Goal: Navigation & Orientation: Find specific page/section

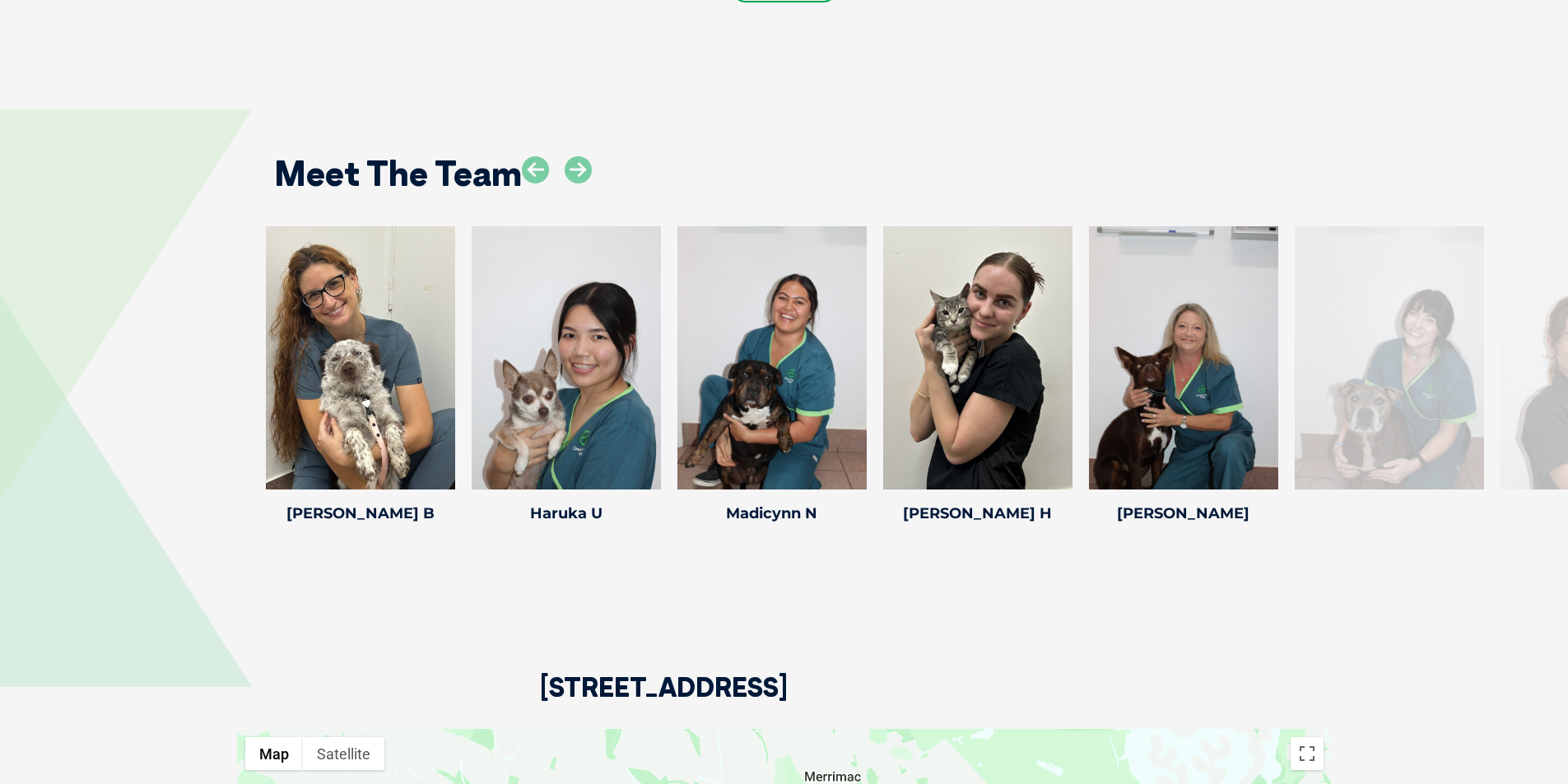
scroll to position [2385, 0]
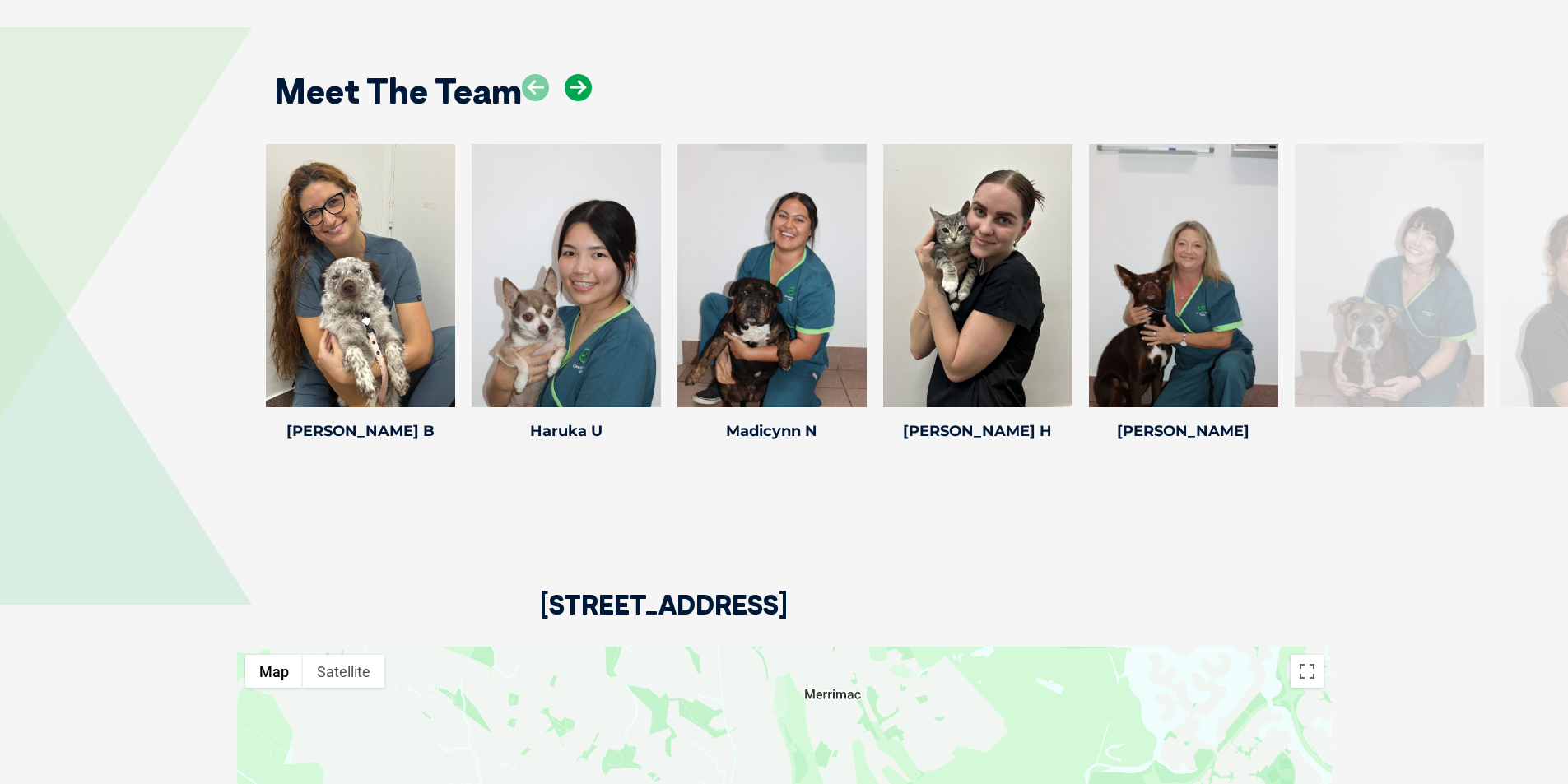
click at [579, 93] on icon at bounding box center [578, 88] width 27 height 27
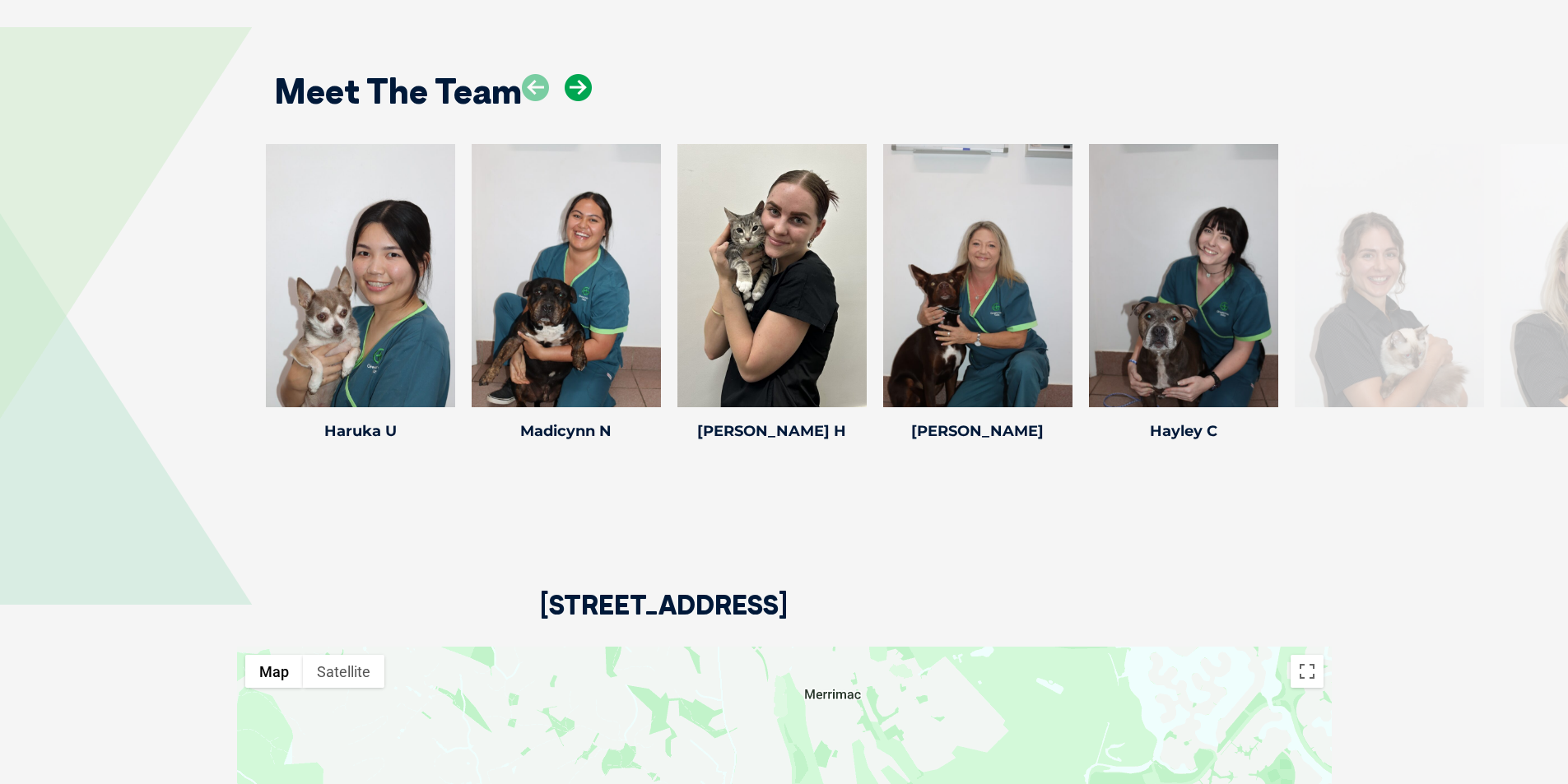
click at [579, 93] on icon at bounding box center [578, 88] width 27 height 27
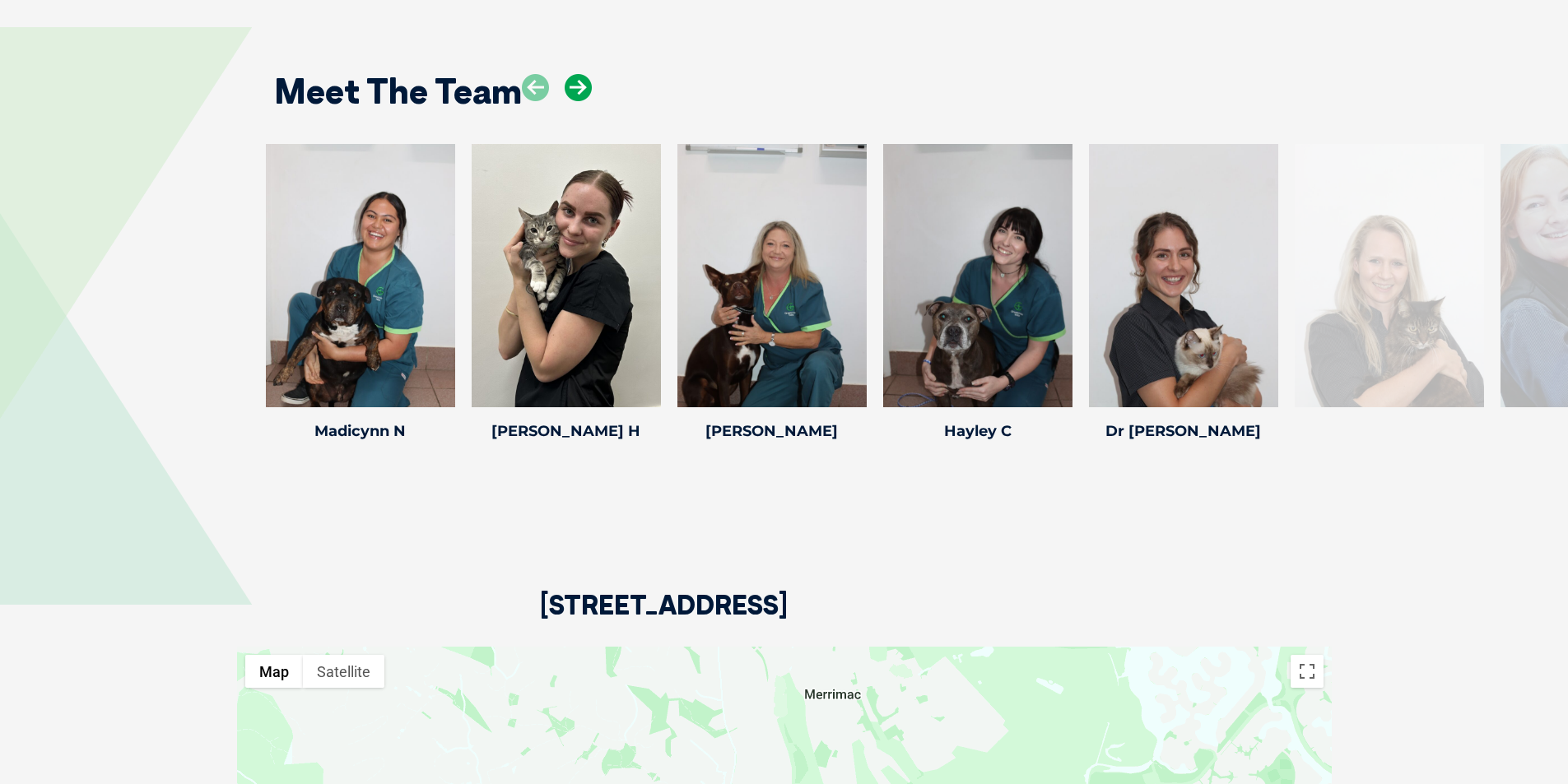
click at [579, 93] on icon at bounding box center [578, 88] width 27 height 27
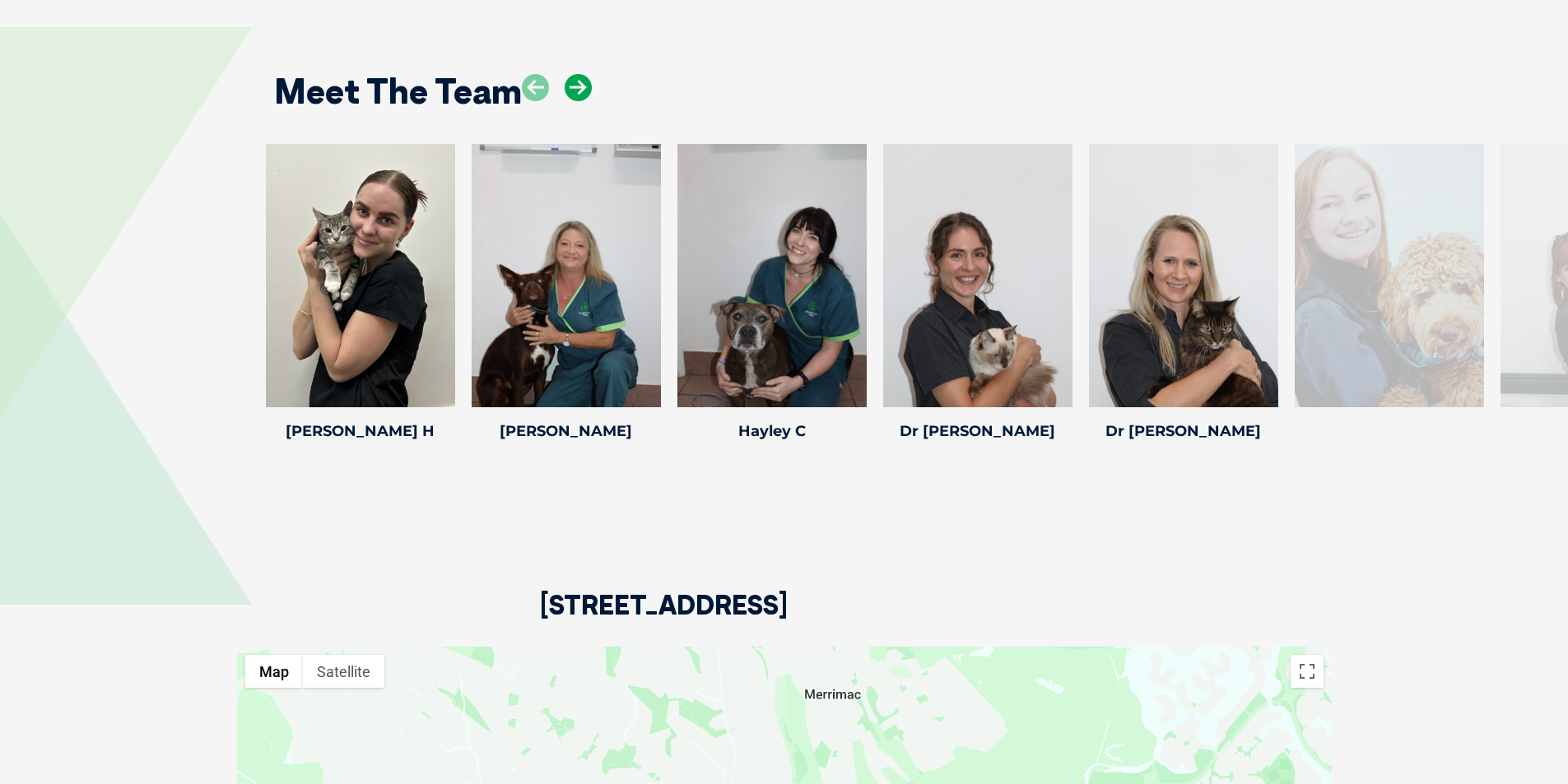
click at [579, 93] on icon at bounding box center [578, 88] width 27 height 27
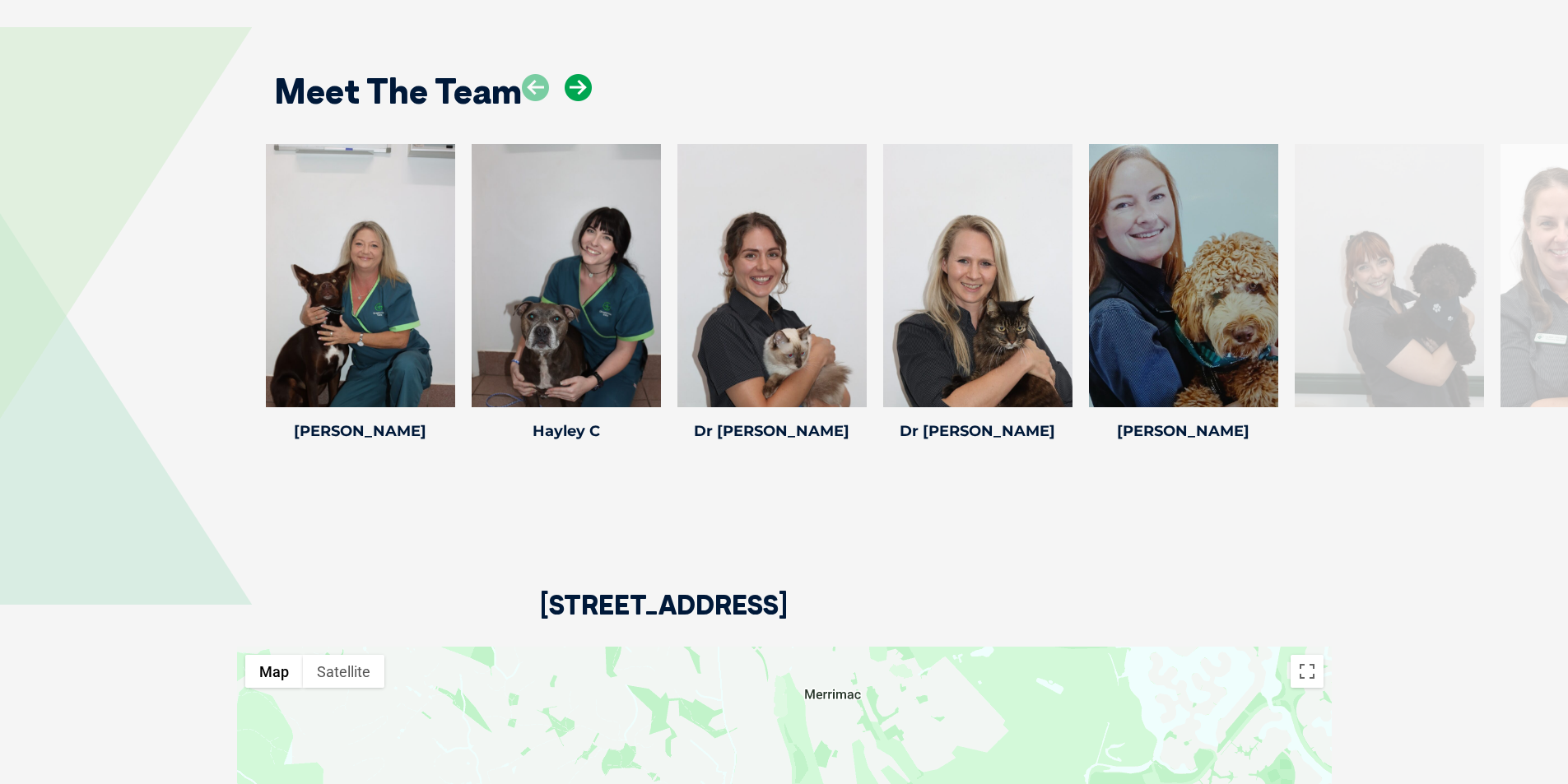
click at [579, 93] on icon at bounding box center [578, 88] width 27 height 27
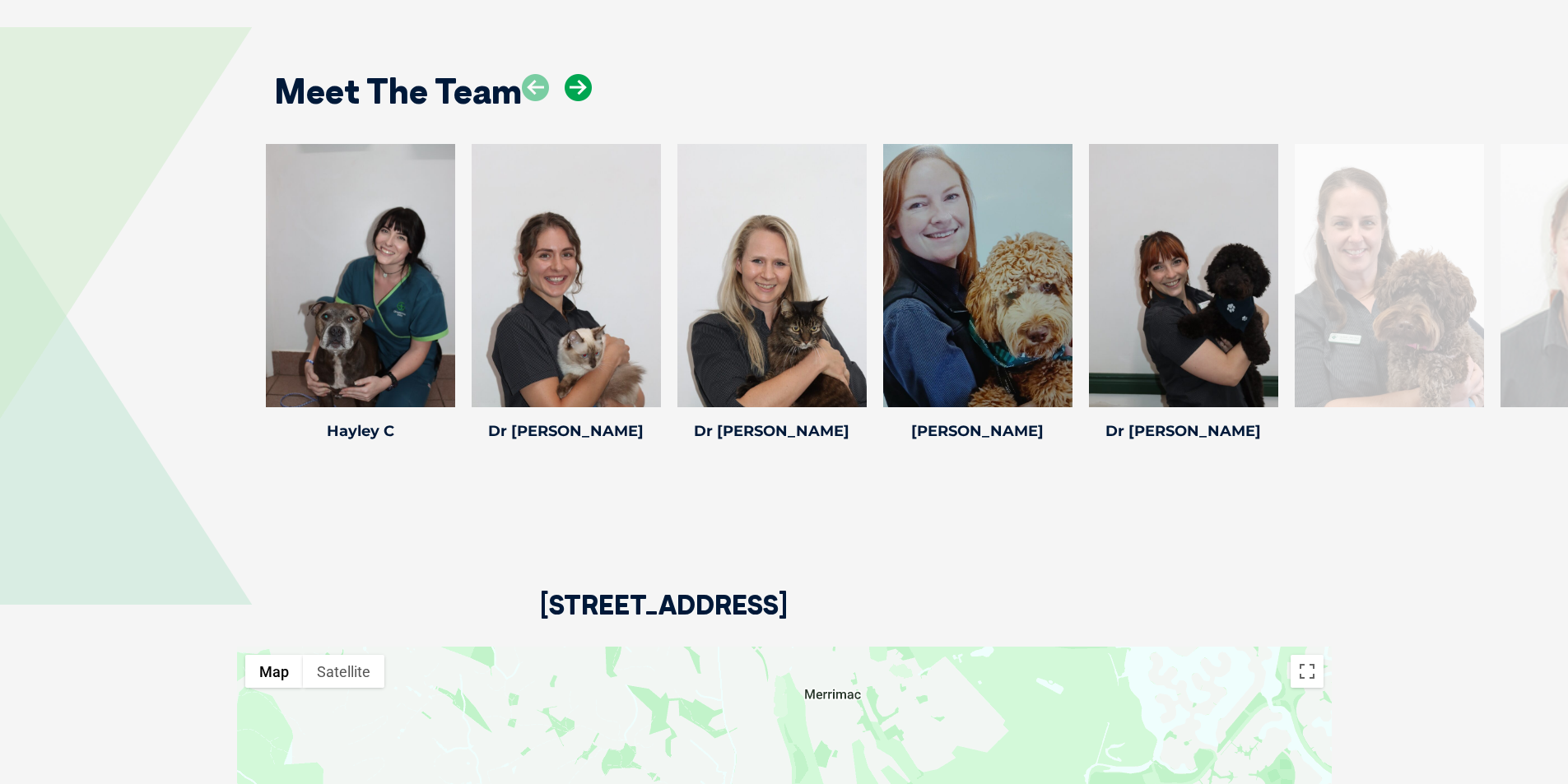
click at [579, 93] on icon at bounding box center [578, 88] width 27 height 27
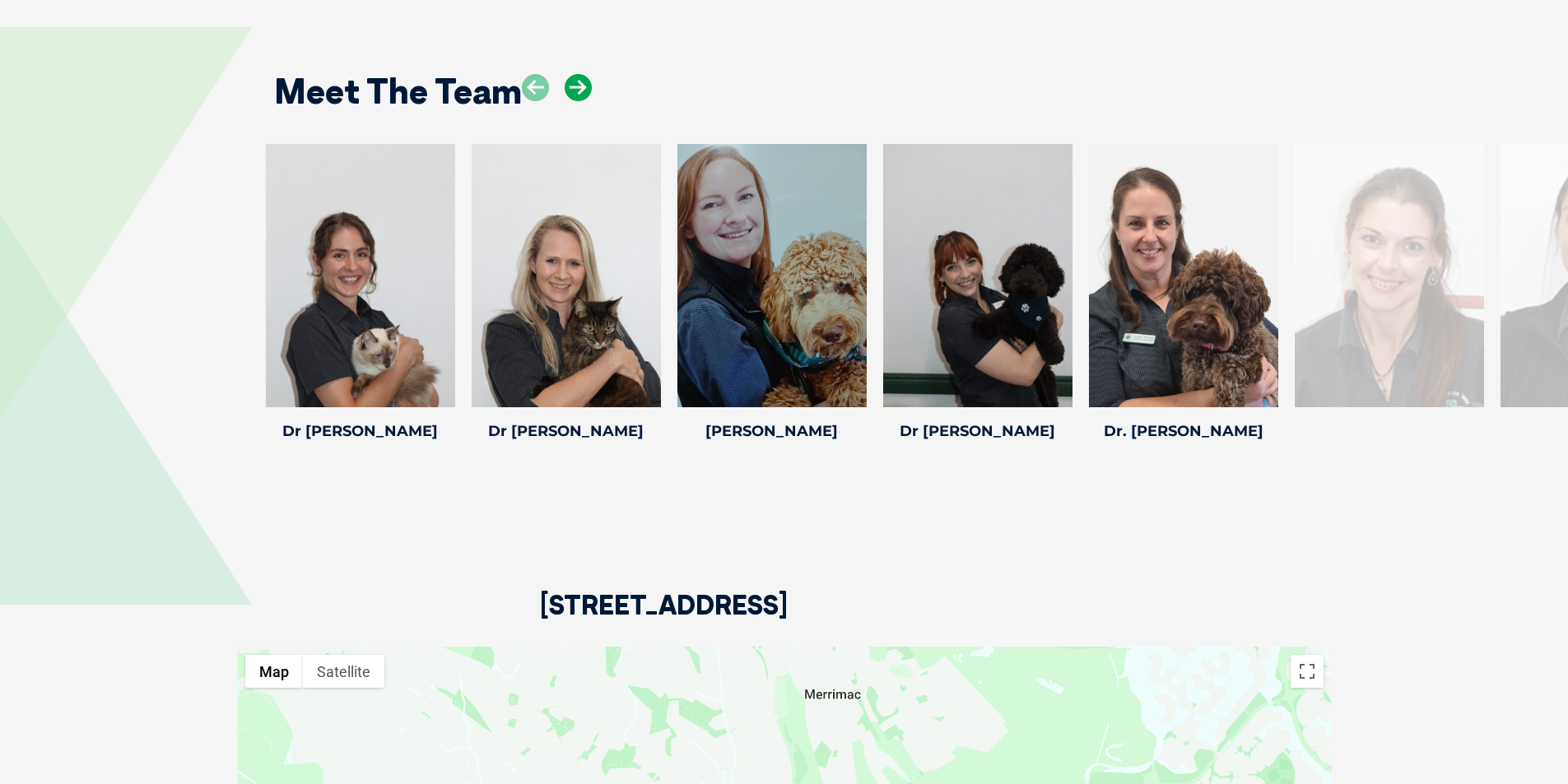
click at [579, 93] on icon at bounding box center [578, 88] width 27 height 27
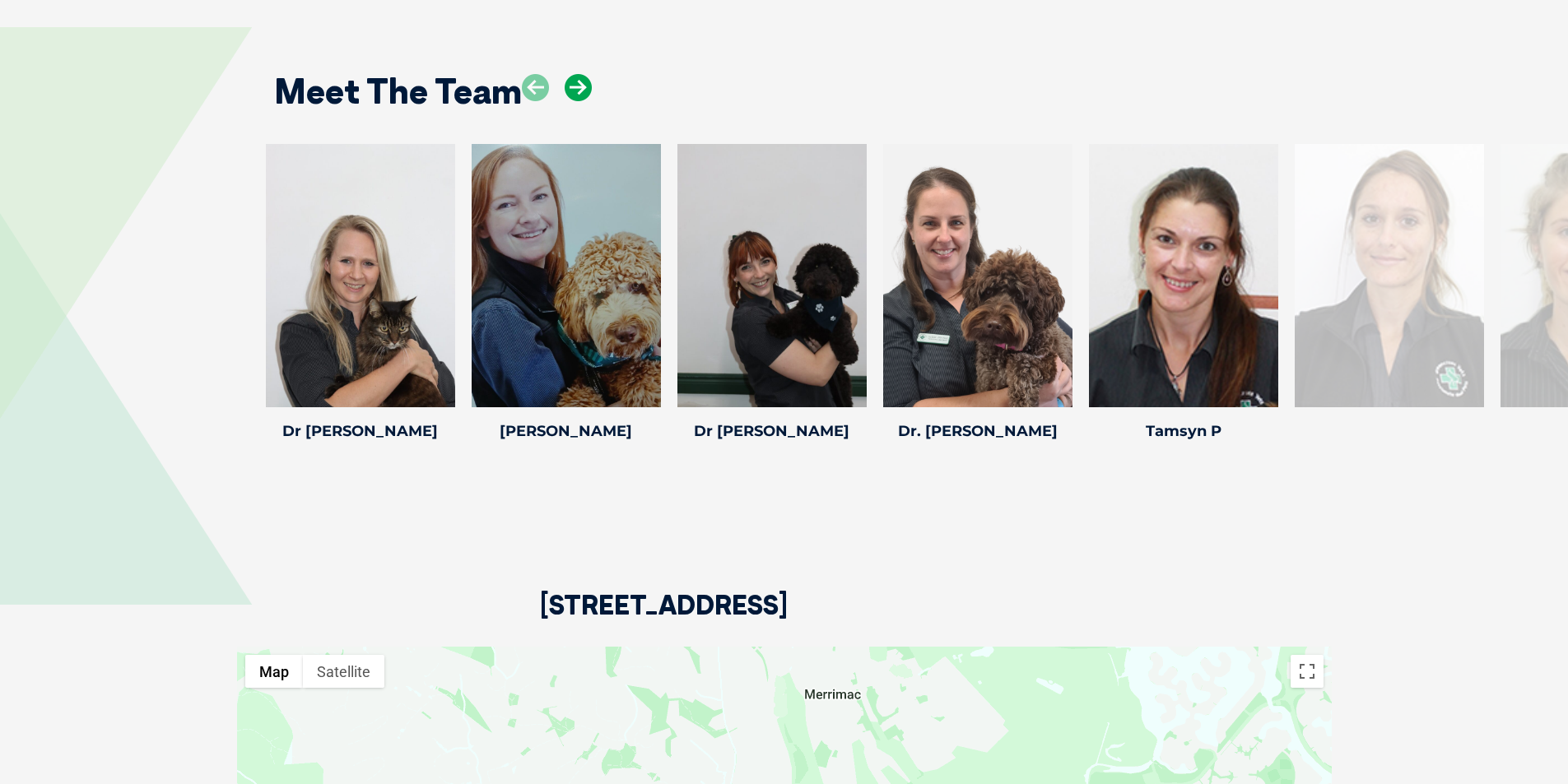
click at [579, 93] on icon at bounding box center [578, 88] width 27 height 27
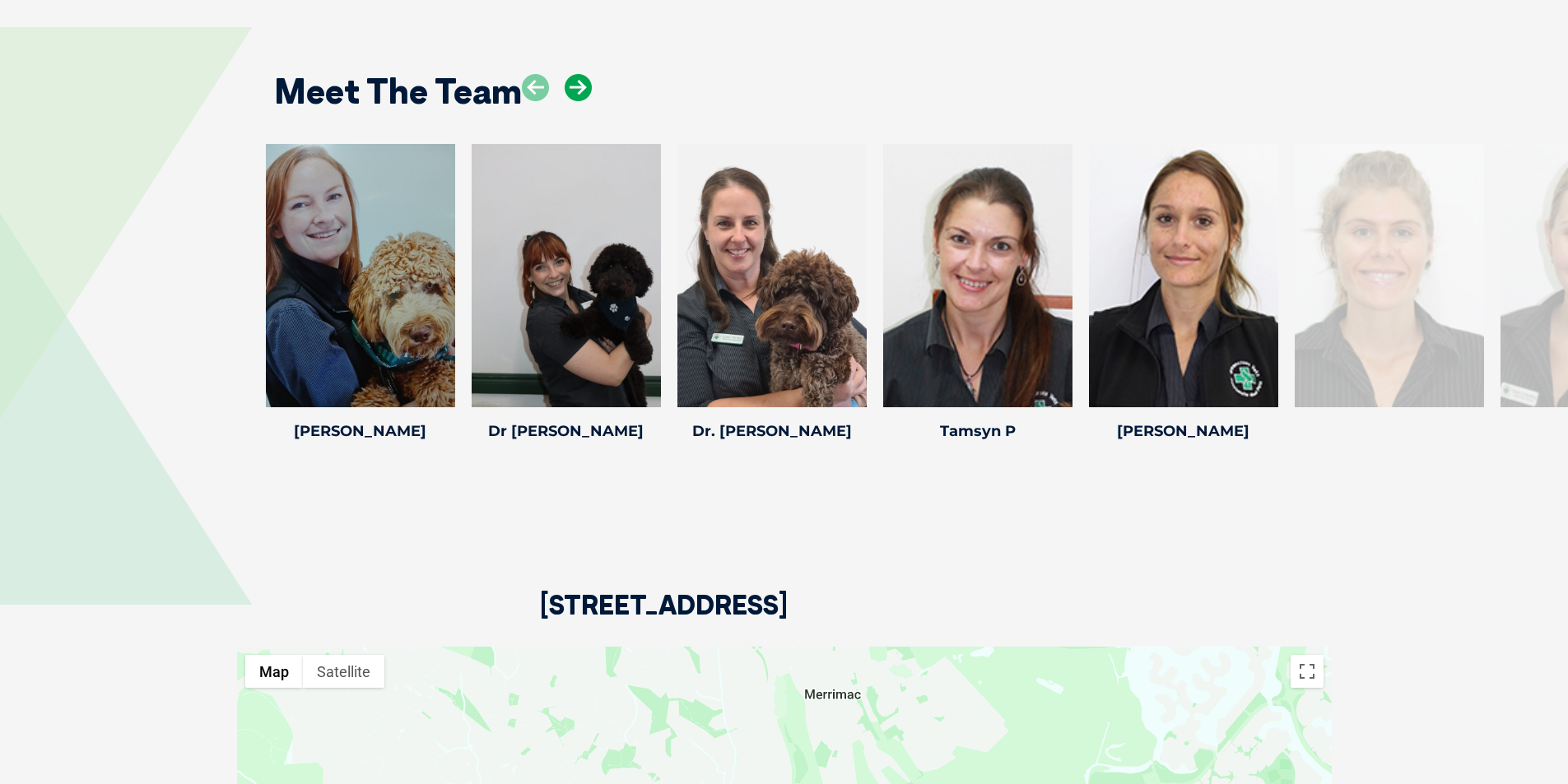
click at [579, 93] on icon at bounding box center [578, 88] width 27 height 27
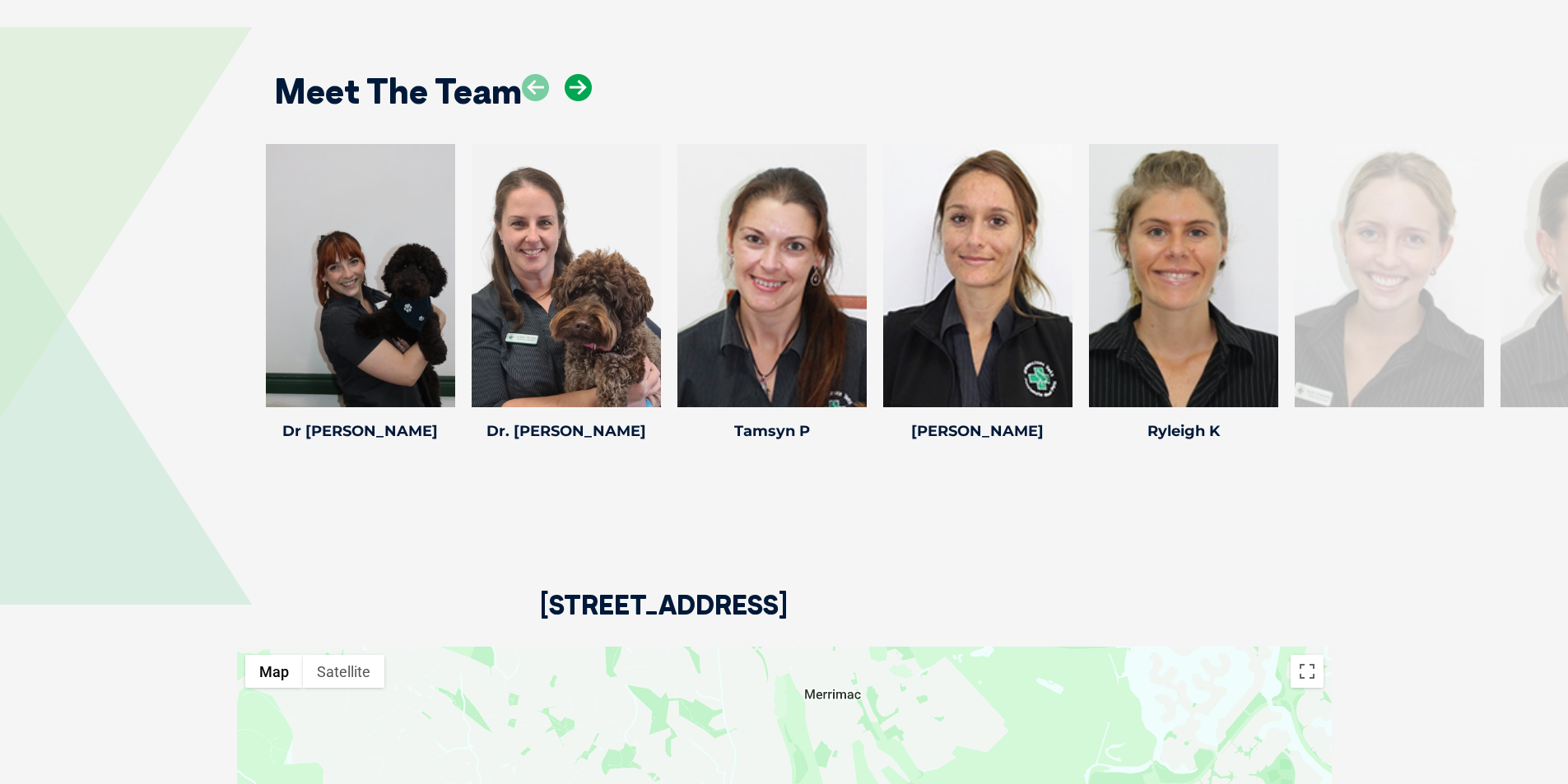
click at [579, 93] on icon at bounding box center [578, 88] width 27 height 27
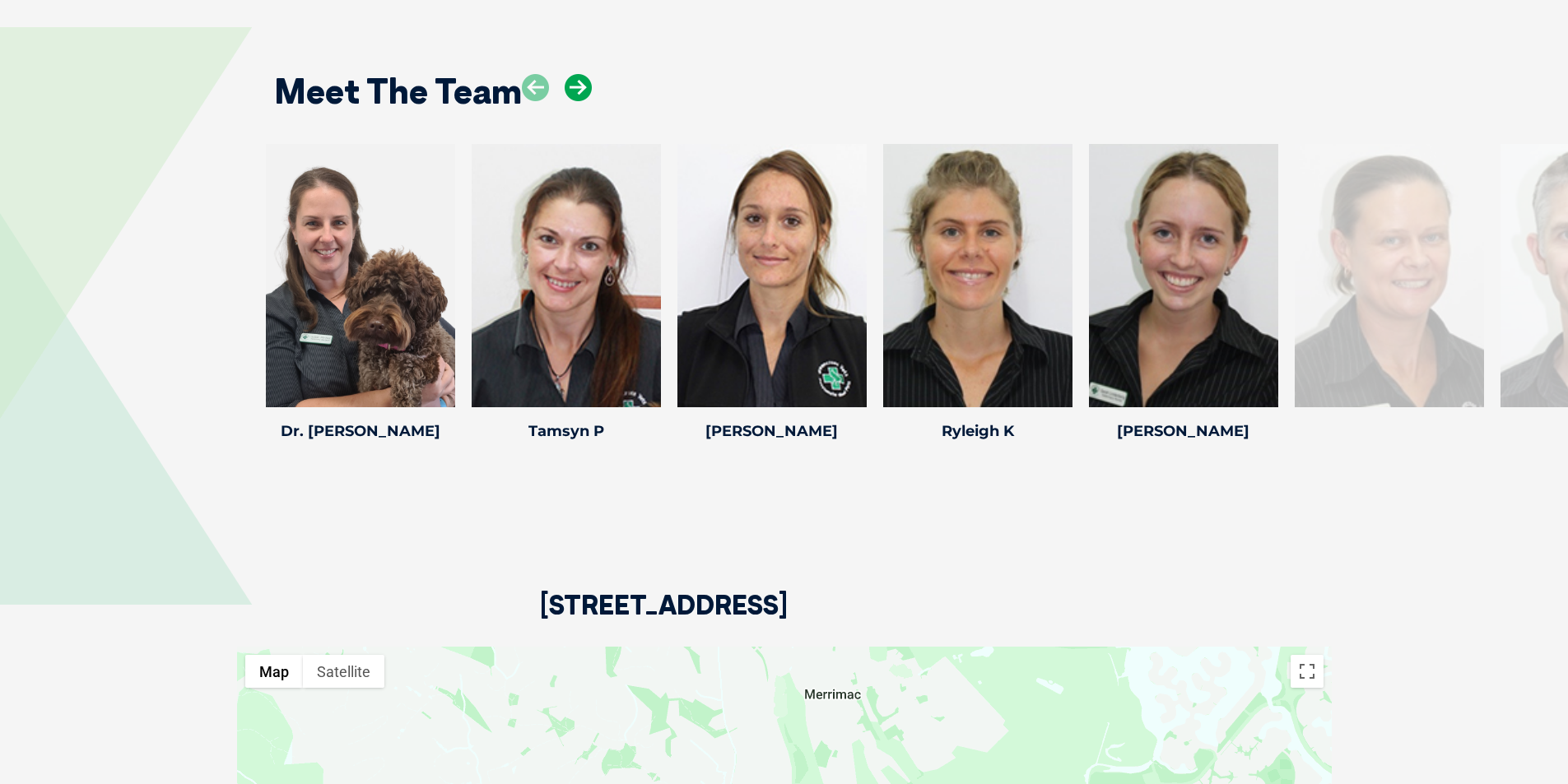
click at [579, 93] on icon at bounding box center [578, 88] width 27 height 27
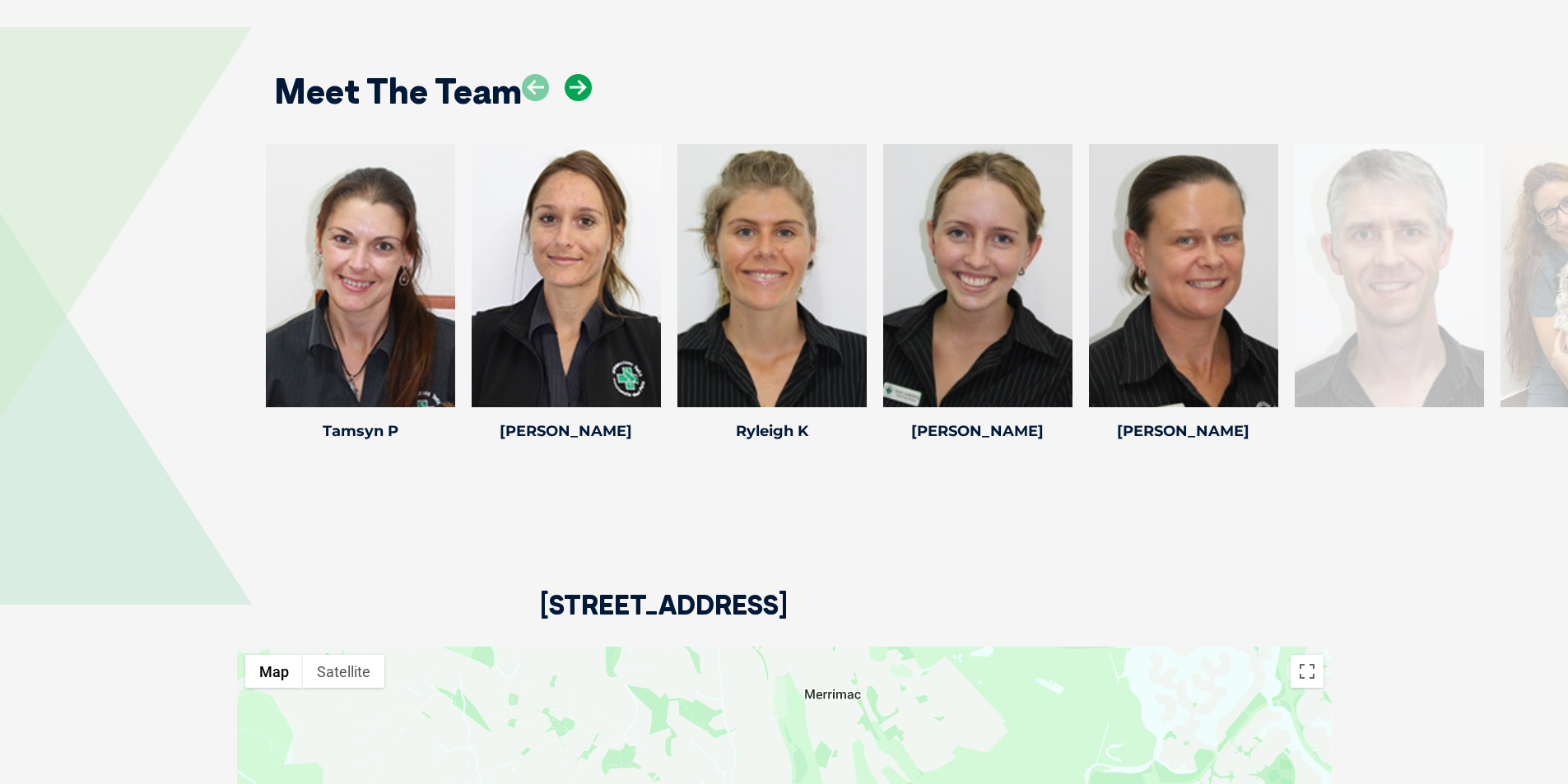
click at [579, 93] on icon at bounding box center [578, 88] width 27 height 27
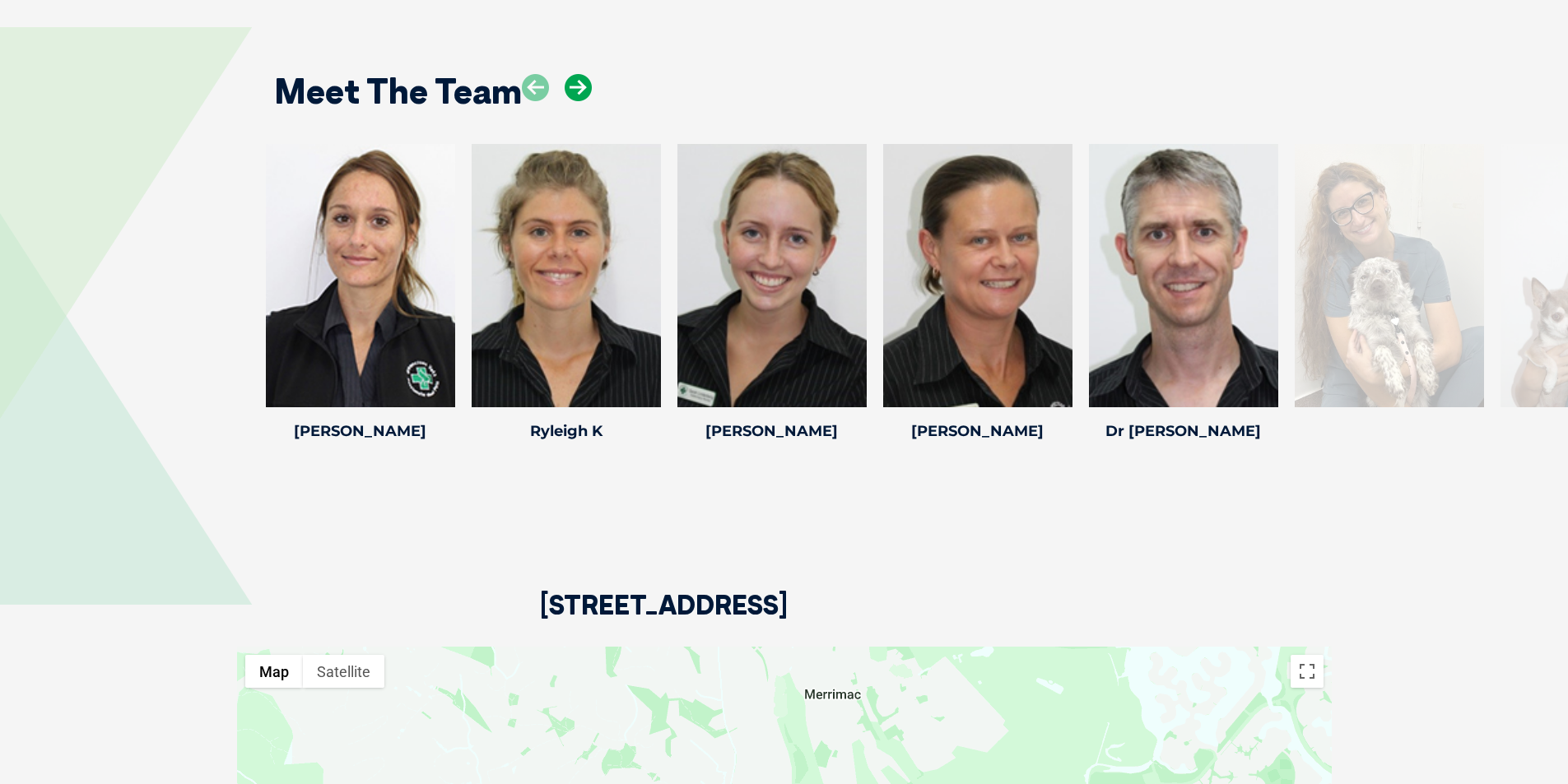
click at [579, 93] on icon at bounding box center [578, 88] width 27 height 27
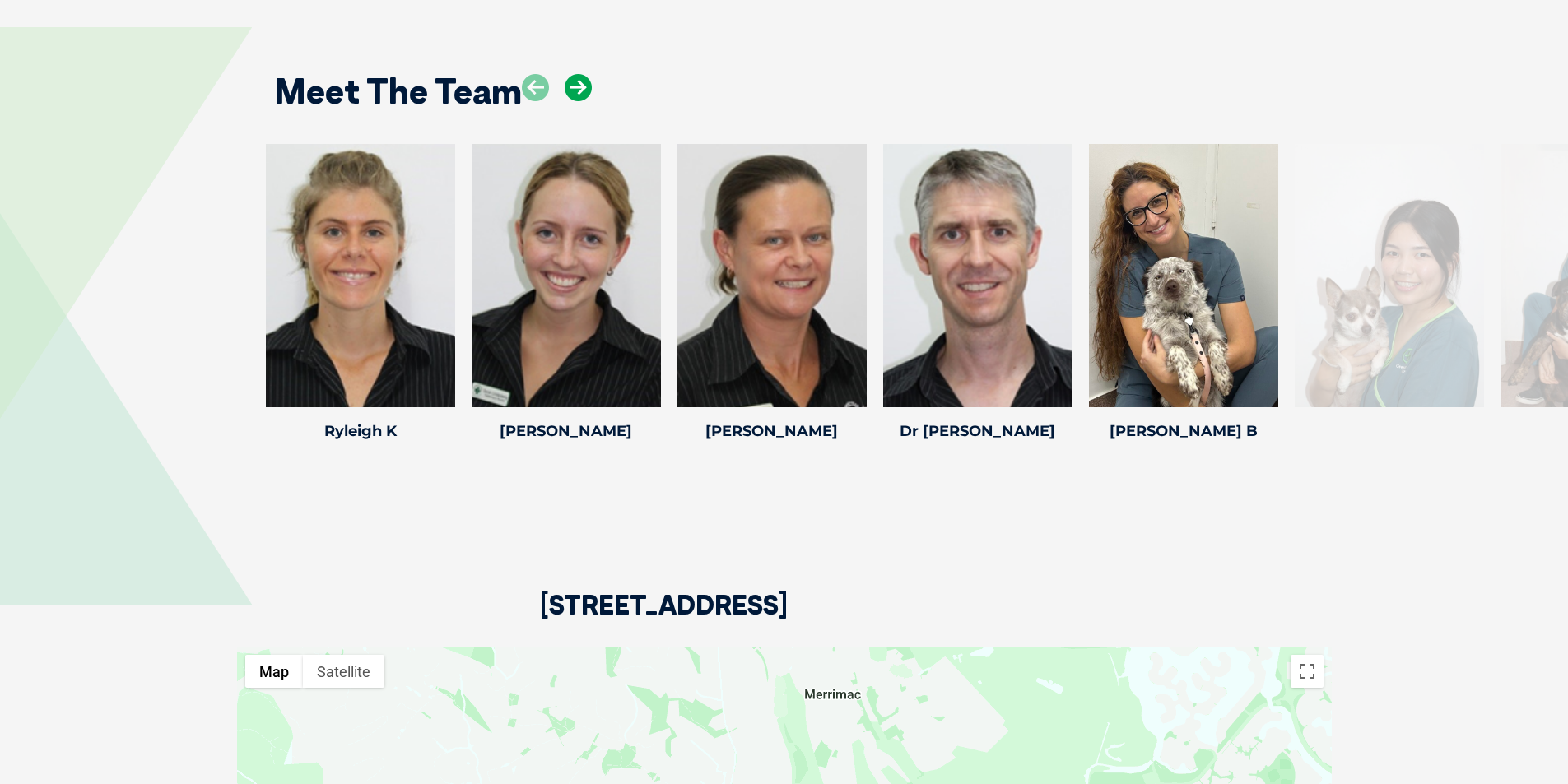
click at [579, 93] on icon at bounding box center [578, 88] width 27 height 27
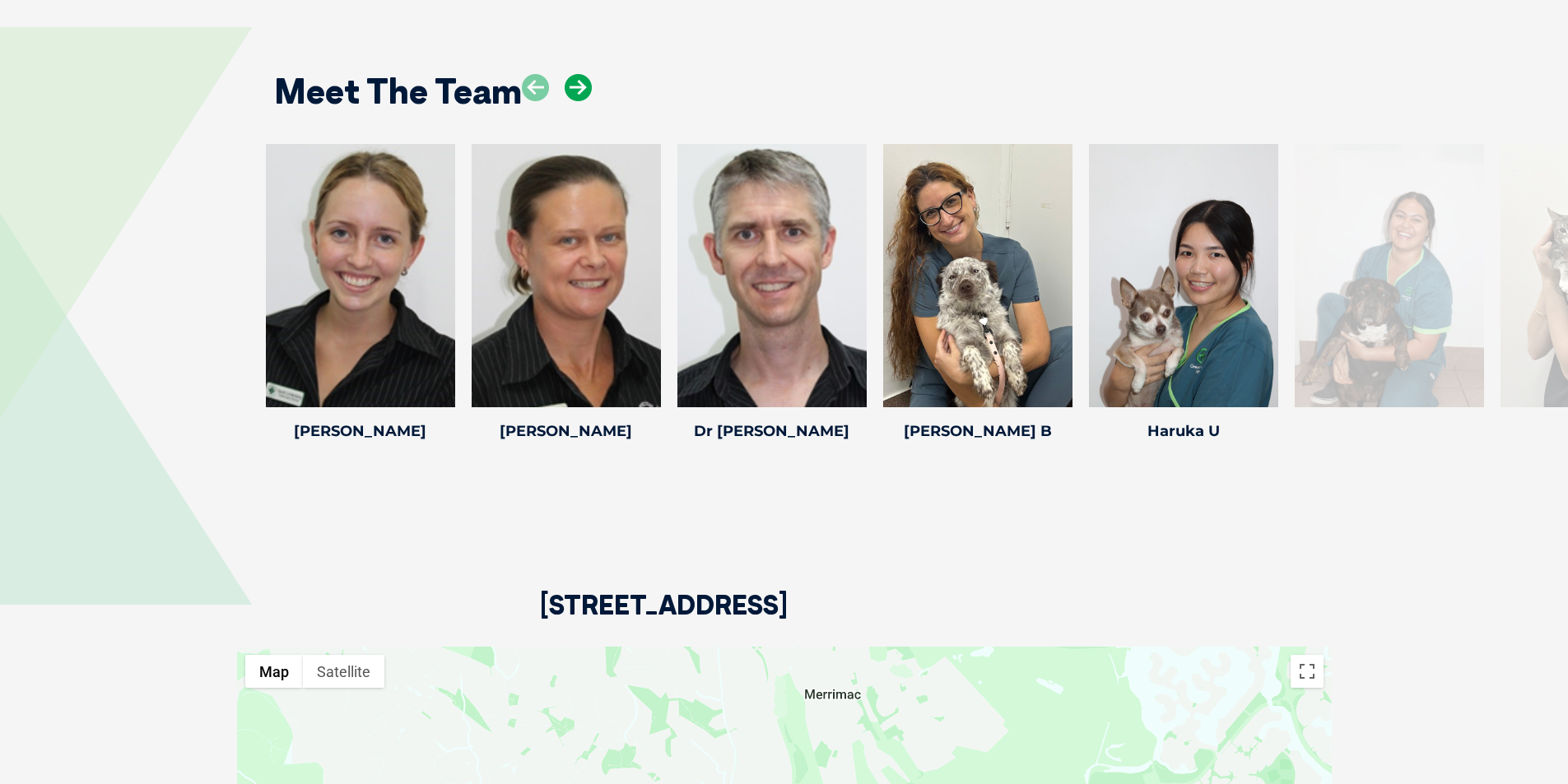
click at [579, 93] on icon at bounding box center [578, 88] width 27 height 27
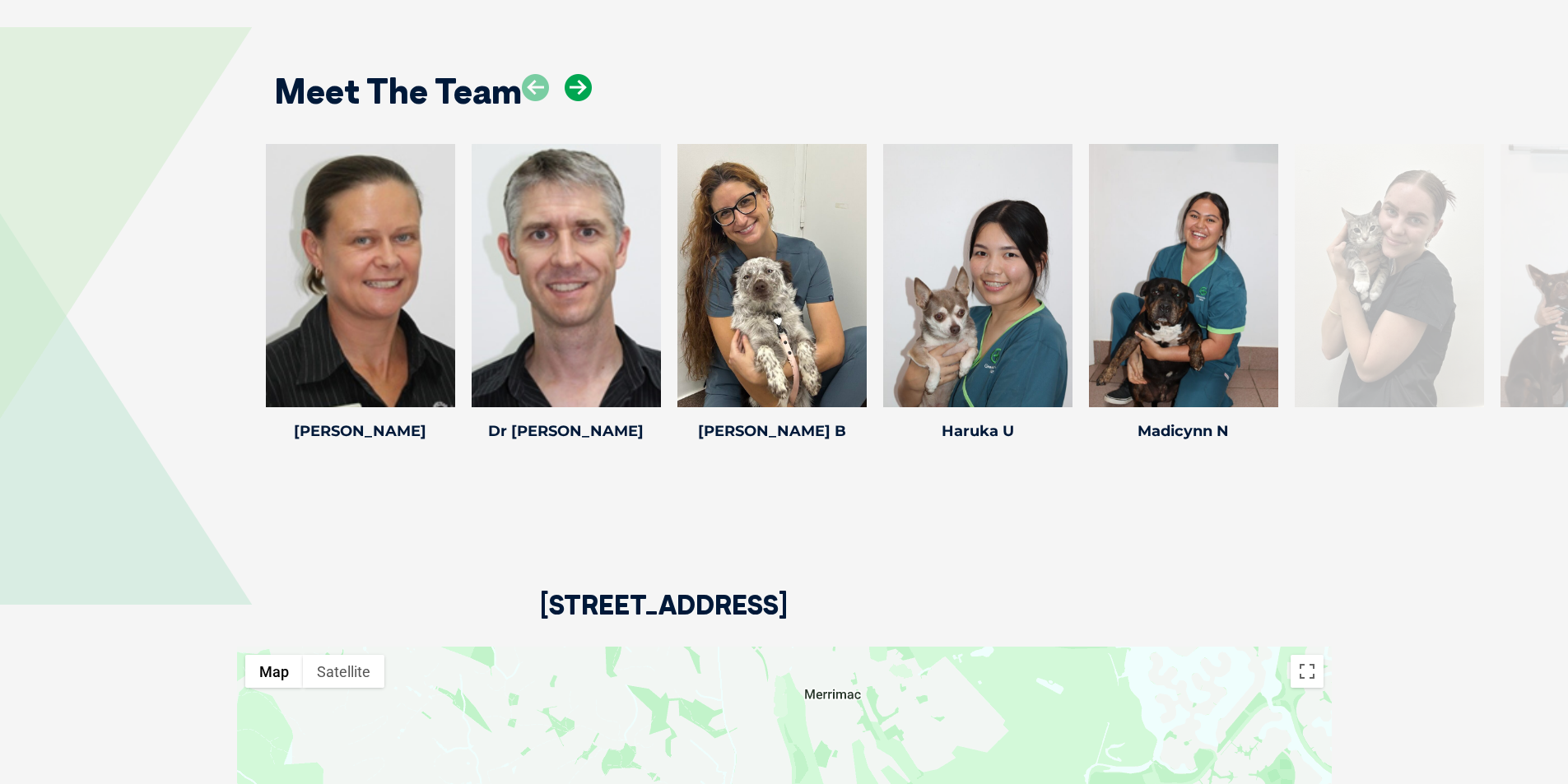
click at [579, 93] on icon at bounding box center [578, 88] width 27 height 27
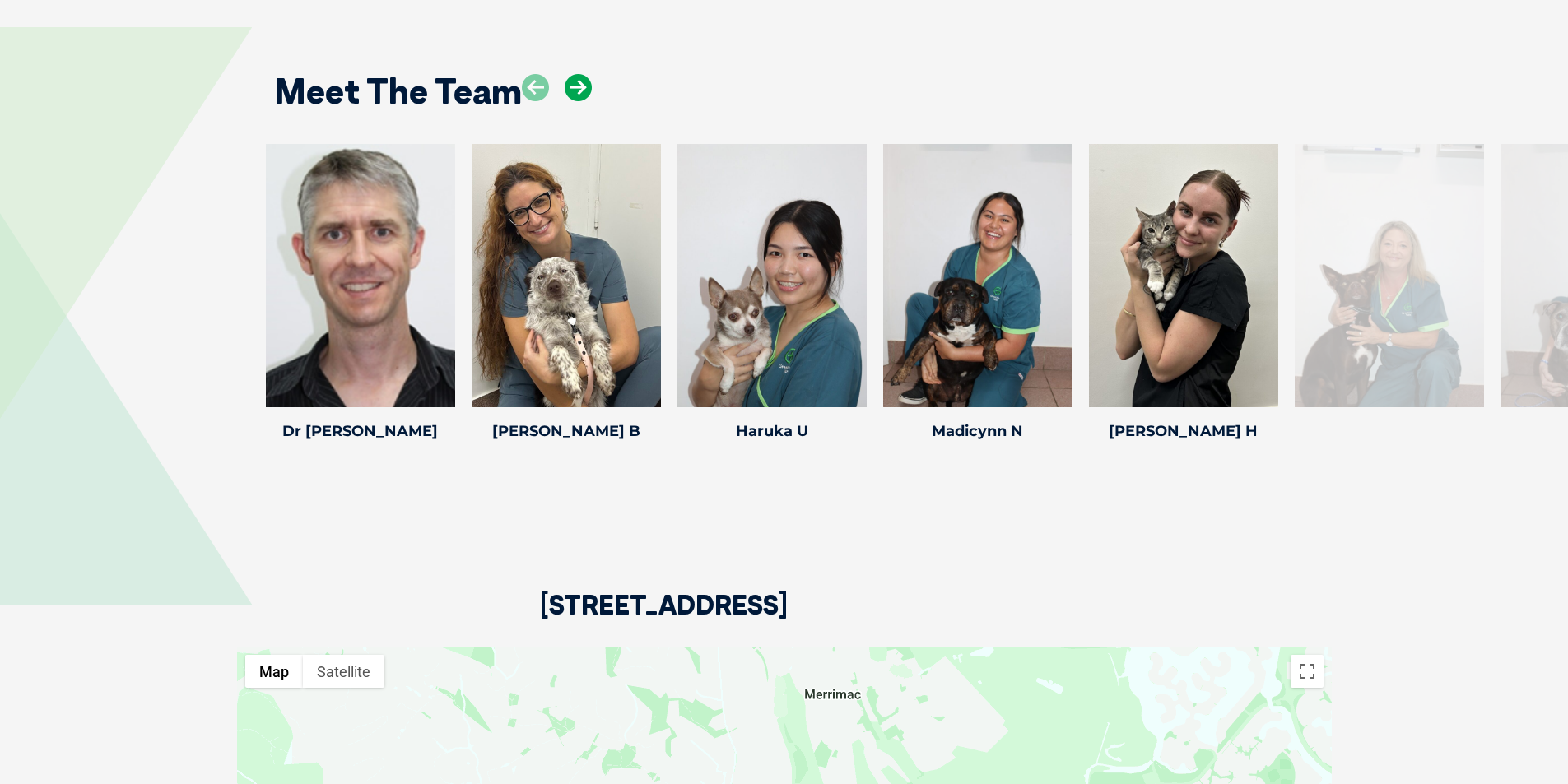
click at [579, 93] on icon at bounding box center [578, 88] width 27 height 27
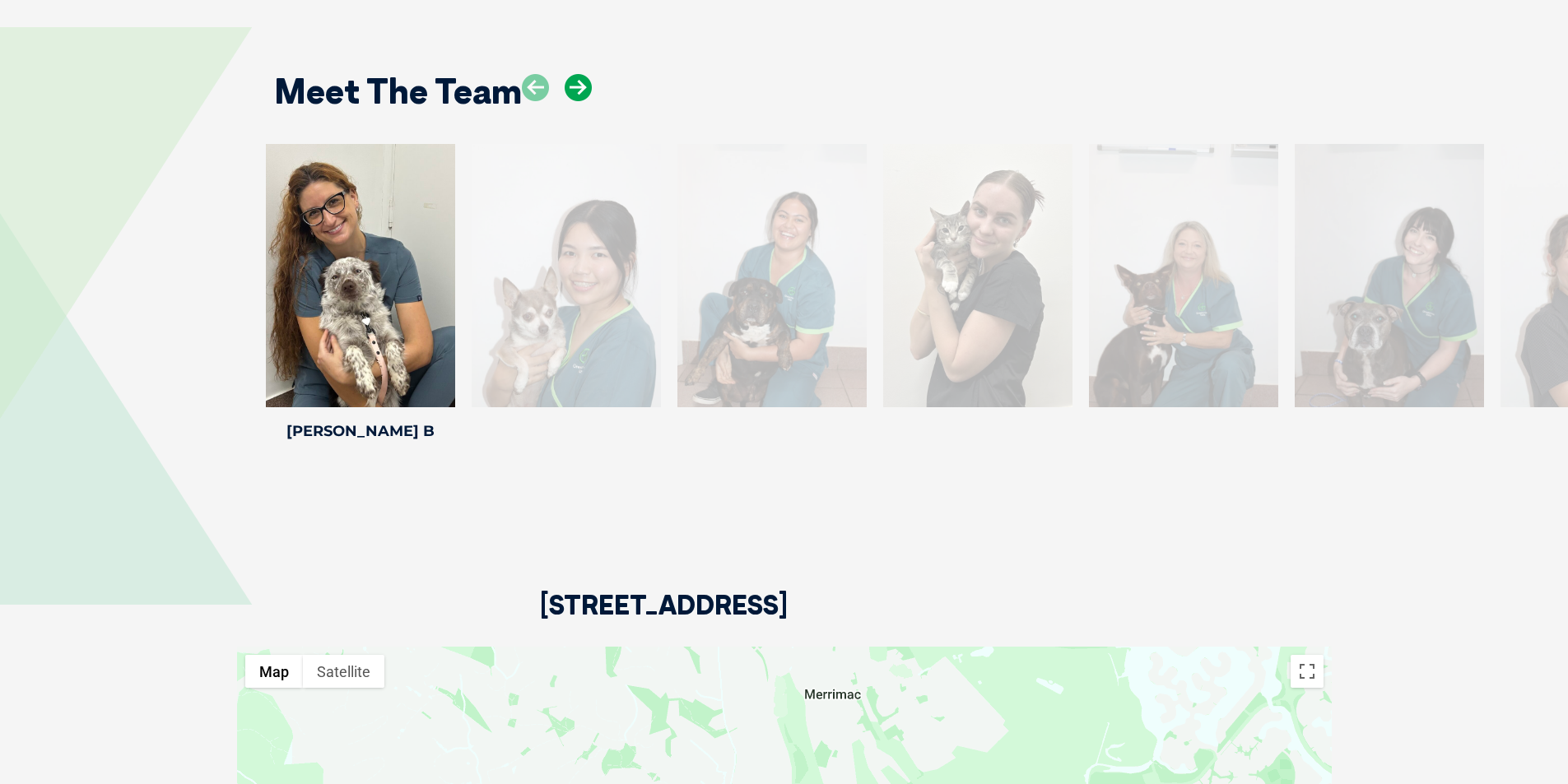
click at [579, 93] on icon at bounding box center [578, 88] width 27 height 27
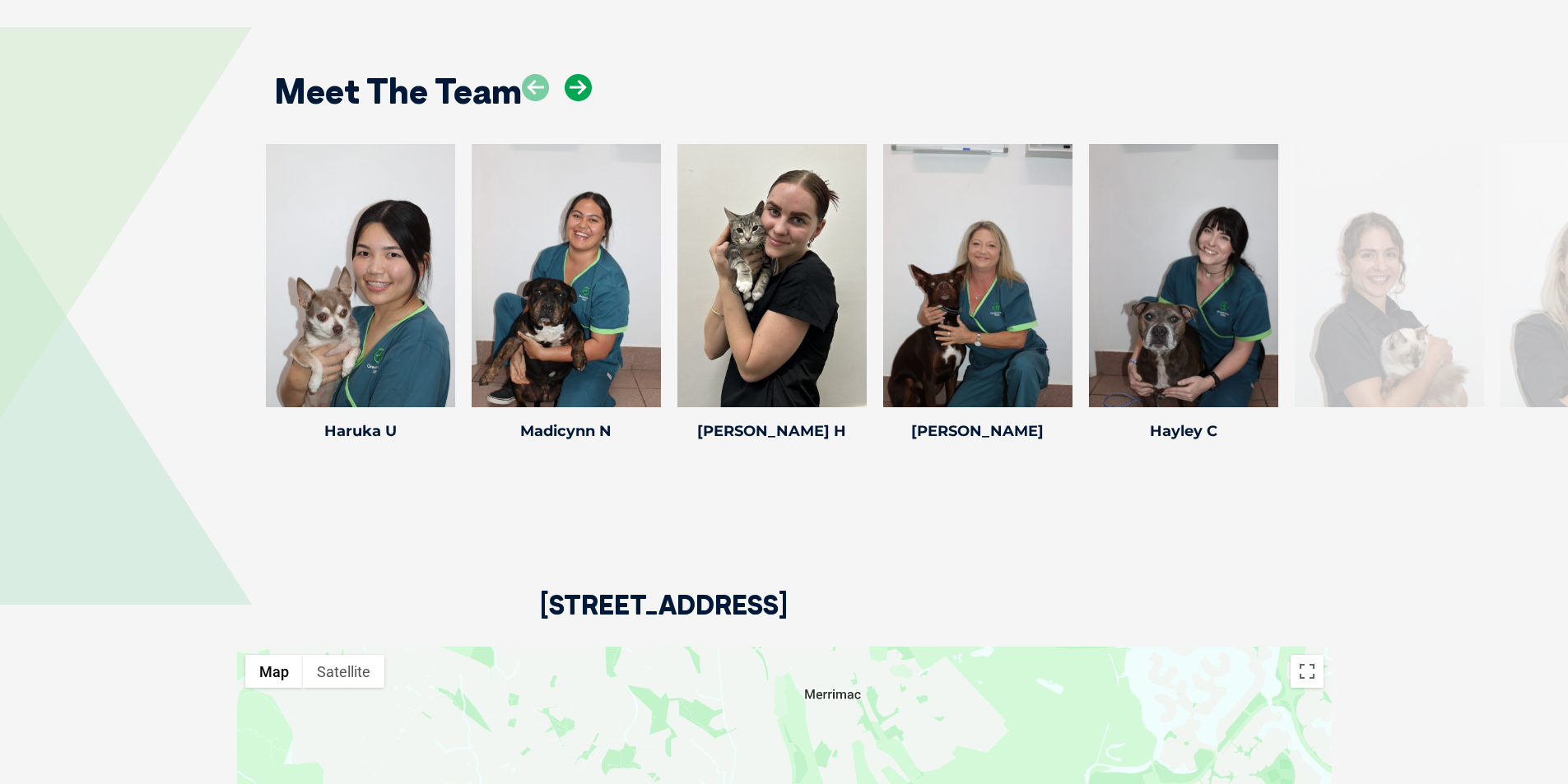
click at [579, 93] on icon at bounding box center [578, 88] width 27 height 27
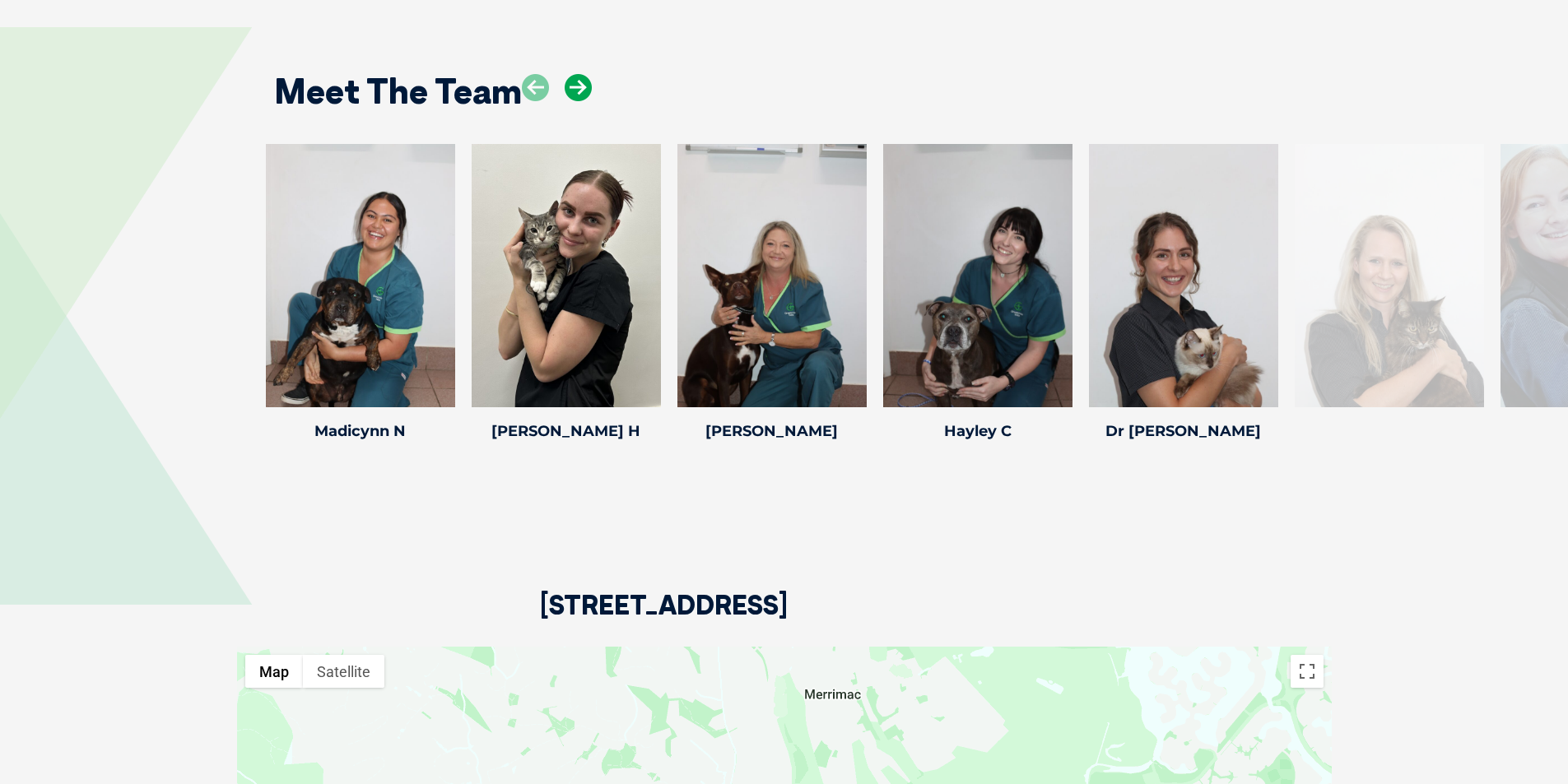
click at [579, 93] on icon at bounding box center [578, 88] width 27 height 27
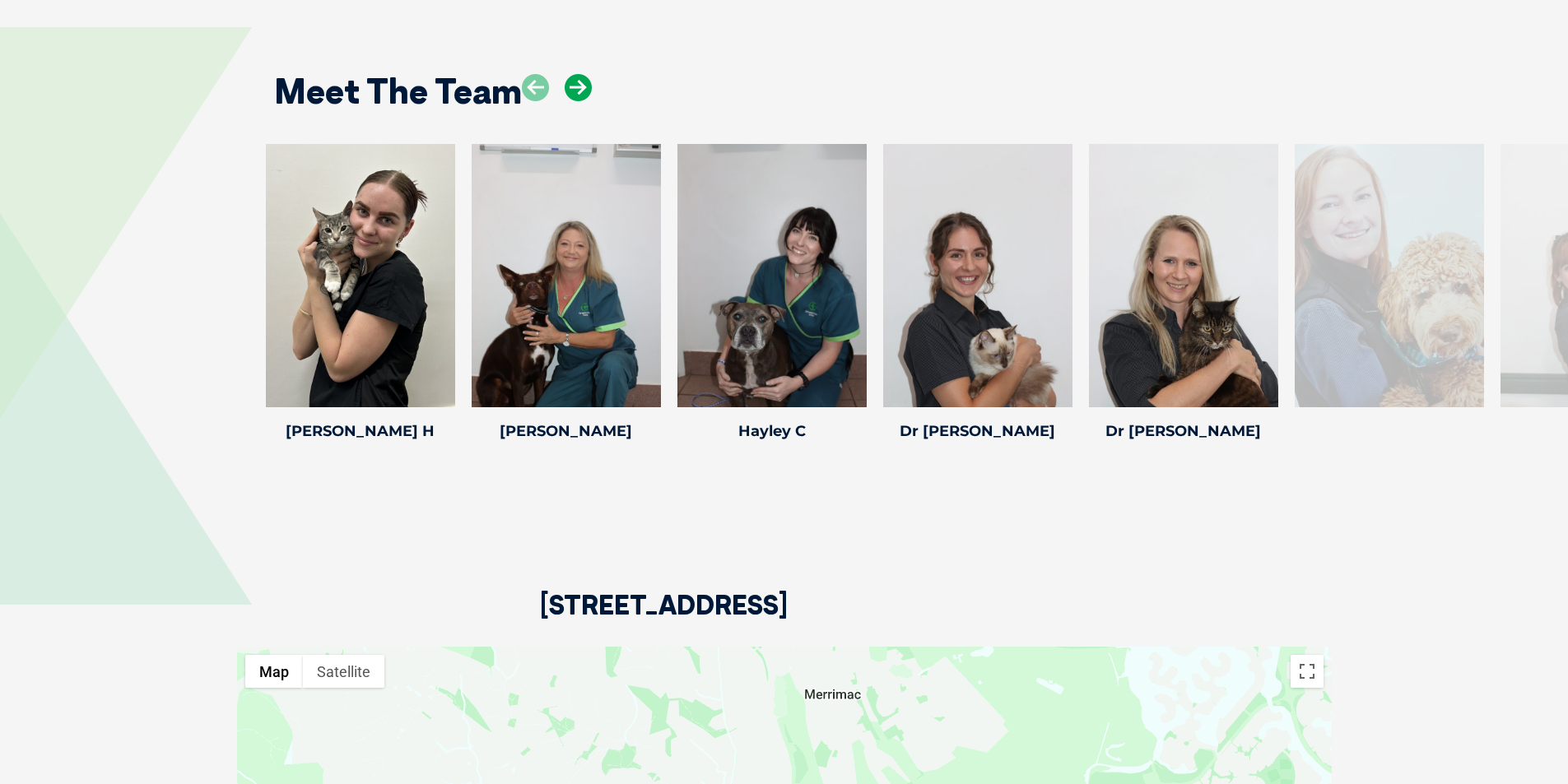
click at [579, 93] on icon at bounding box center [578, 88] width 27 height 27
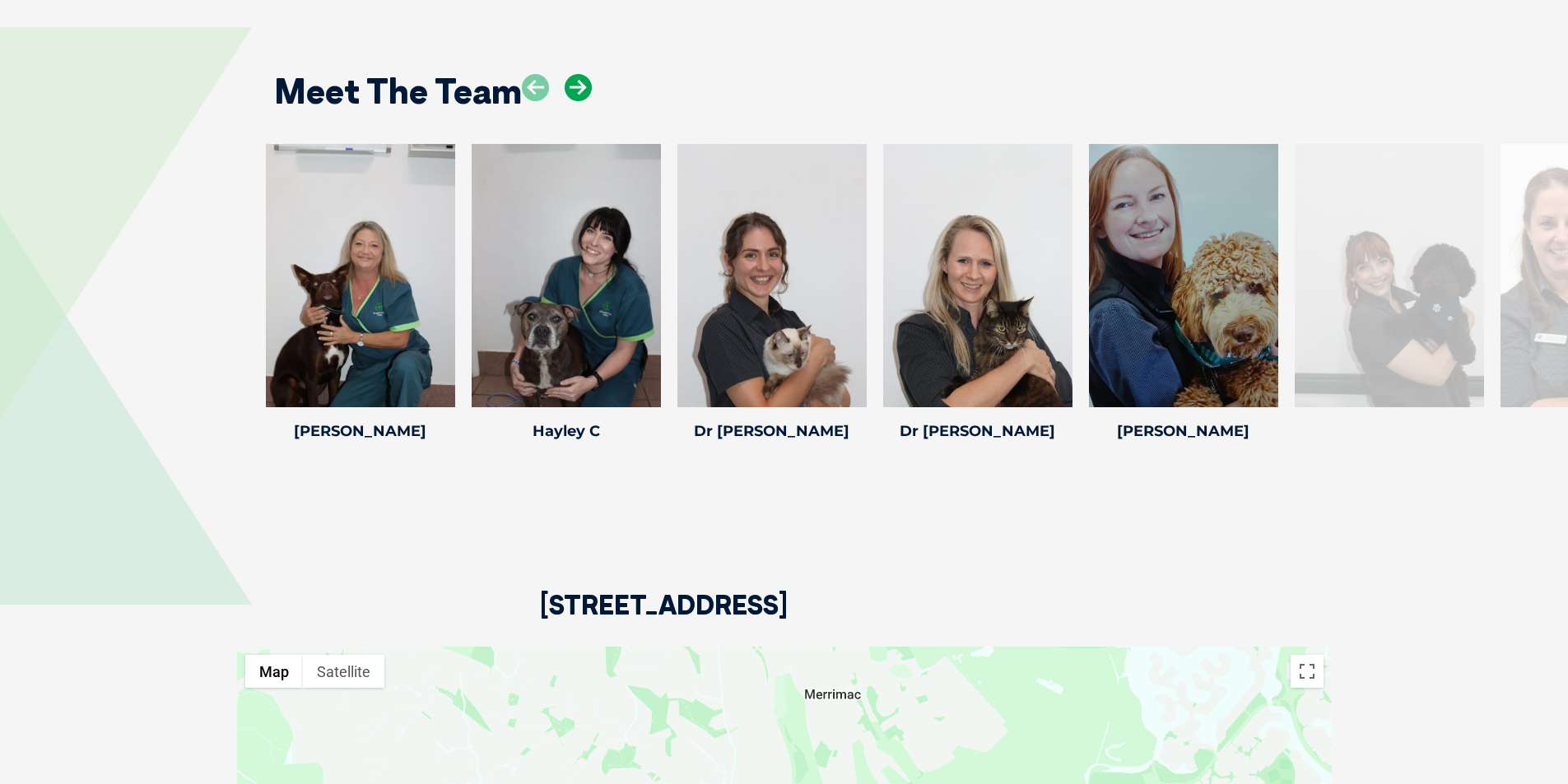
click at [579, 93] on icon at bounding box center [578, 88] width 27 height 27
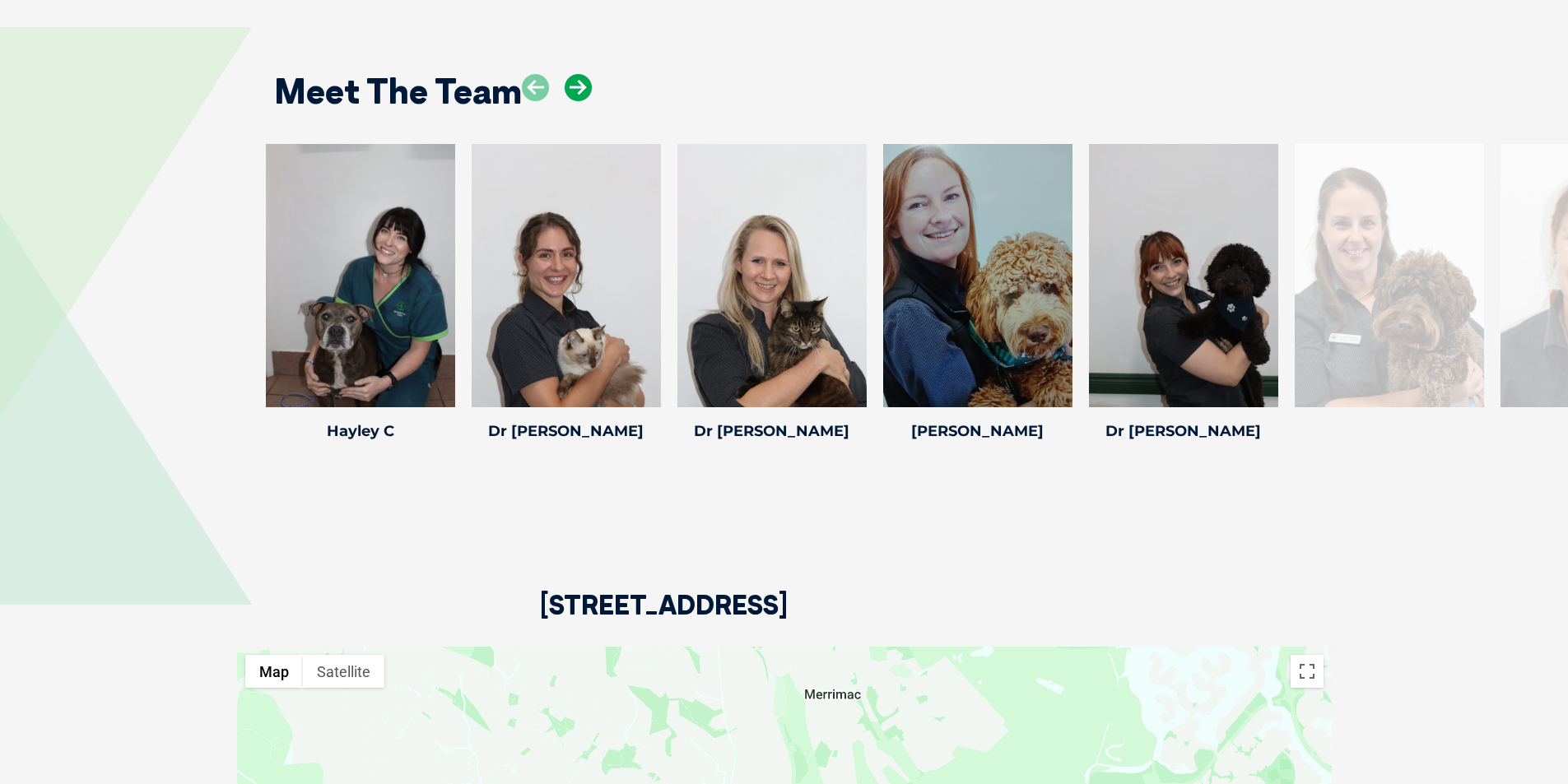
click at [579, 93] on icon at bounding box center [578, 88] width 27 height 27
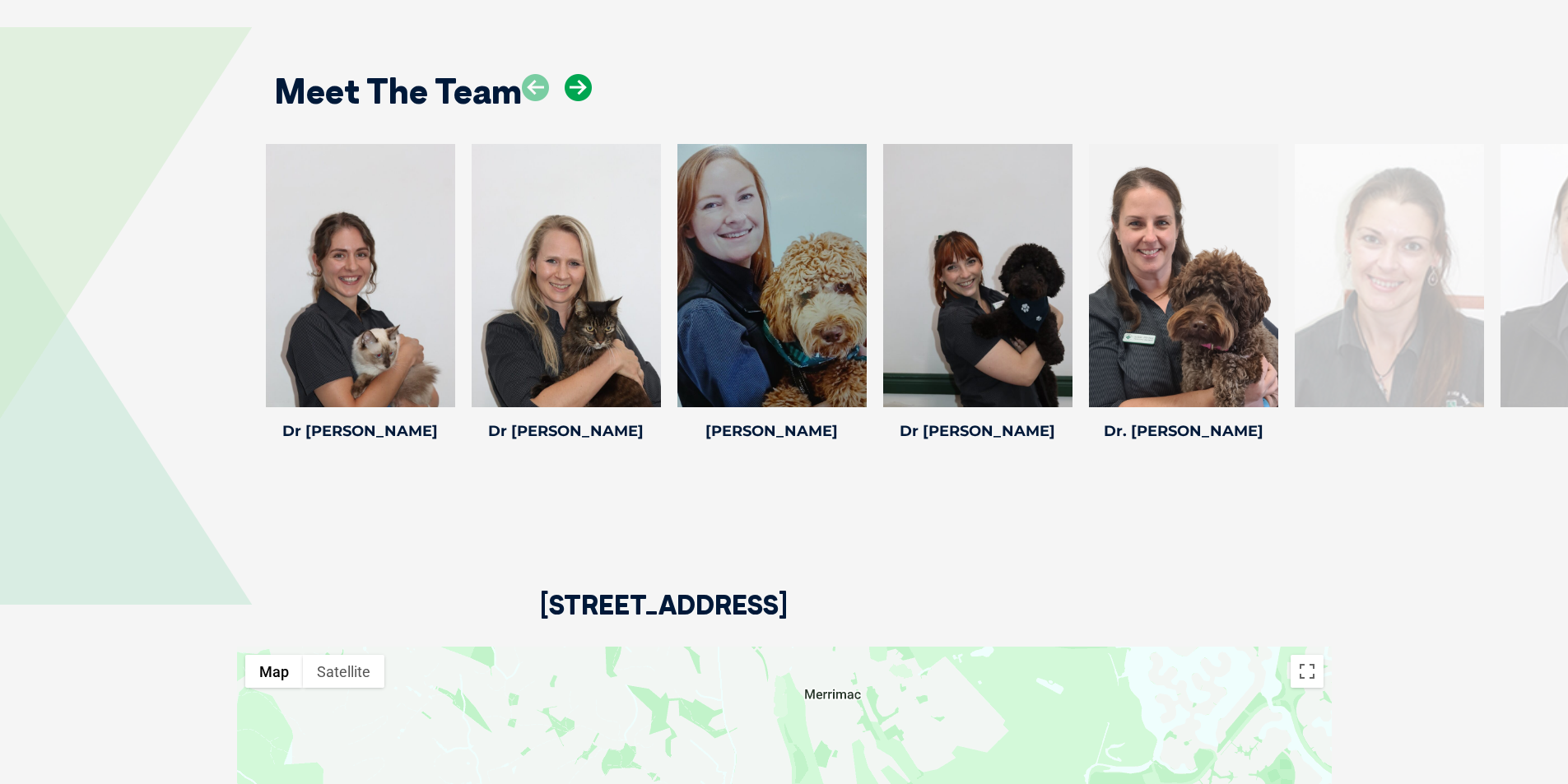
click at [579, 93] on icon at bounding box center [578, 88] width 27 height 27
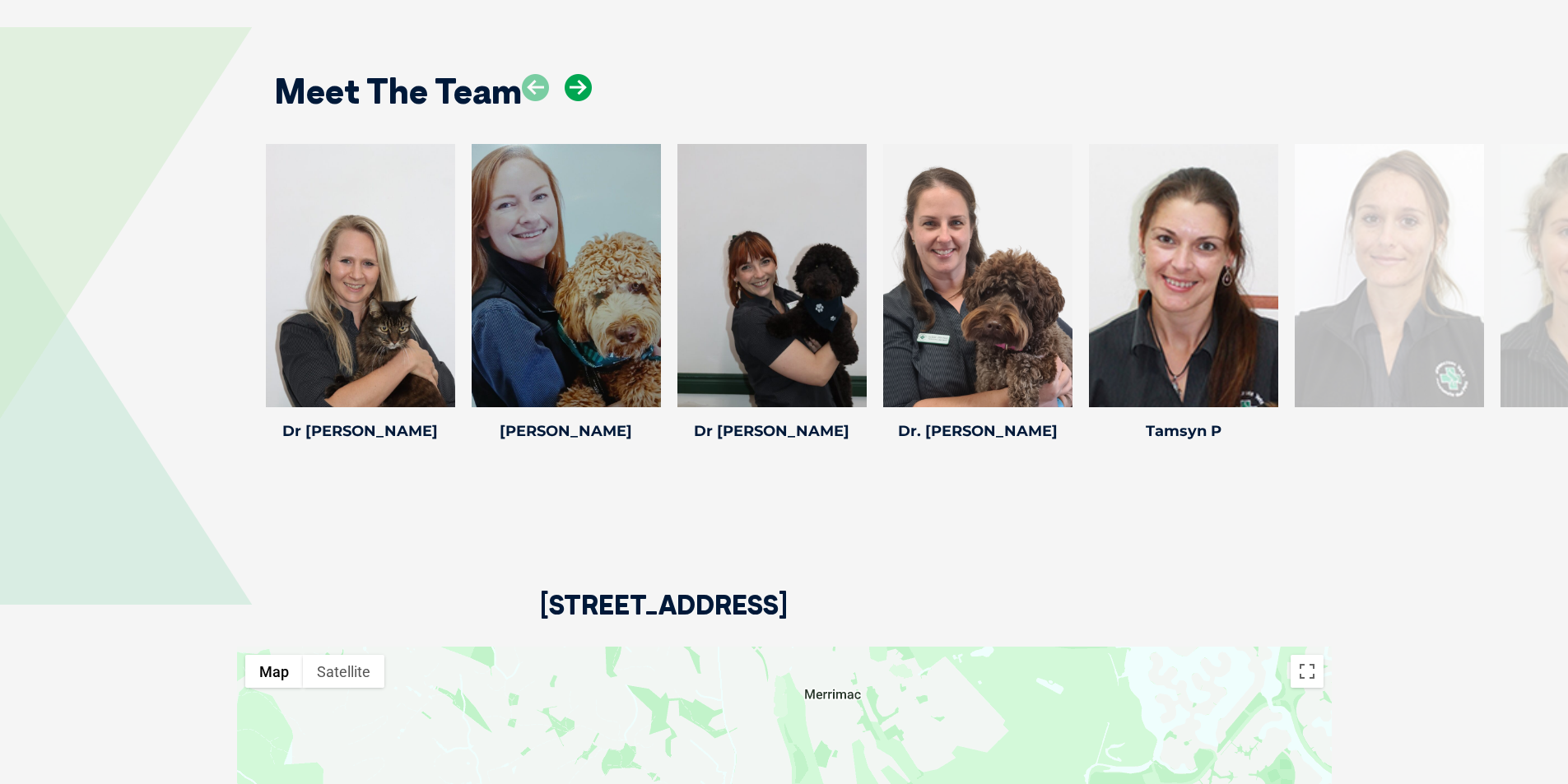
click at [579, 93] on icon at bounding box center [578, 88] width 27 height 27
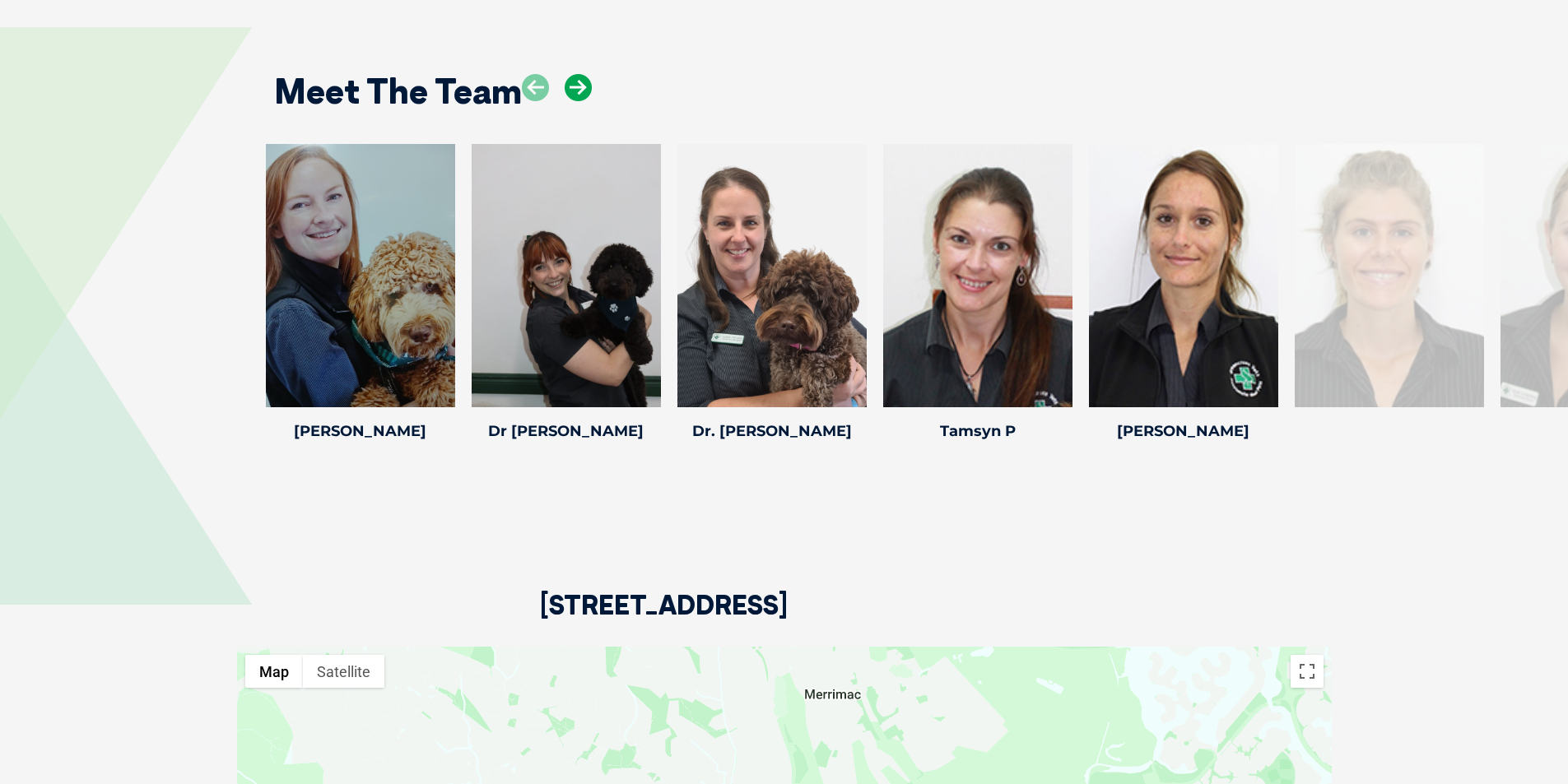
click at [579, 93] on icon at bounding box center [578, 88] width 27 height 27
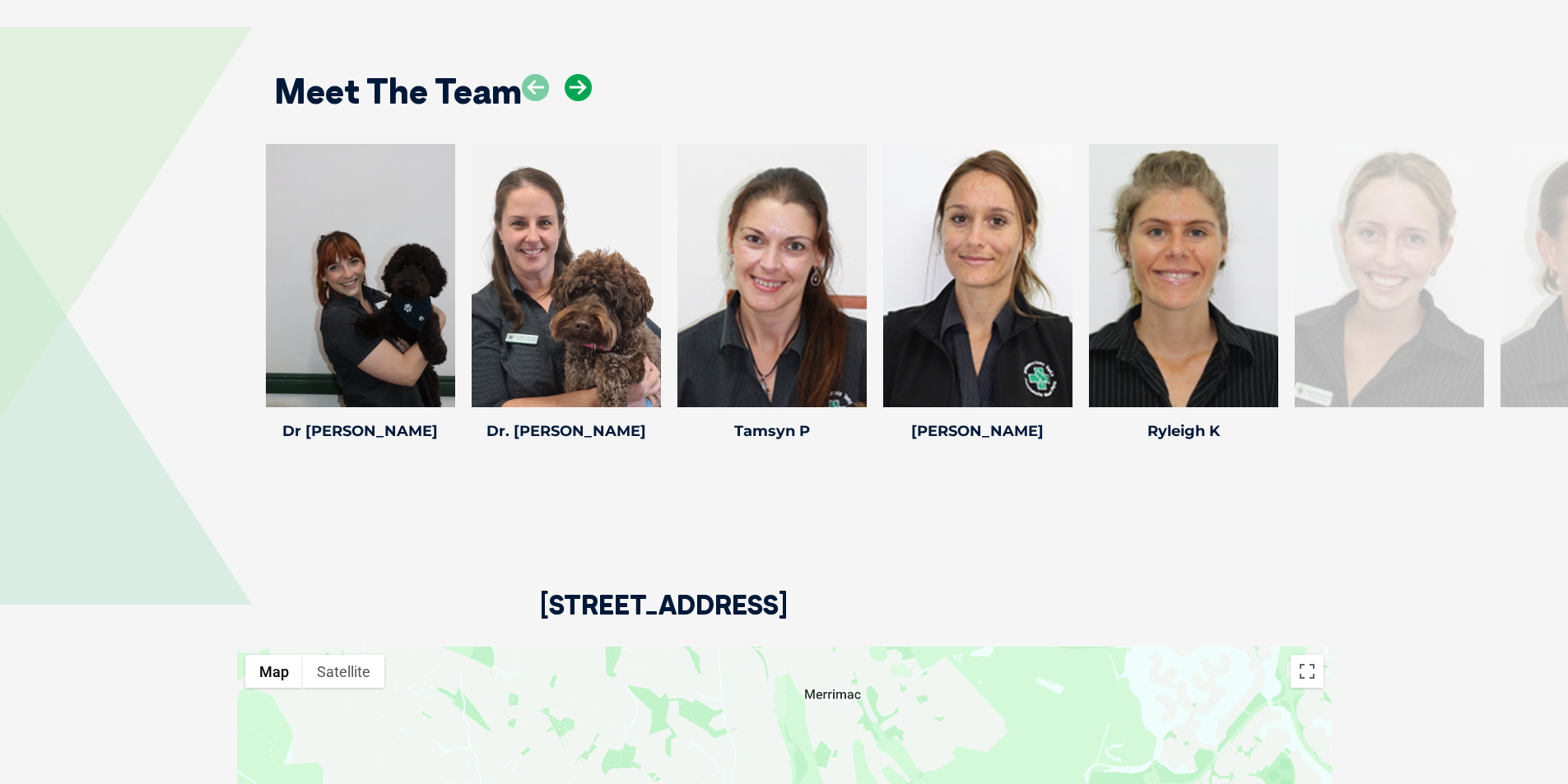
click at [579, 93] on icon at bounding box center [578, 88] width 27 height 27
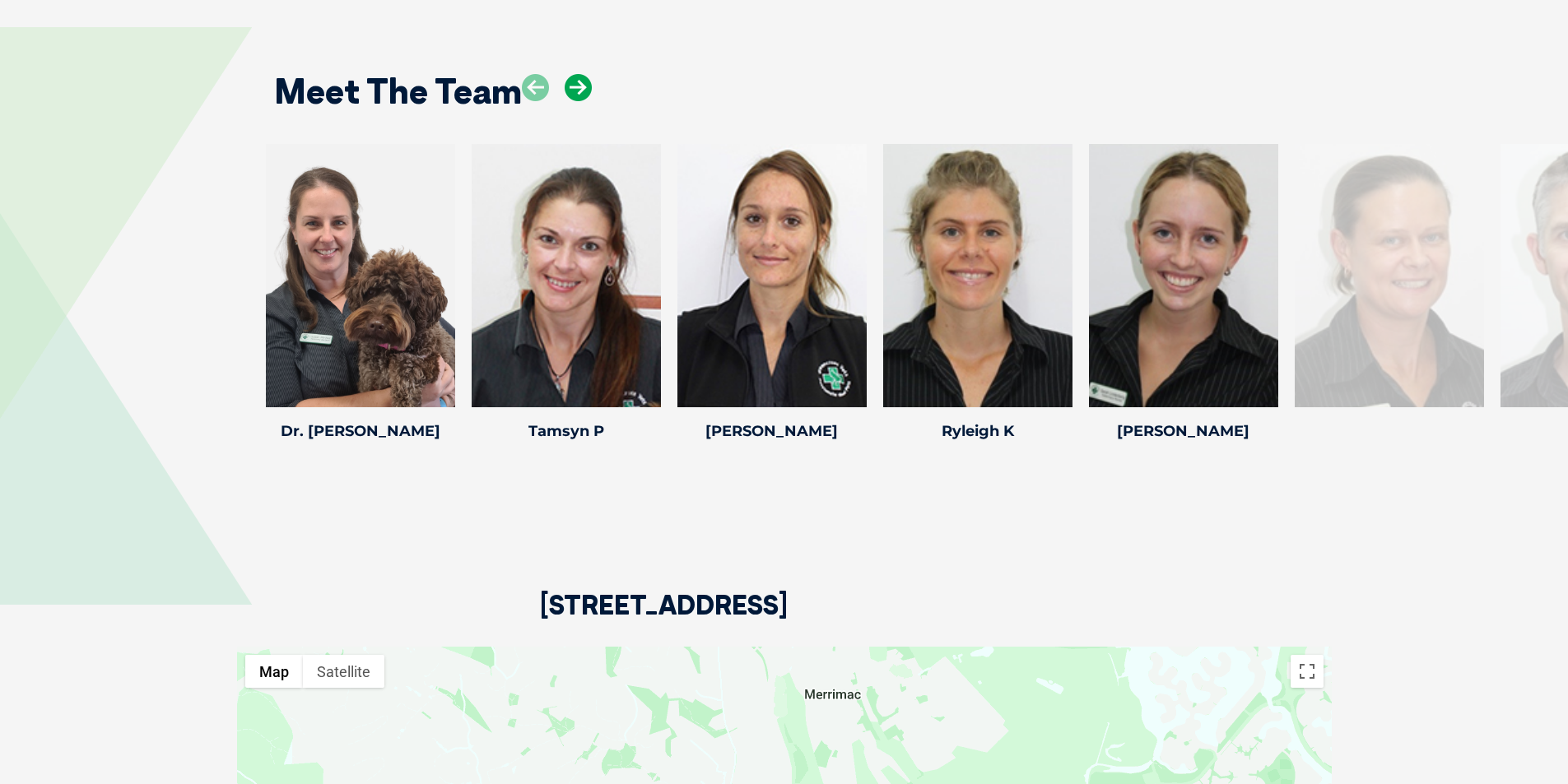
click at [579, 93] on icon at bounding box center [578, 88] width 27 height 27
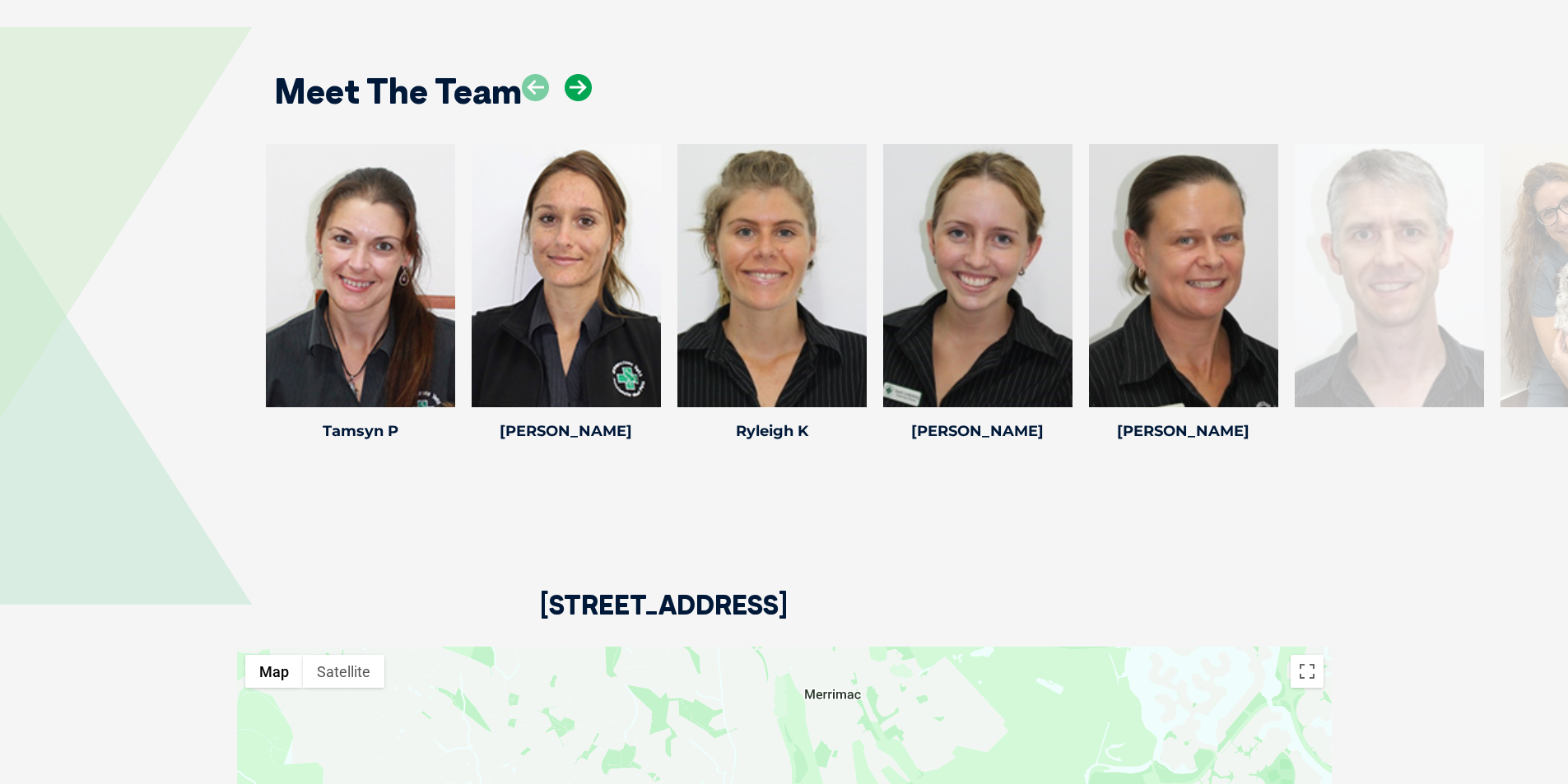
click at [579, 93] on icon at bounding box center [578, 88] width 27 height 27
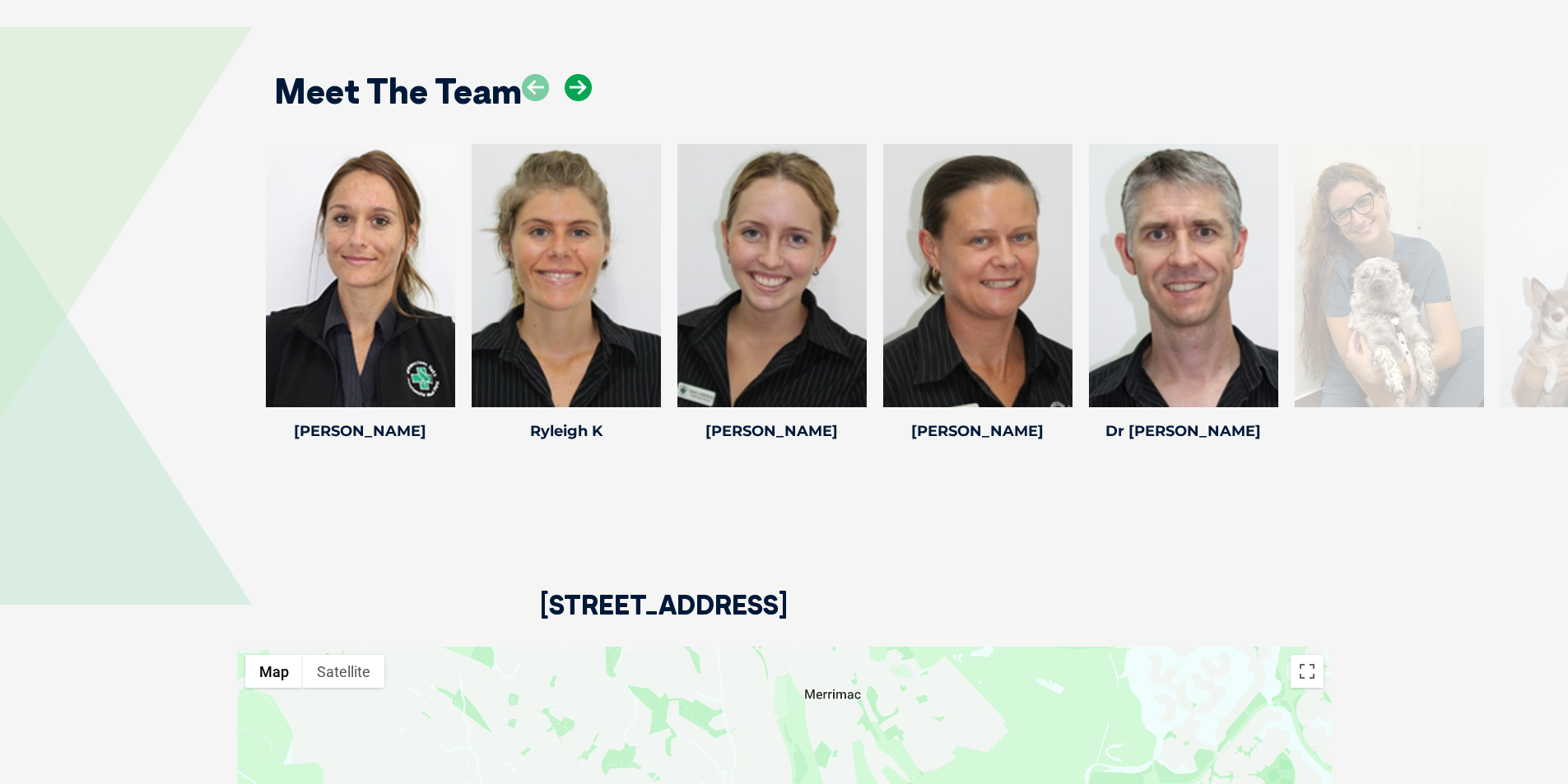
click at [579, 93] on icon at bounding box center [578, 88] width 27 height 27
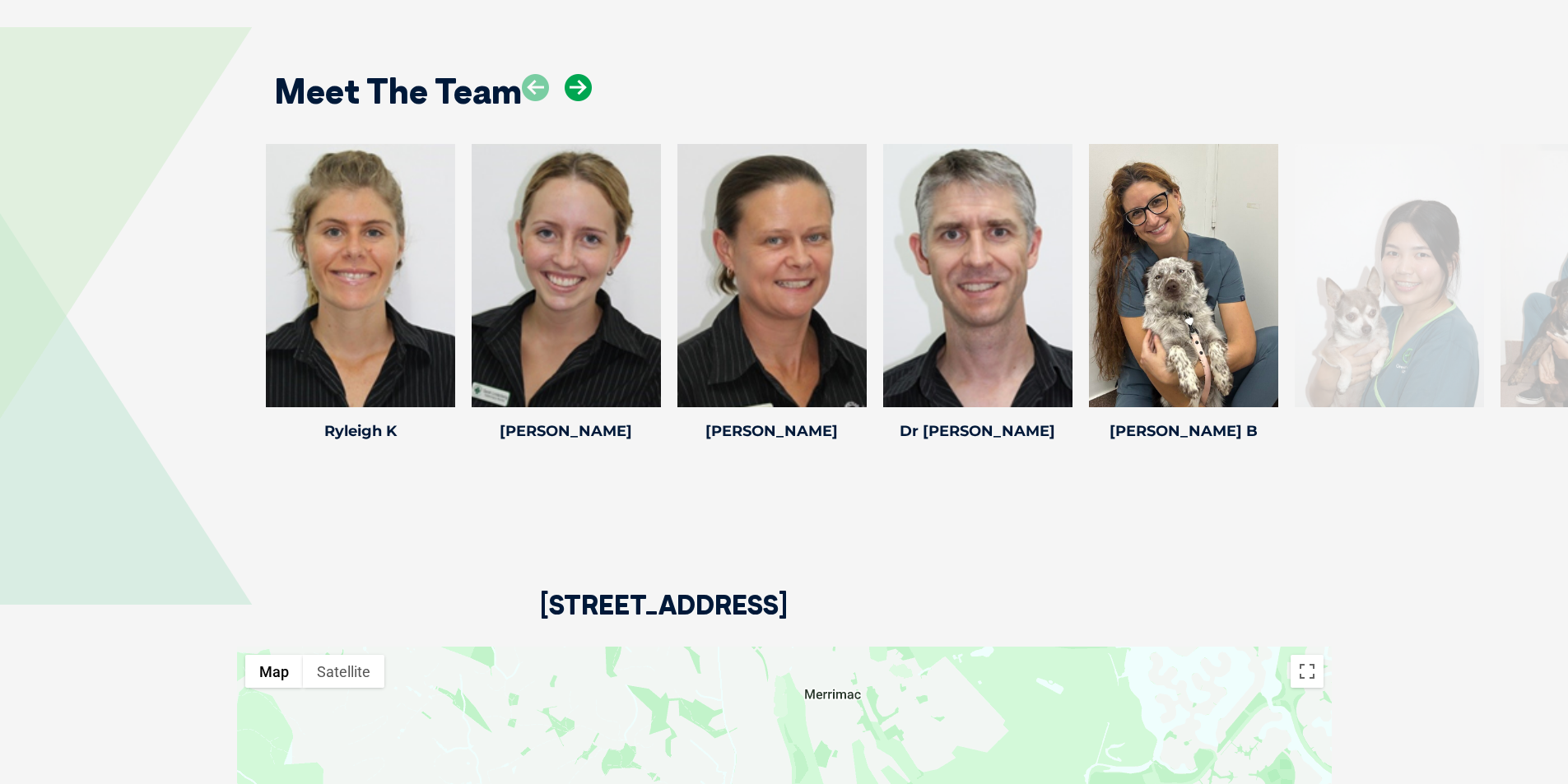
click at [579, 93] on icon at bounding box center [578, 88] width 27 height 27
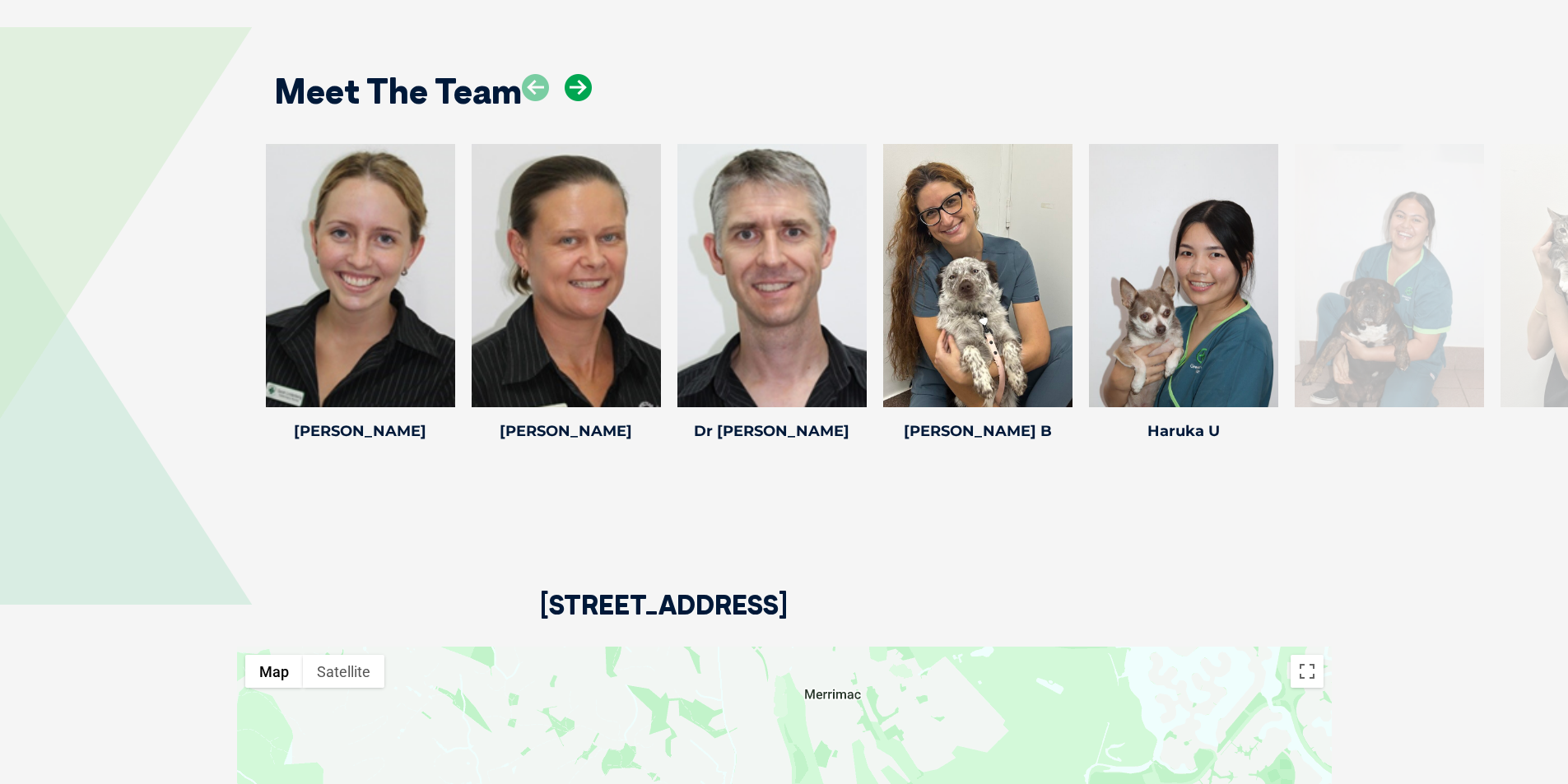
click at [579, 93] on icon at bounding box center [578, 88] width 27 height 27
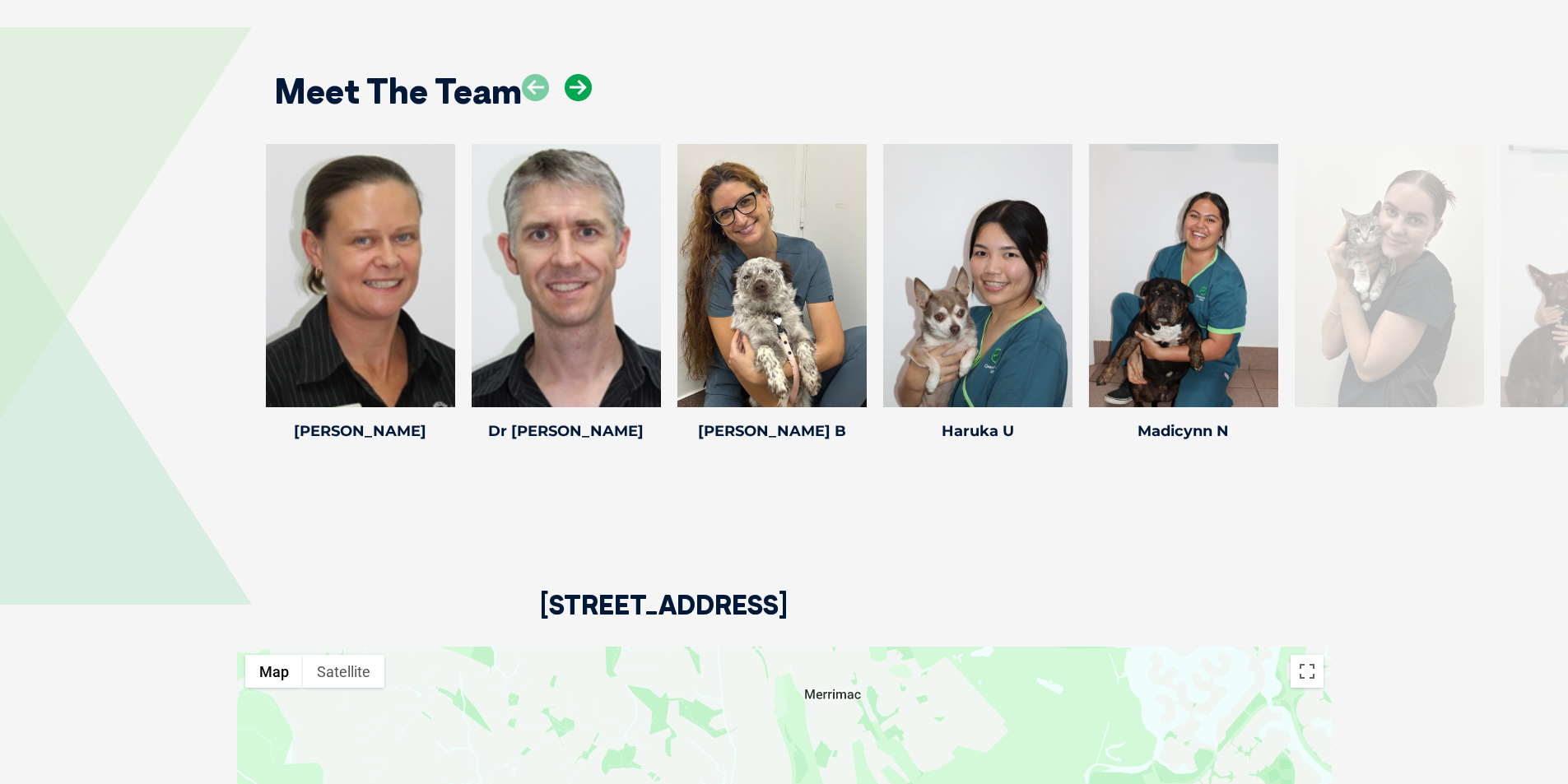
click at [579, 93] on icon at bounding box center [578, 88] width 27 height 27
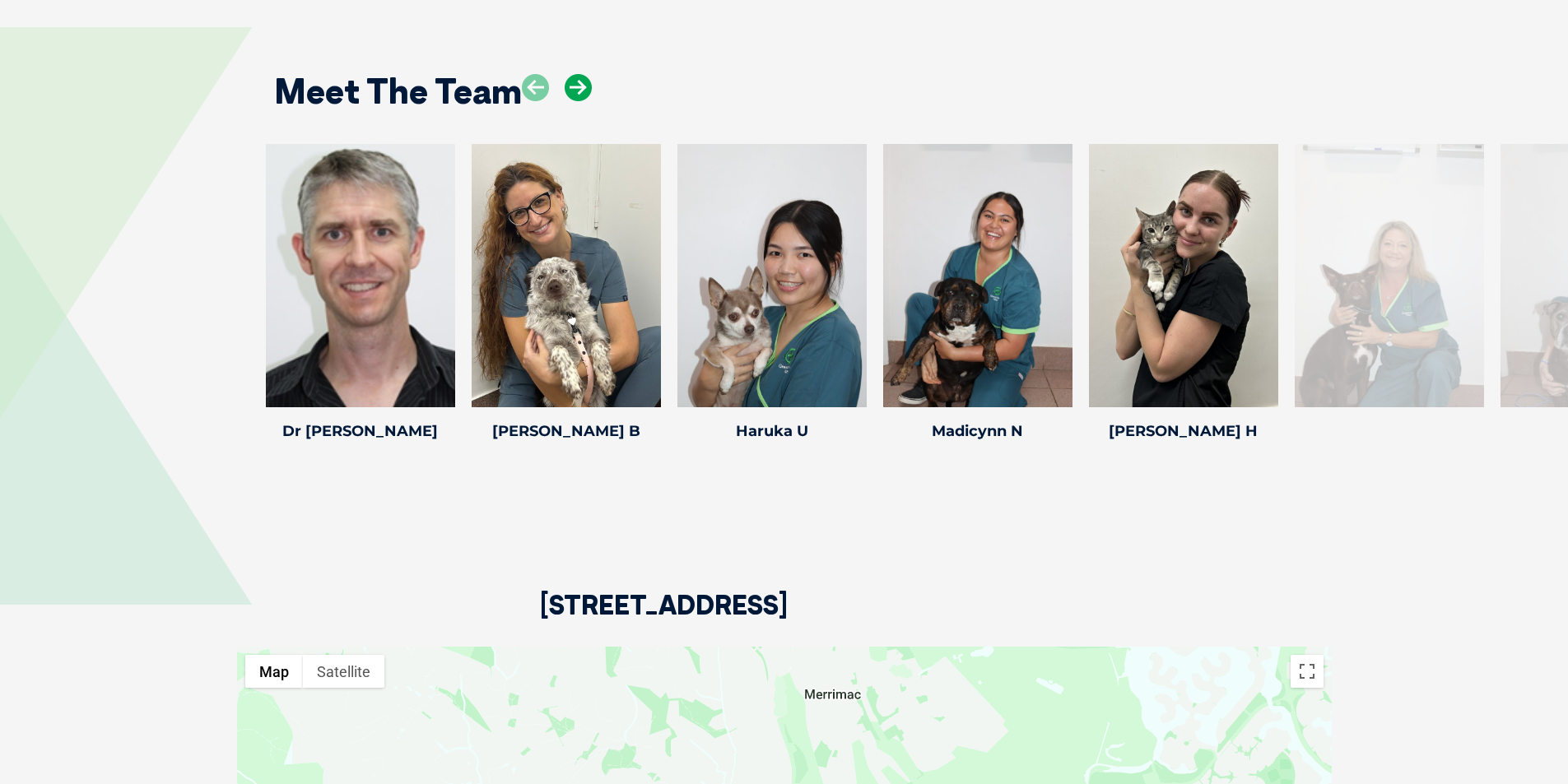
click at [579, 93] on icon at bounding box center [578, 88] width 27 height 27
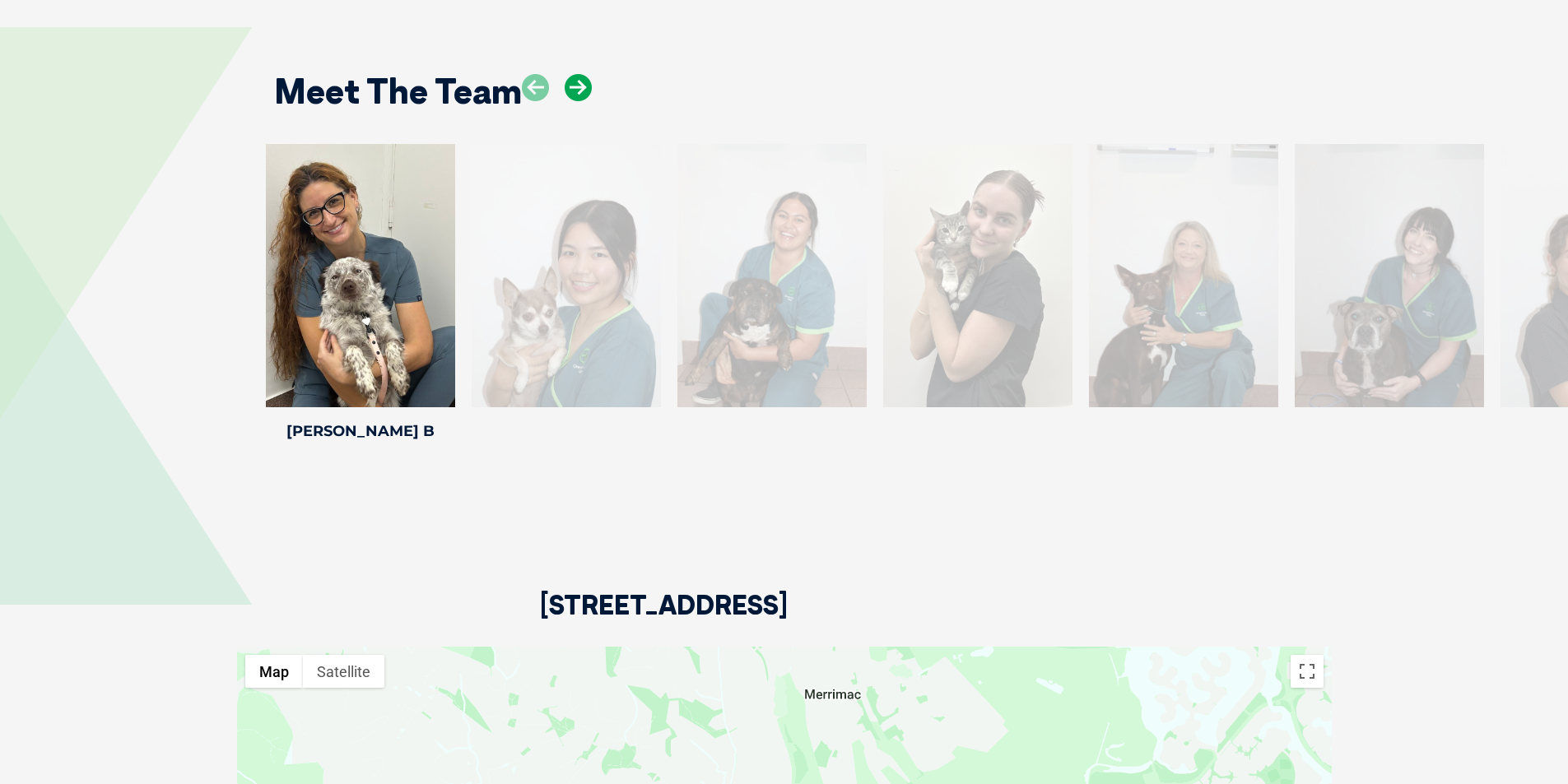
click at [579, 93] on icon at bounding box center [578, 88] width 27 height 27
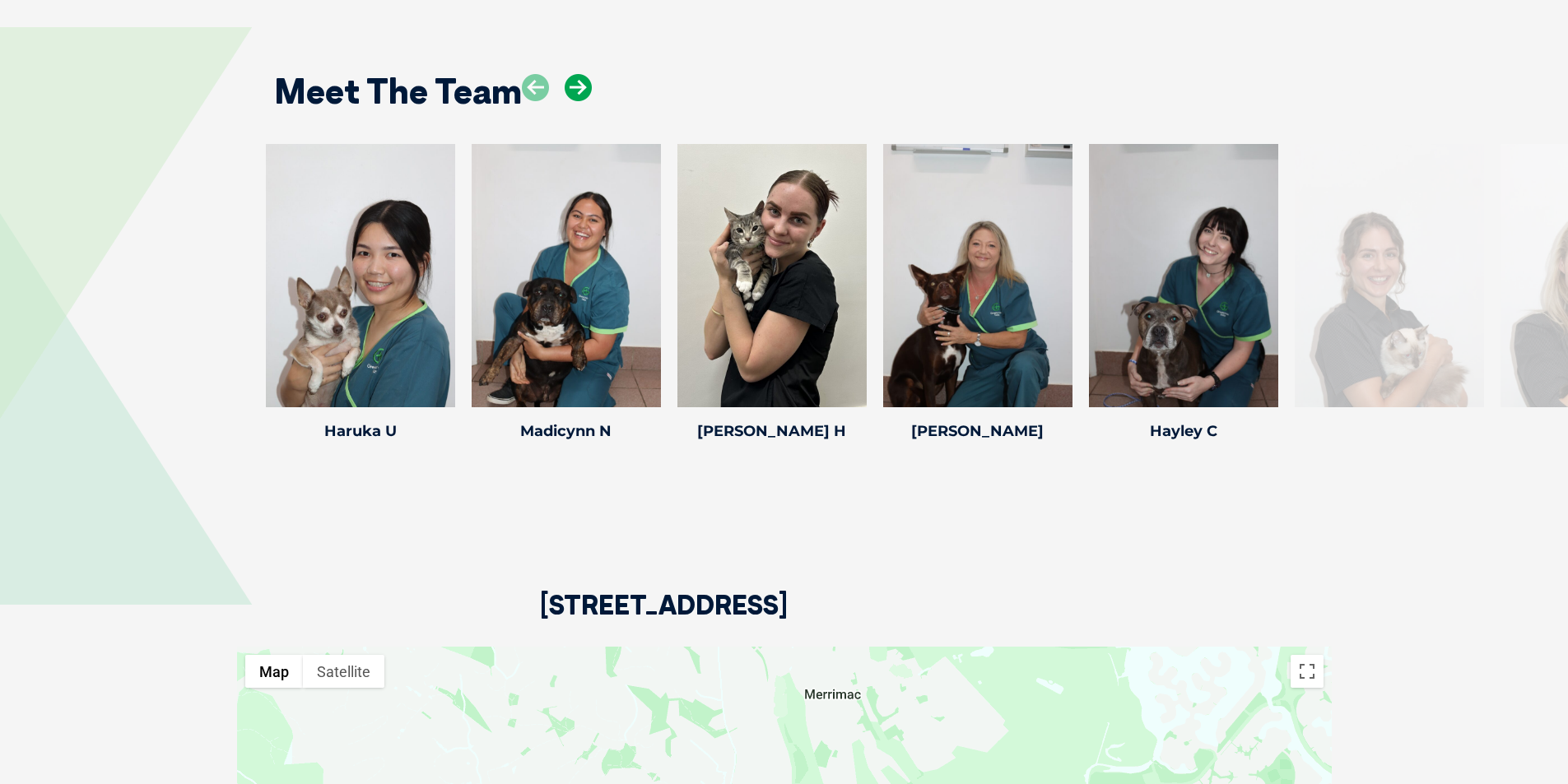
click at [579, 93] on icon at bounding box center [578, 88] width 27 height 27
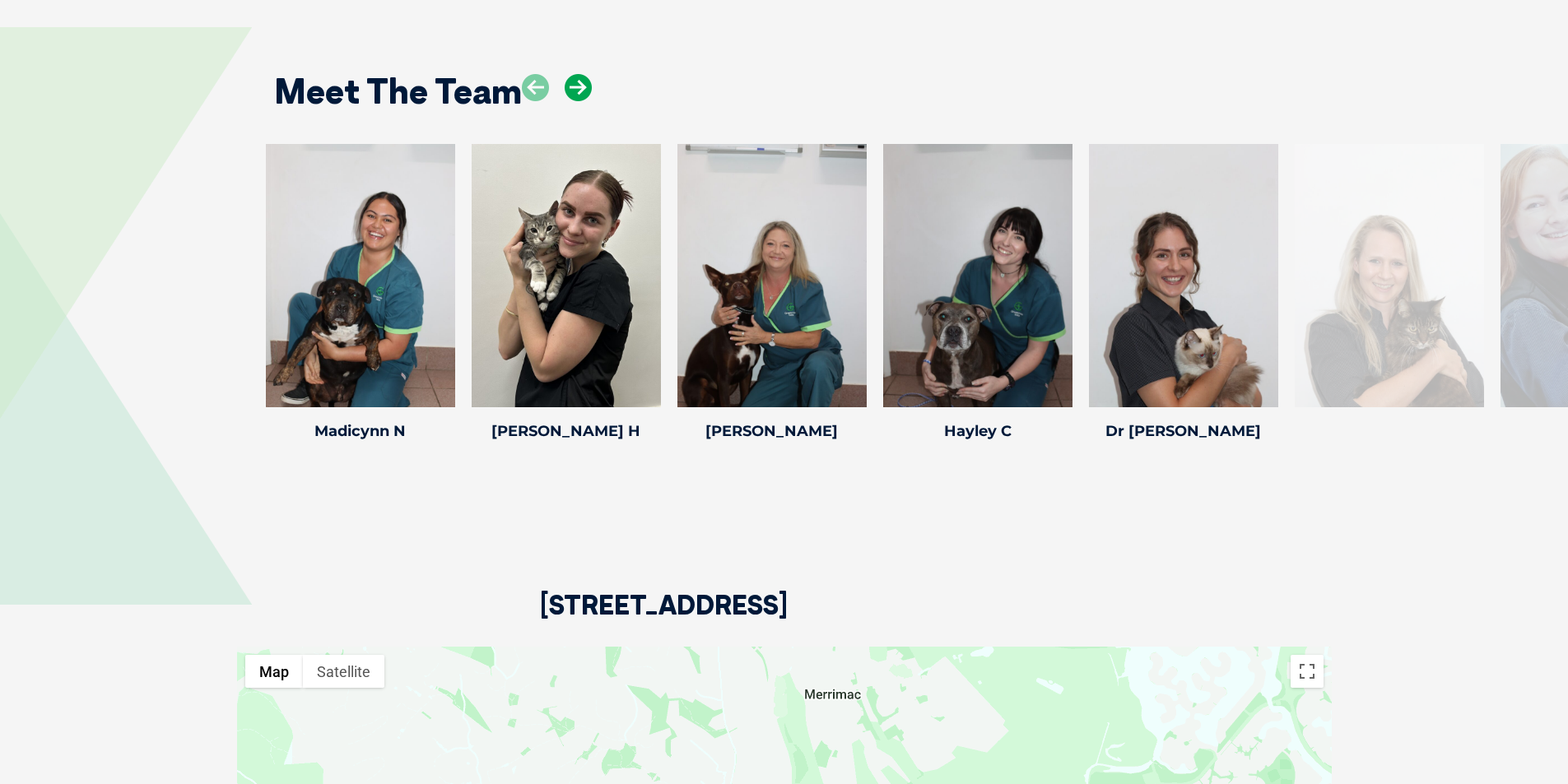
click at [579, 93] on icon at bounding box center [578, 88] width 27 height 27
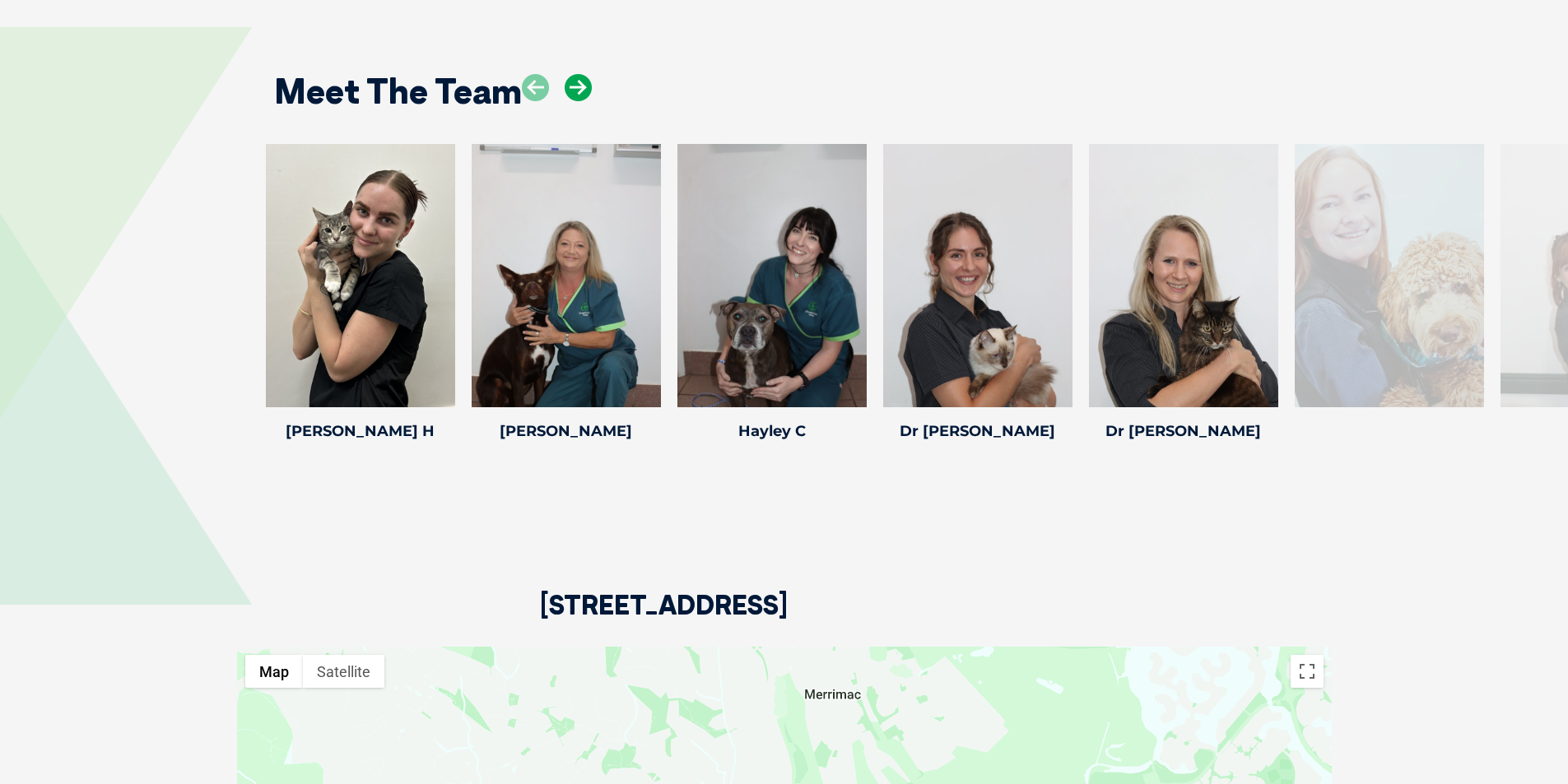
click at [579, 93] on icon at bounding box center [578, 88] width 27 height 27
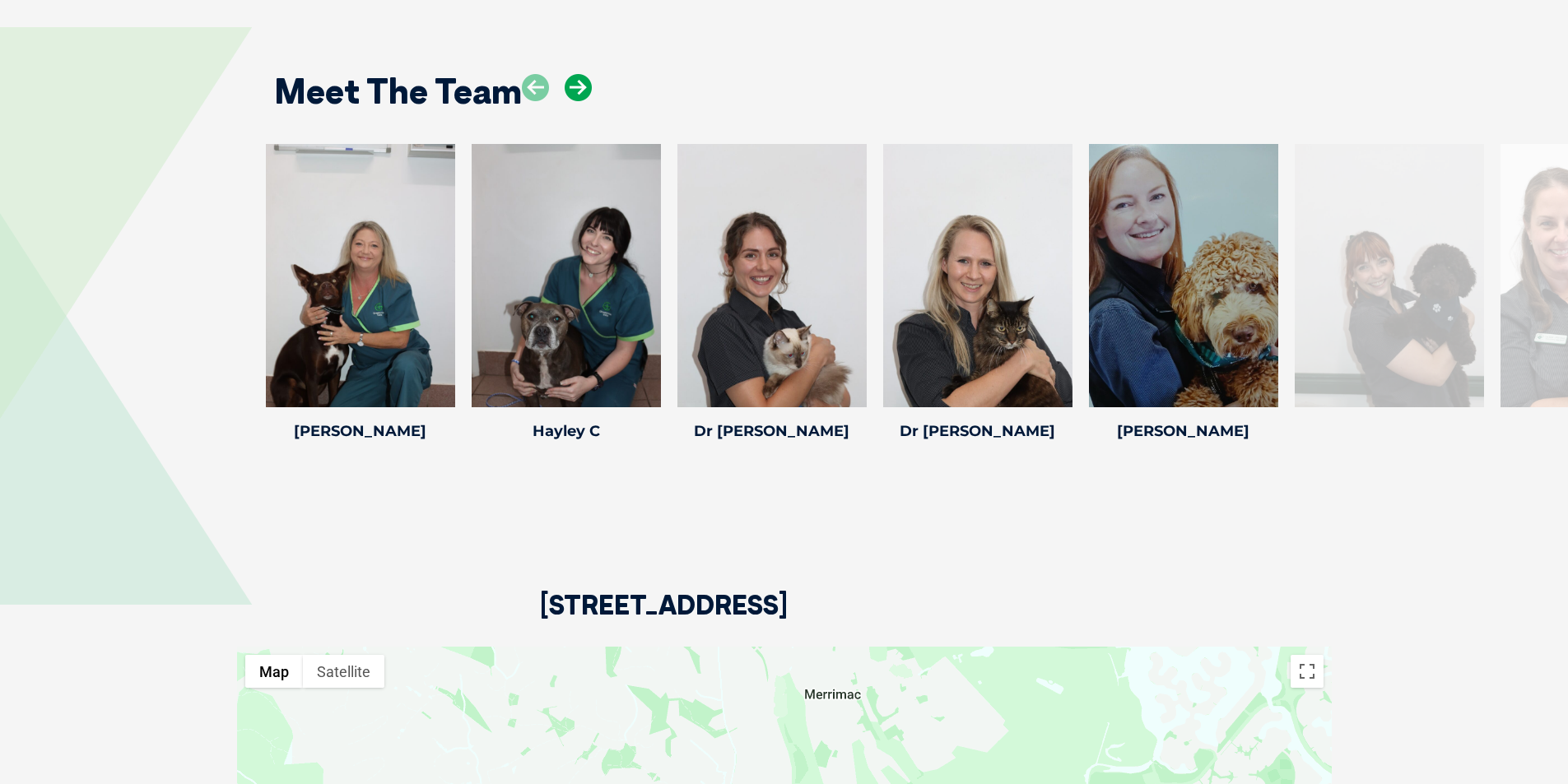
click at [579, 93] on icon at bounding box center [578, 88] width 27 height 27
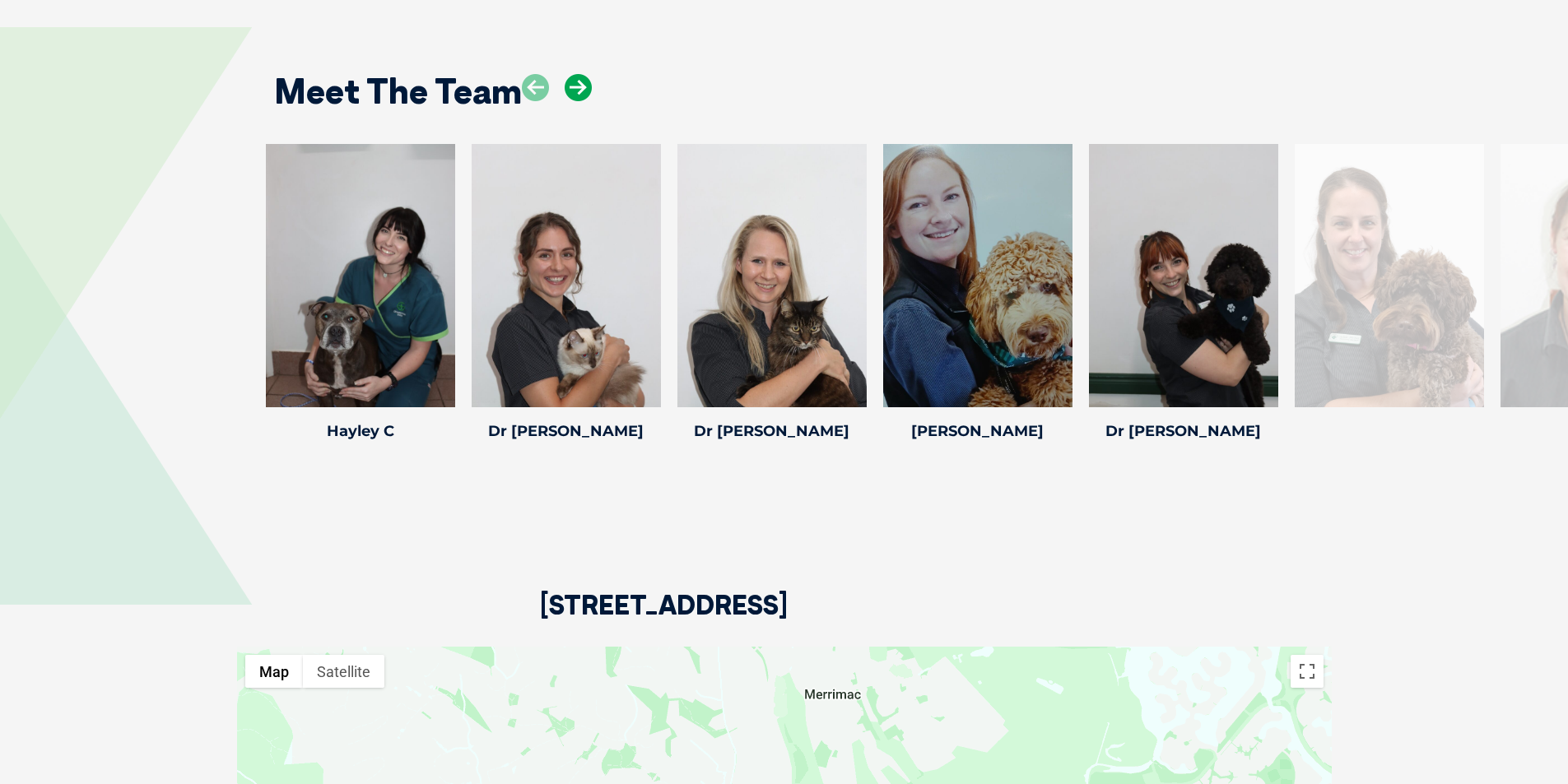
click at [579, 93] on icon at bounding box center [578, 88] width 27 height 27
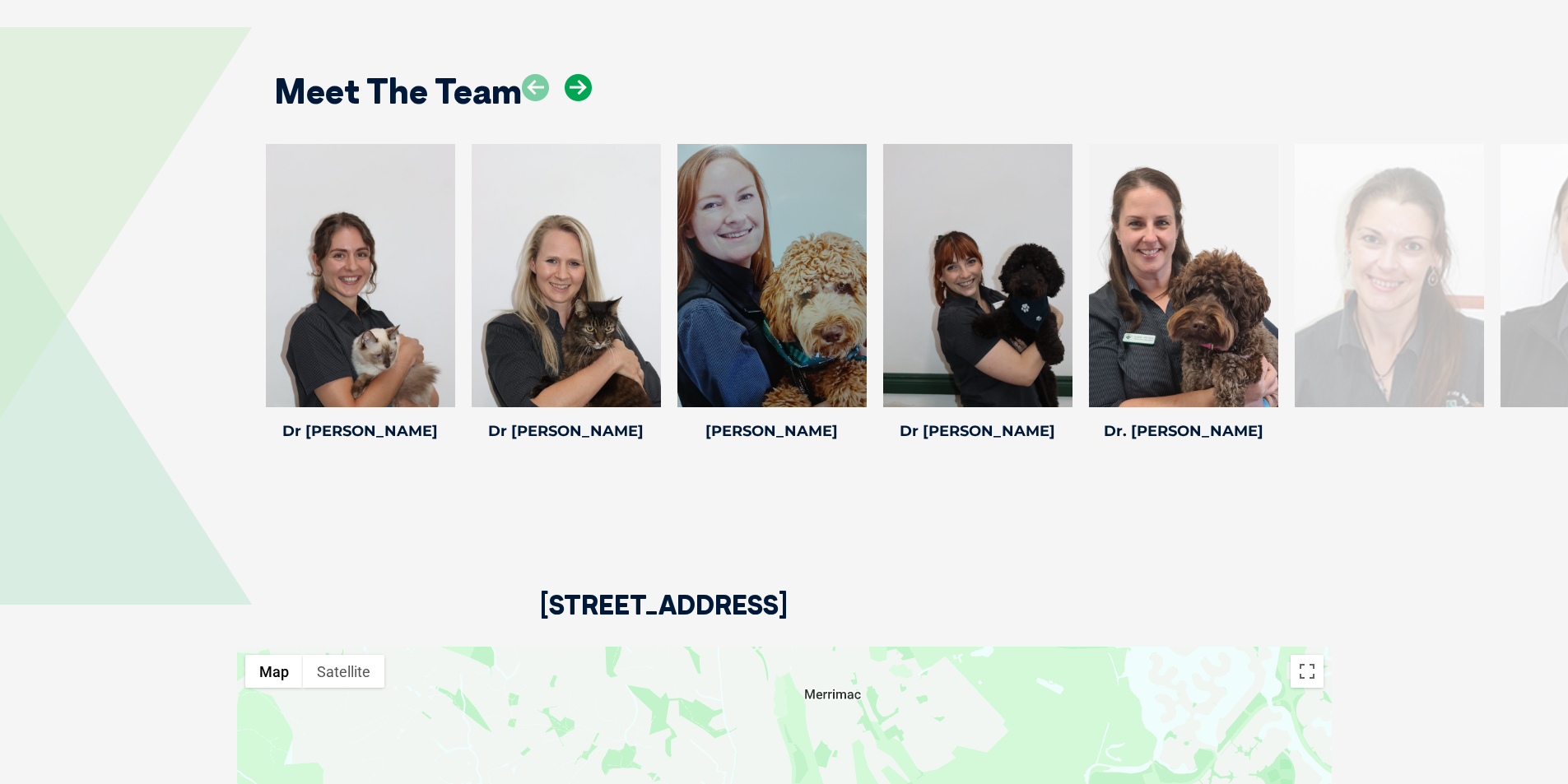
click at [579, 93] on icon at bounding box center [578, 88] width 27 height 27
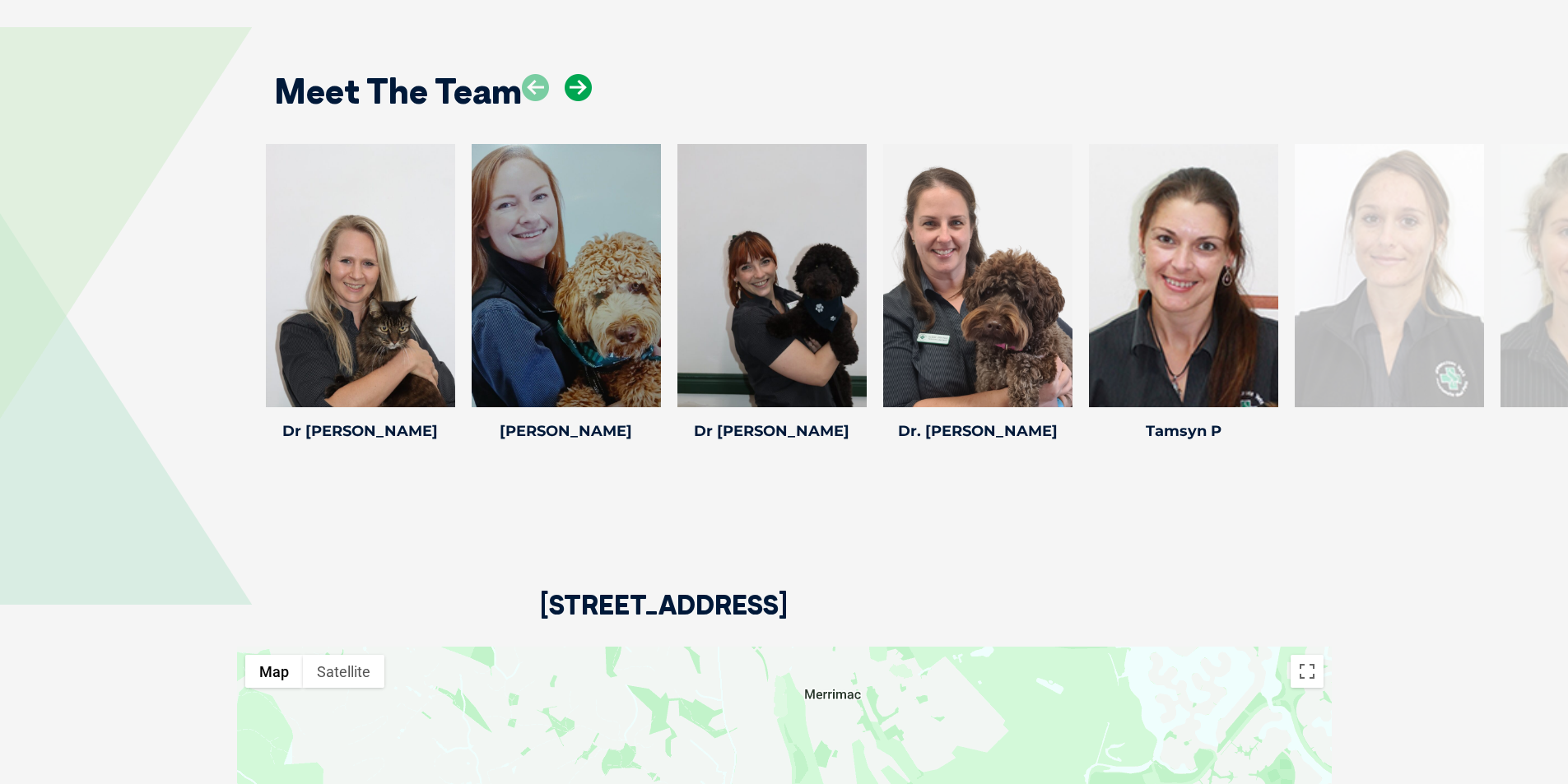
click at [579, 93] on icon at bounding box center [578, 88] width 27 height 27
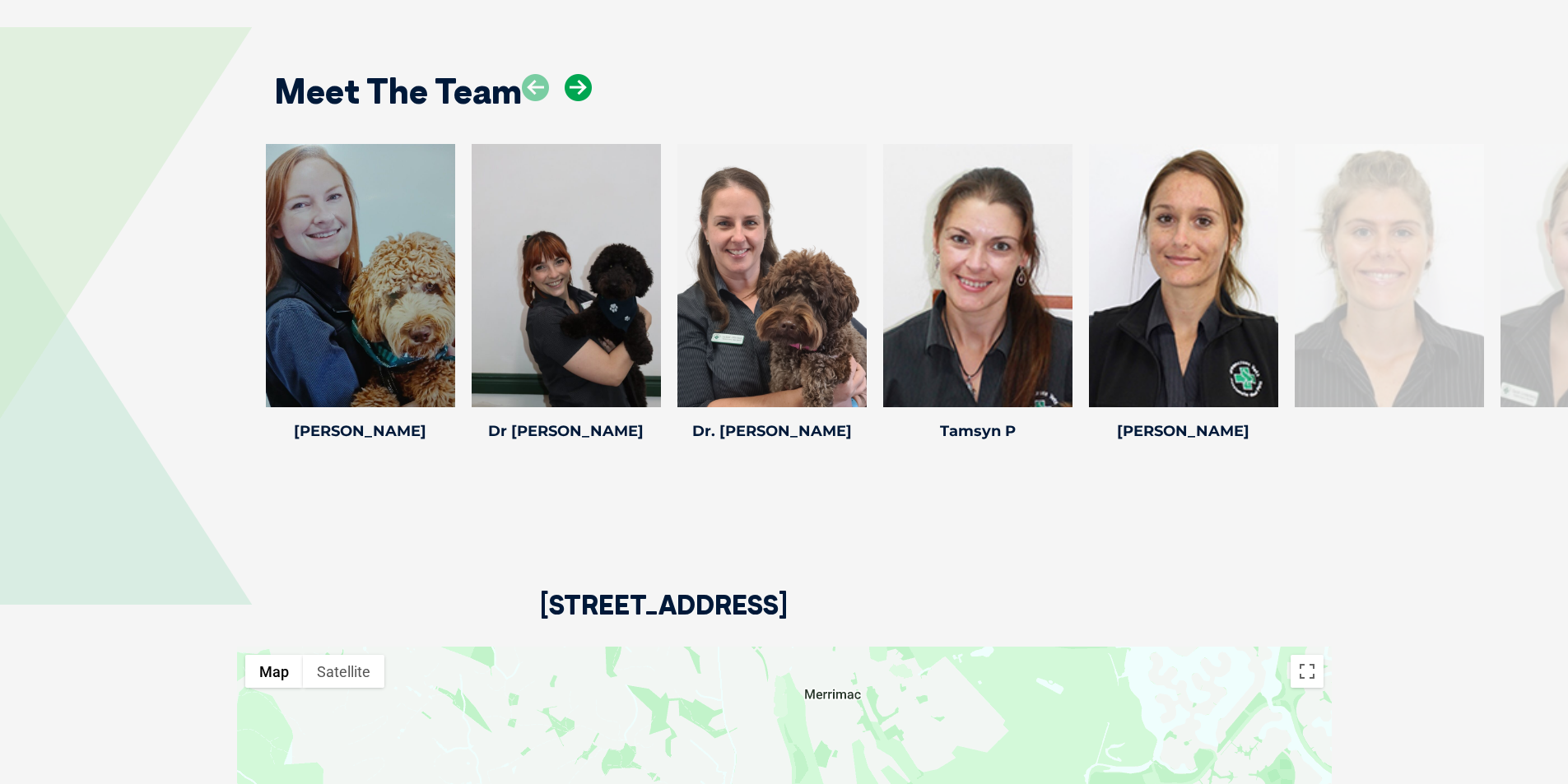
click at [579, 93] on icon at bounding box center [578, 88] width 27 height 27
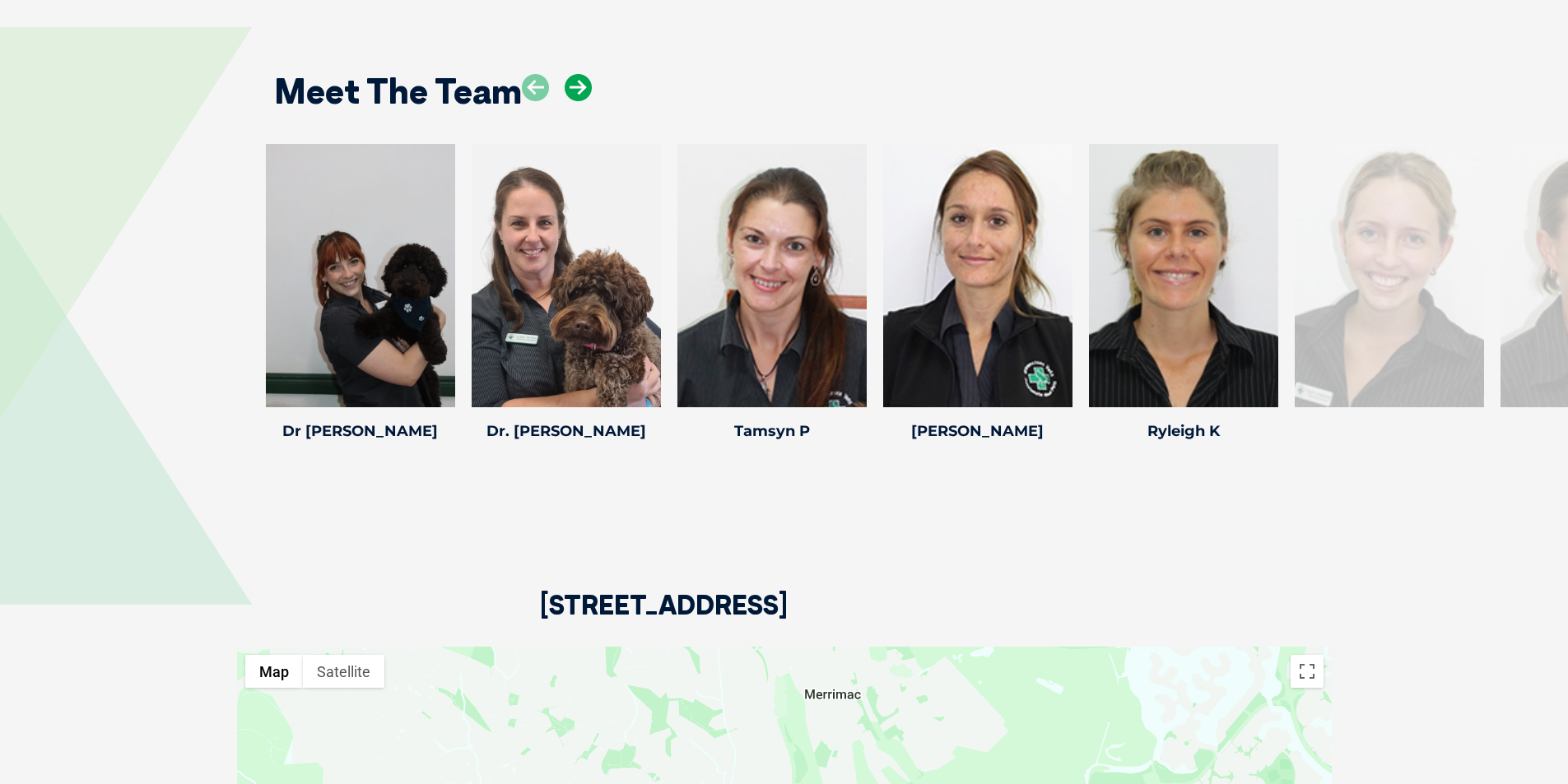
click at [579, 93] on icon at bounding box center [578, 88] width 27 height 27
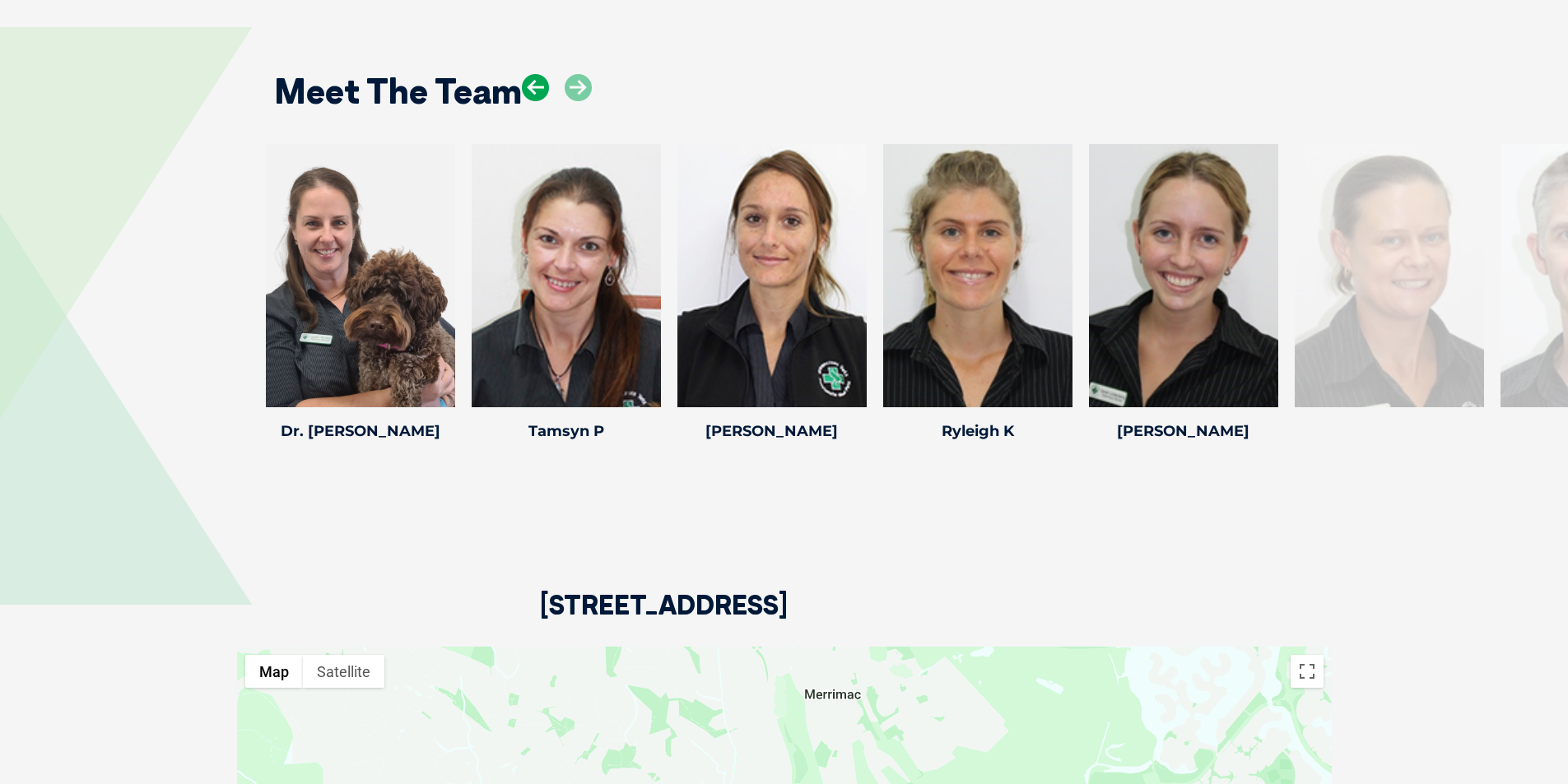
click at [534, 95] on icon at bounding box center [536, 88] width 27 height 27
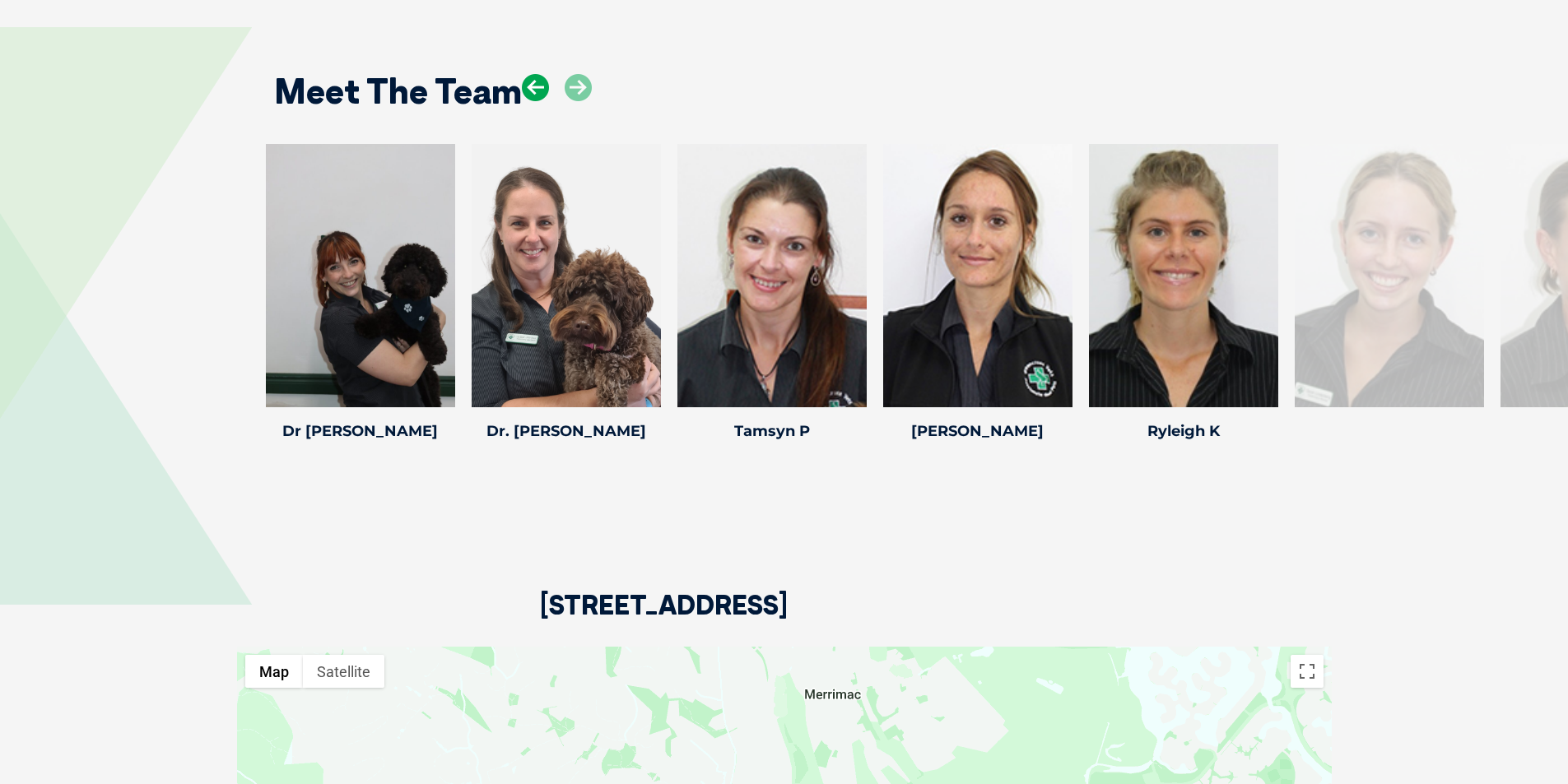
click at [534, 95] on icon at bounding box center [536, 88] width 27 height 27
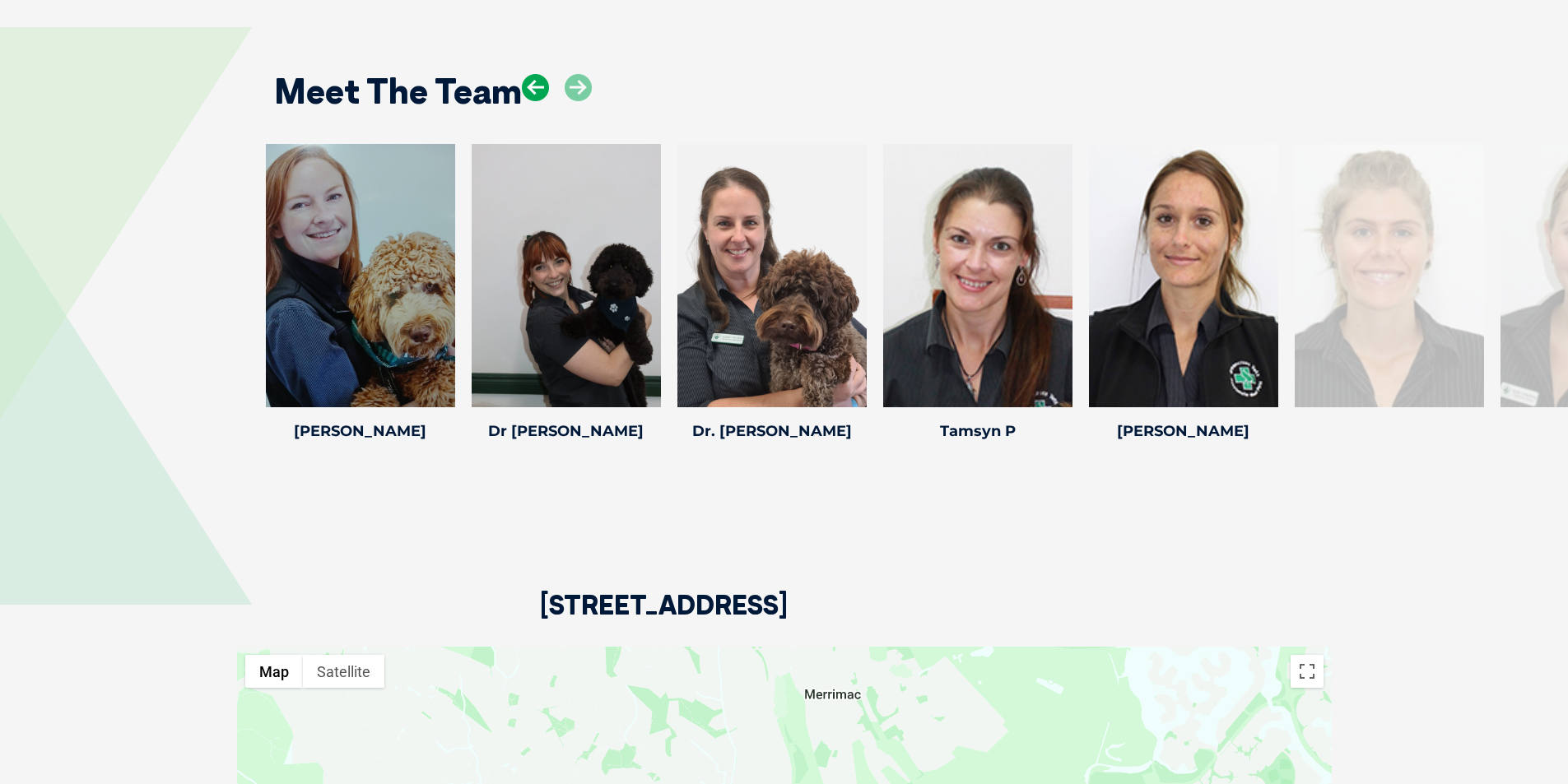
click at [535, 93] on icon at bounding box center [536, 88] width 27 height 27
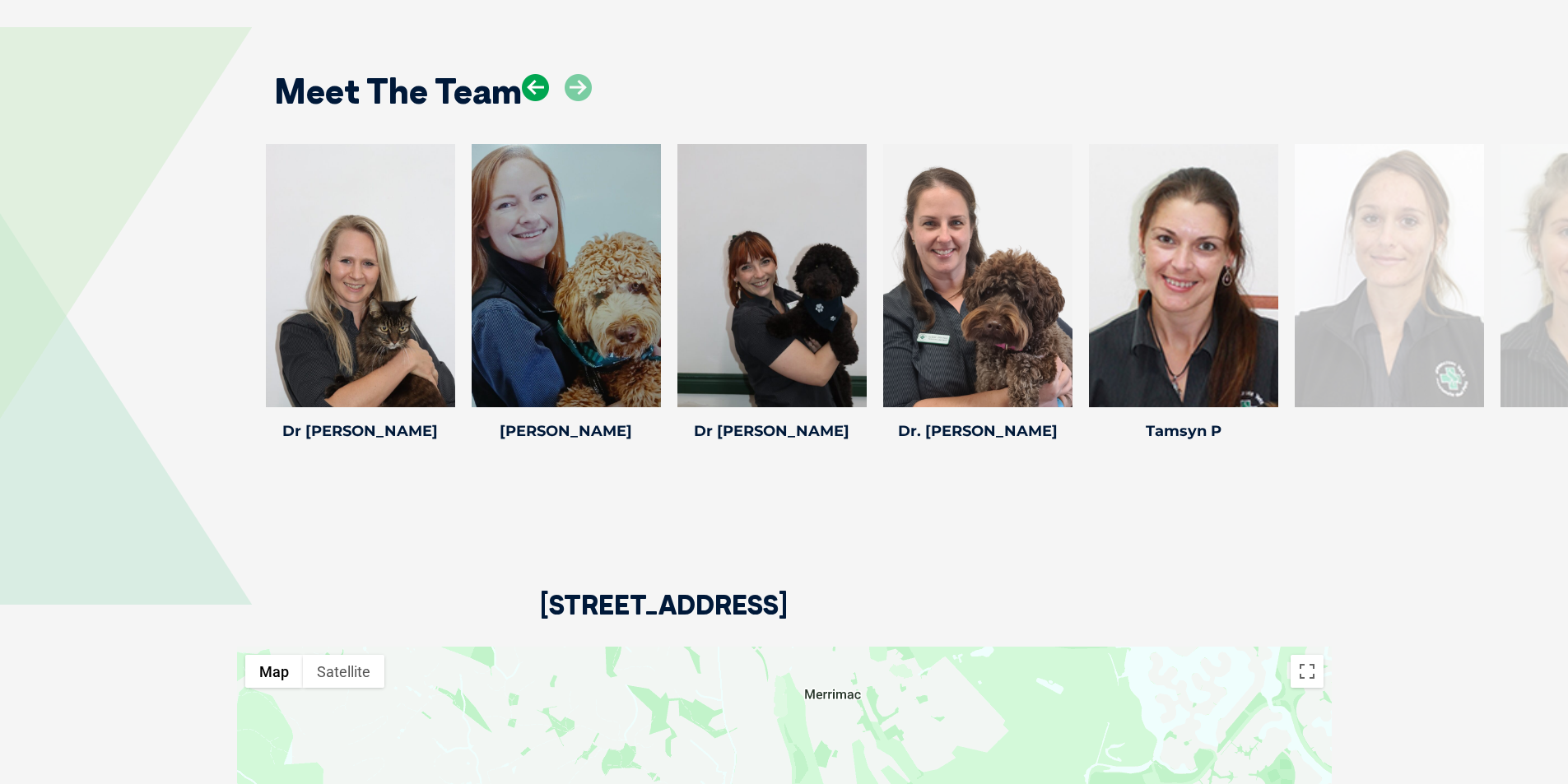
click at [535, 93] on icon at bounding box center [536, 88] width 27 height 27
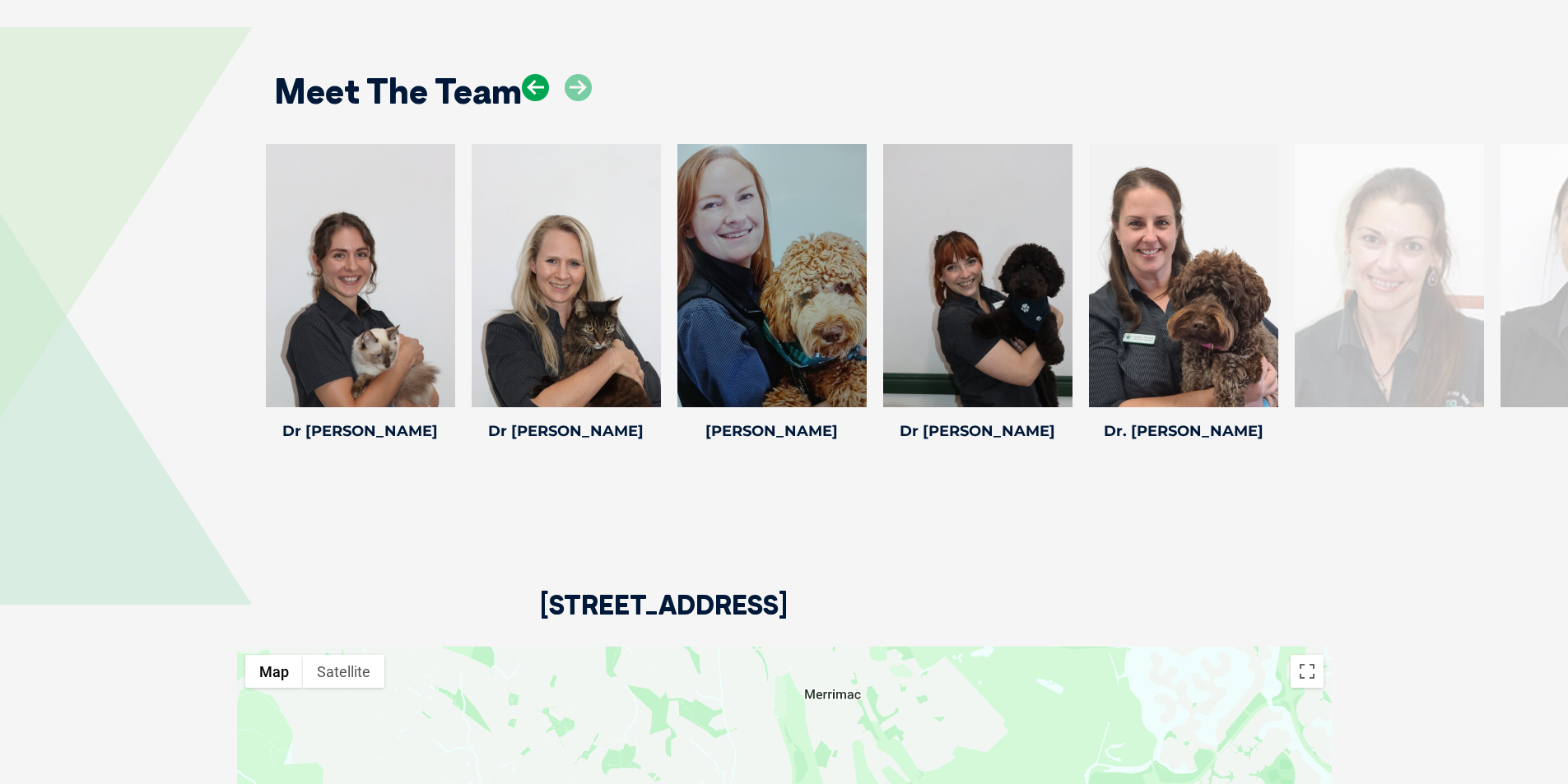
click at [535, 93] on icon at bounding box center [536, 88] width 27 height 27
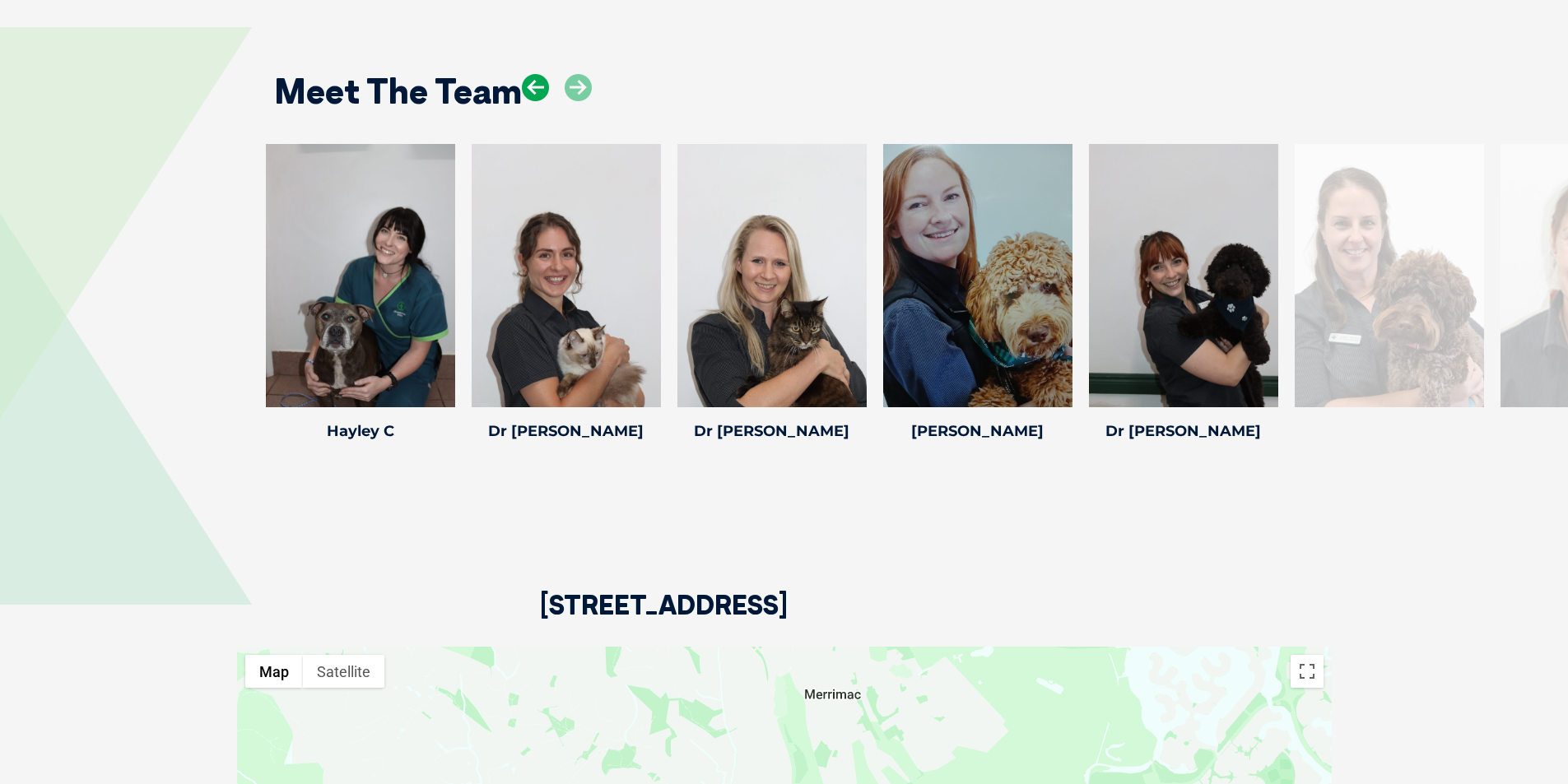
click at [535, 93] on icon at bounding box center [536, 88] width 27 height 27
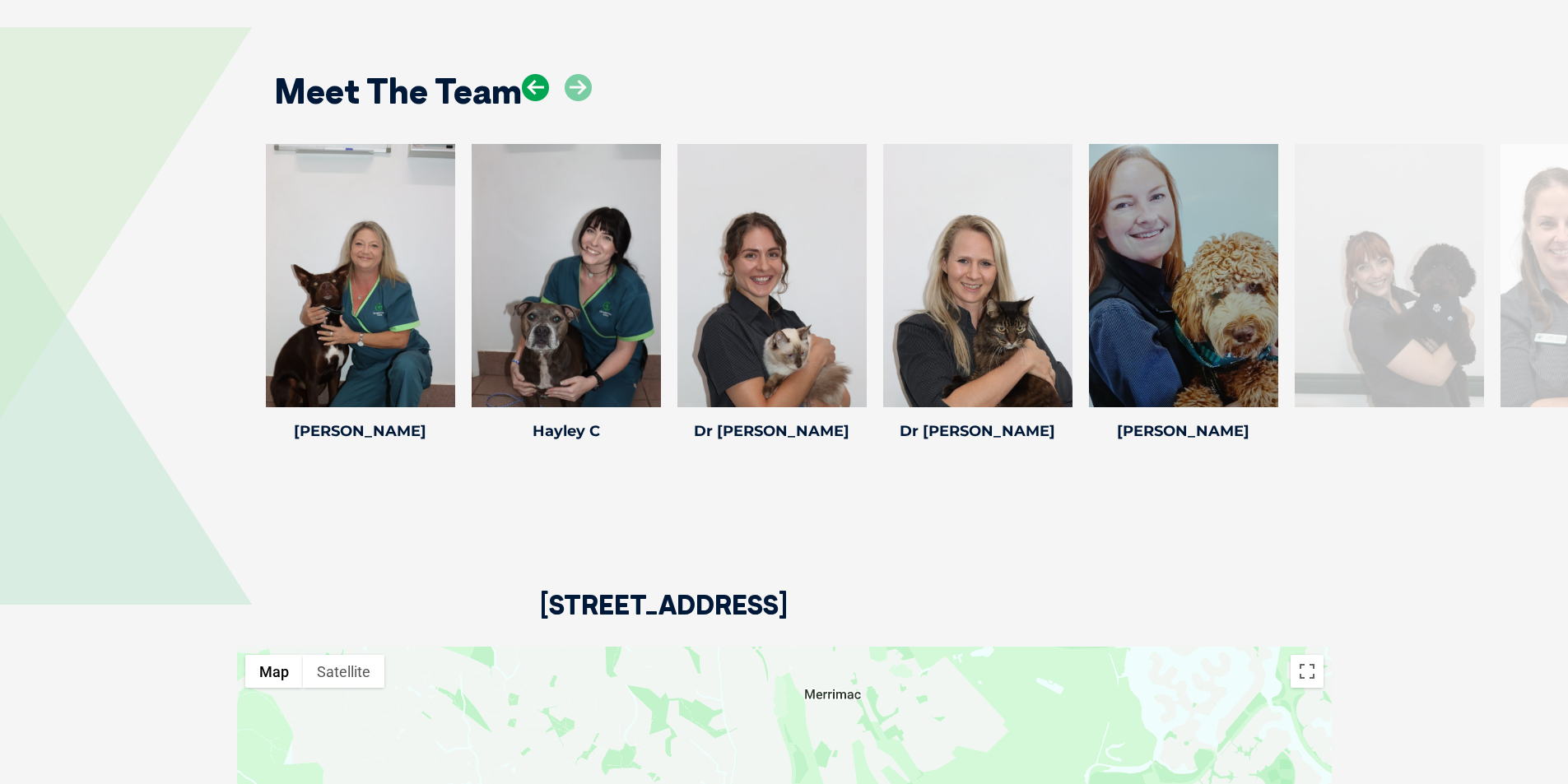
click at [535, 93] on icon at bounding box center [536, 88] width 27 height 27
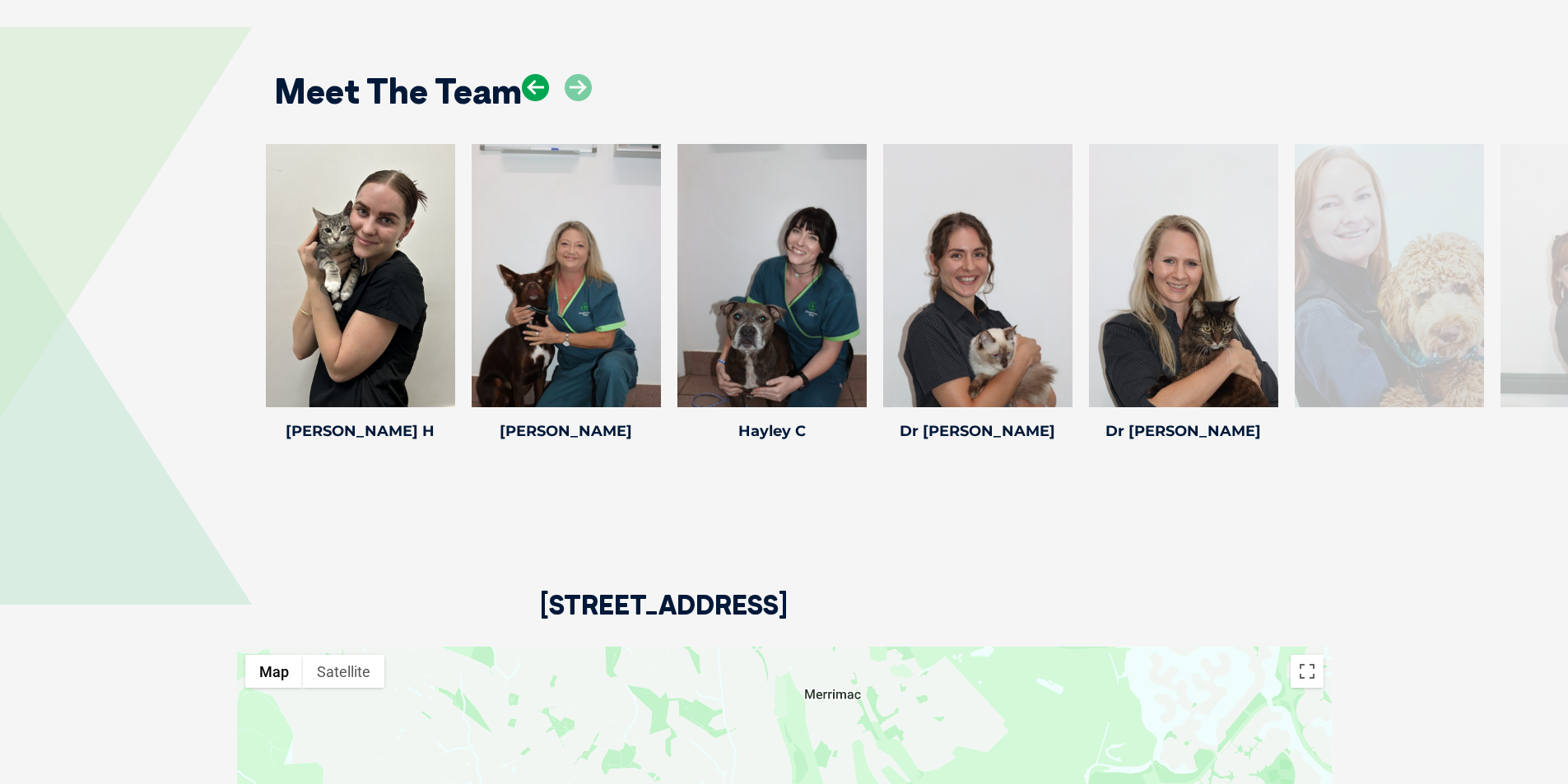
click at [535, 93] on icon at bounding box center [536, 88] width 27 height 27
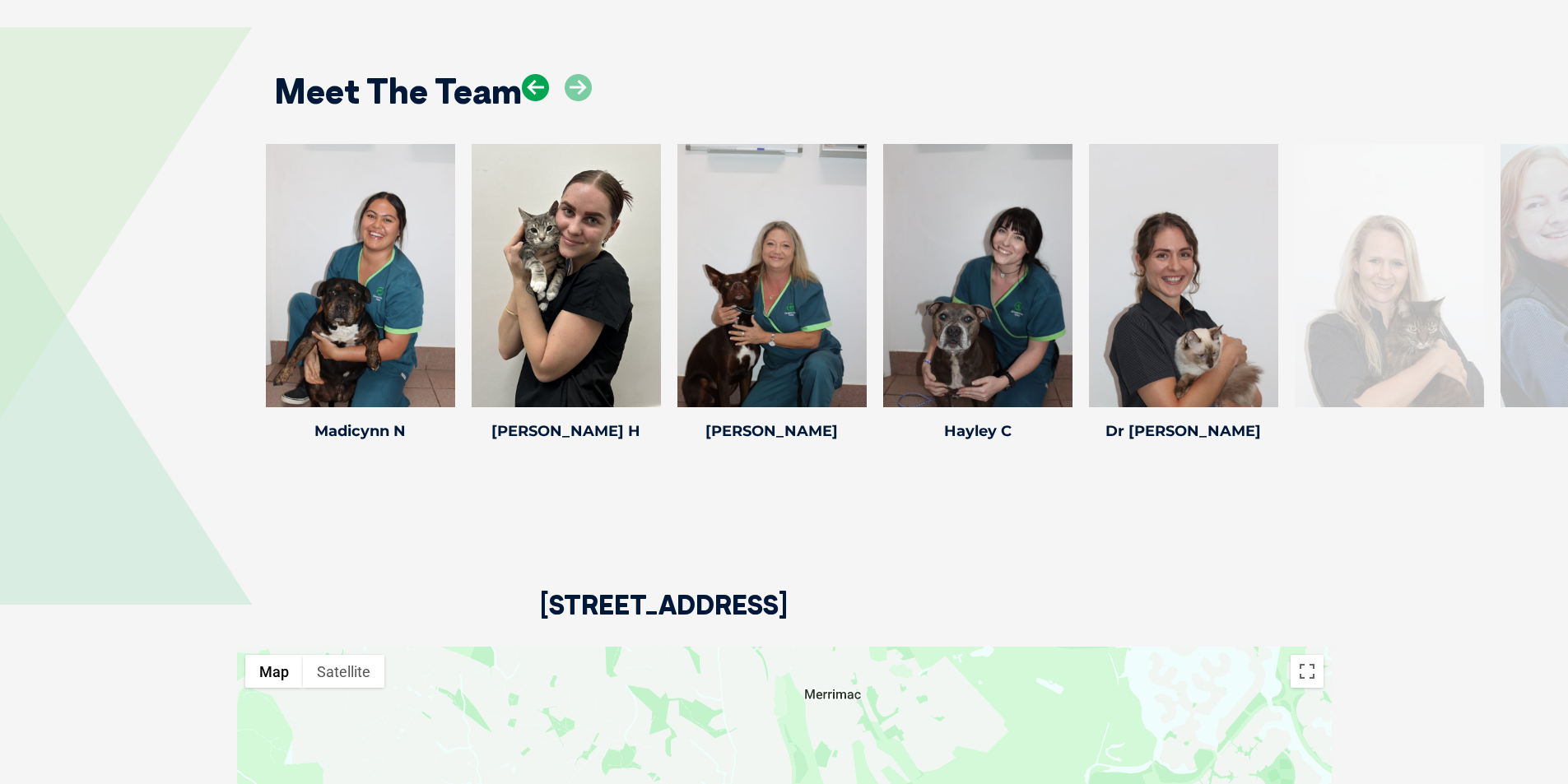
click at [535, 93] on icon at bounding box center [536, 88] width 27 height 27
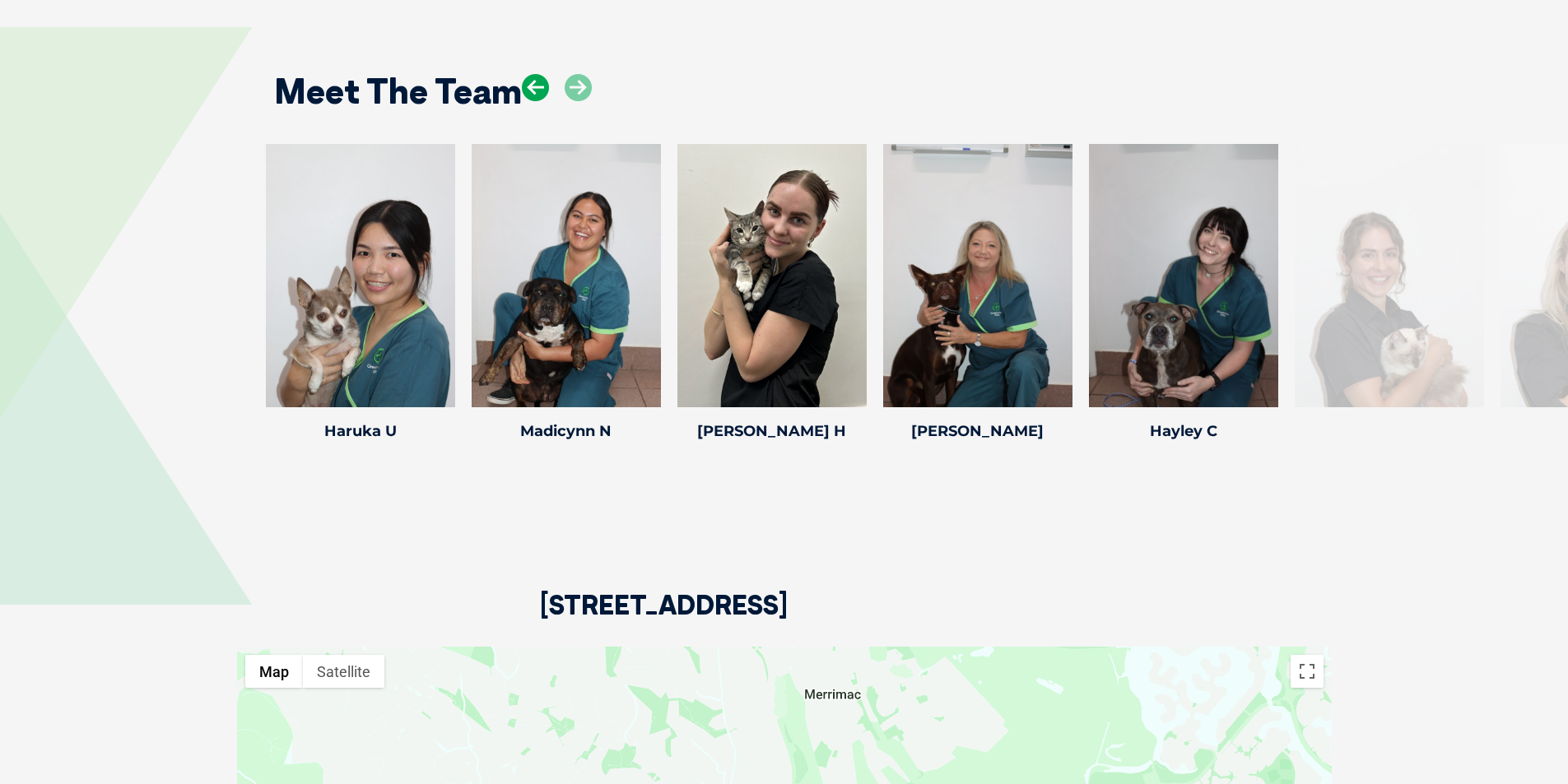
click at [535, 93] on icon at bounding box center [536, 88] width 27 height 27
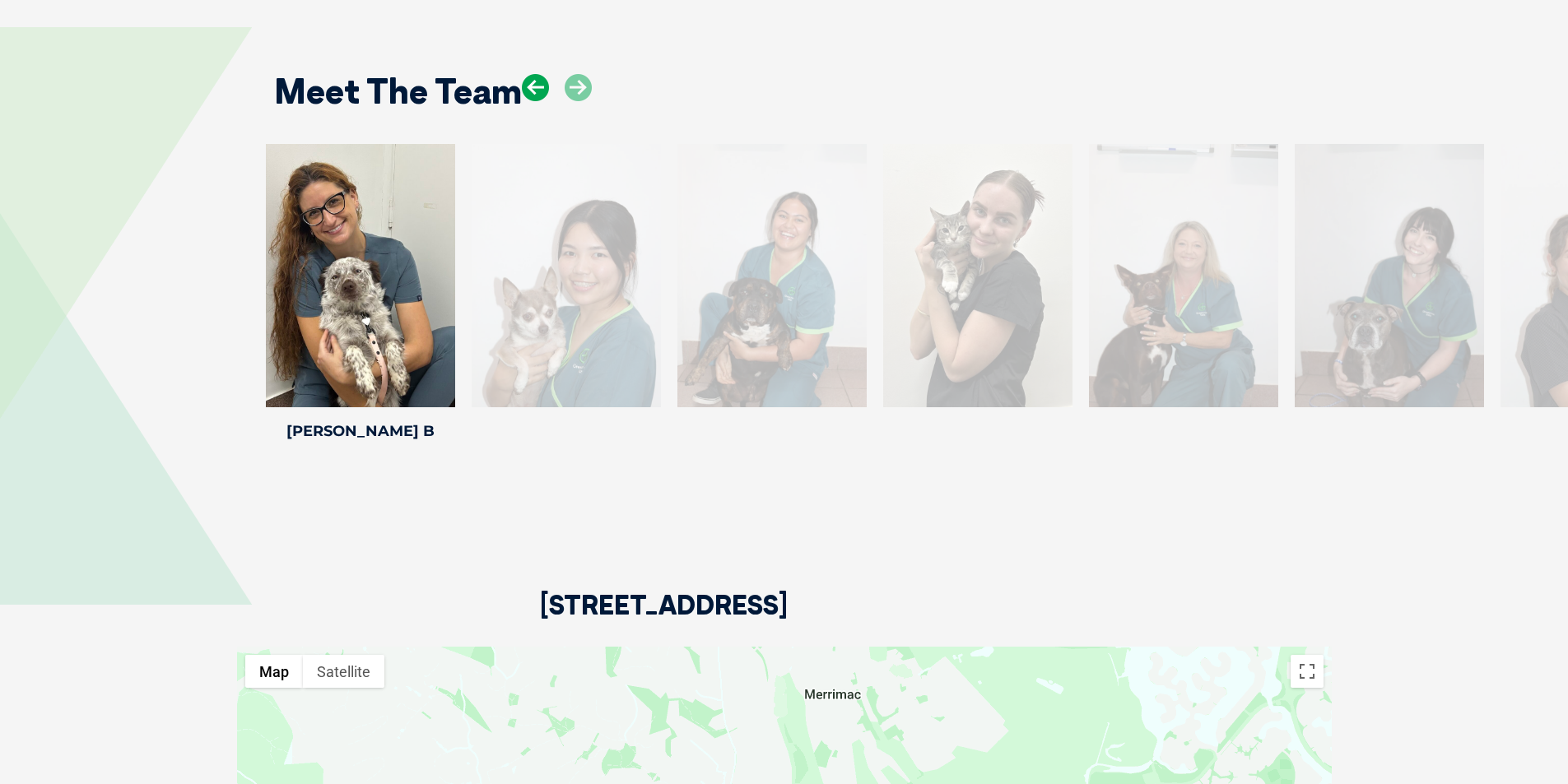
click at [535, 93] on icon at bounding box center [536, 88] width 27 height 27
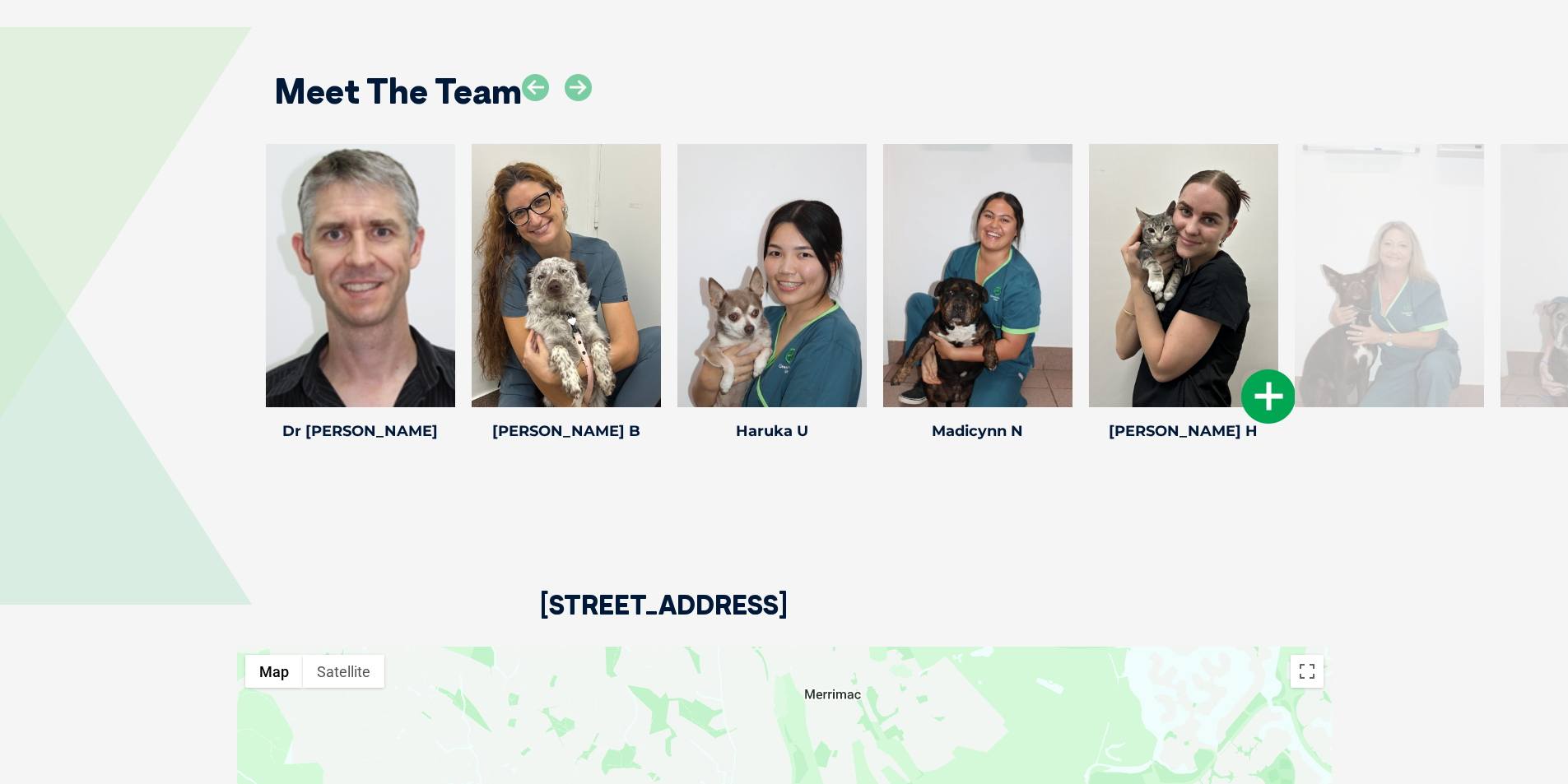
click at [1146, 283] on div at bounding box center [1183, 275] width 189 height 263
click at [1254, 393] on icon at bounding box center [1268, 396] width 54 height 54
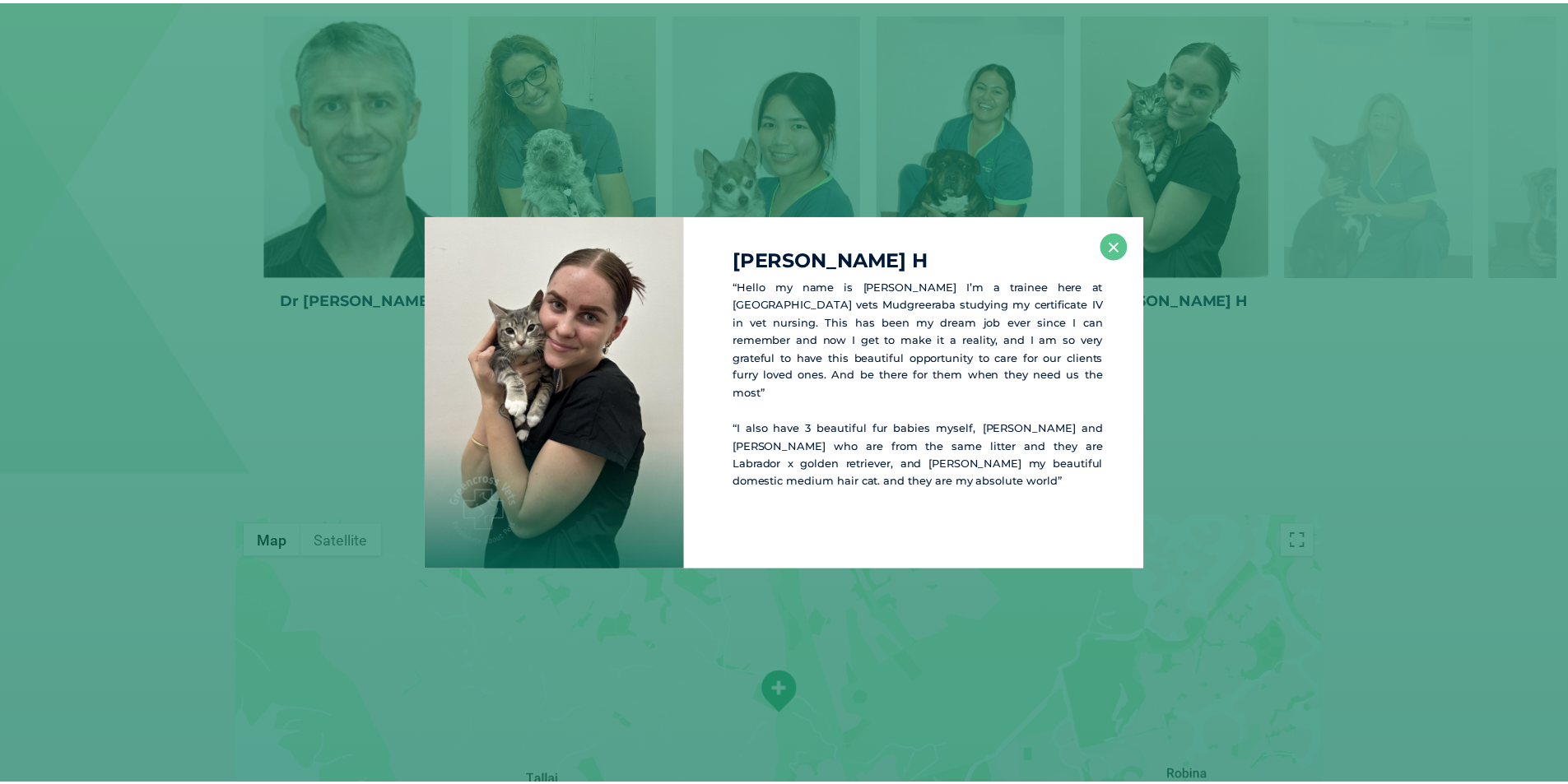
scroll to position [2570, 0]
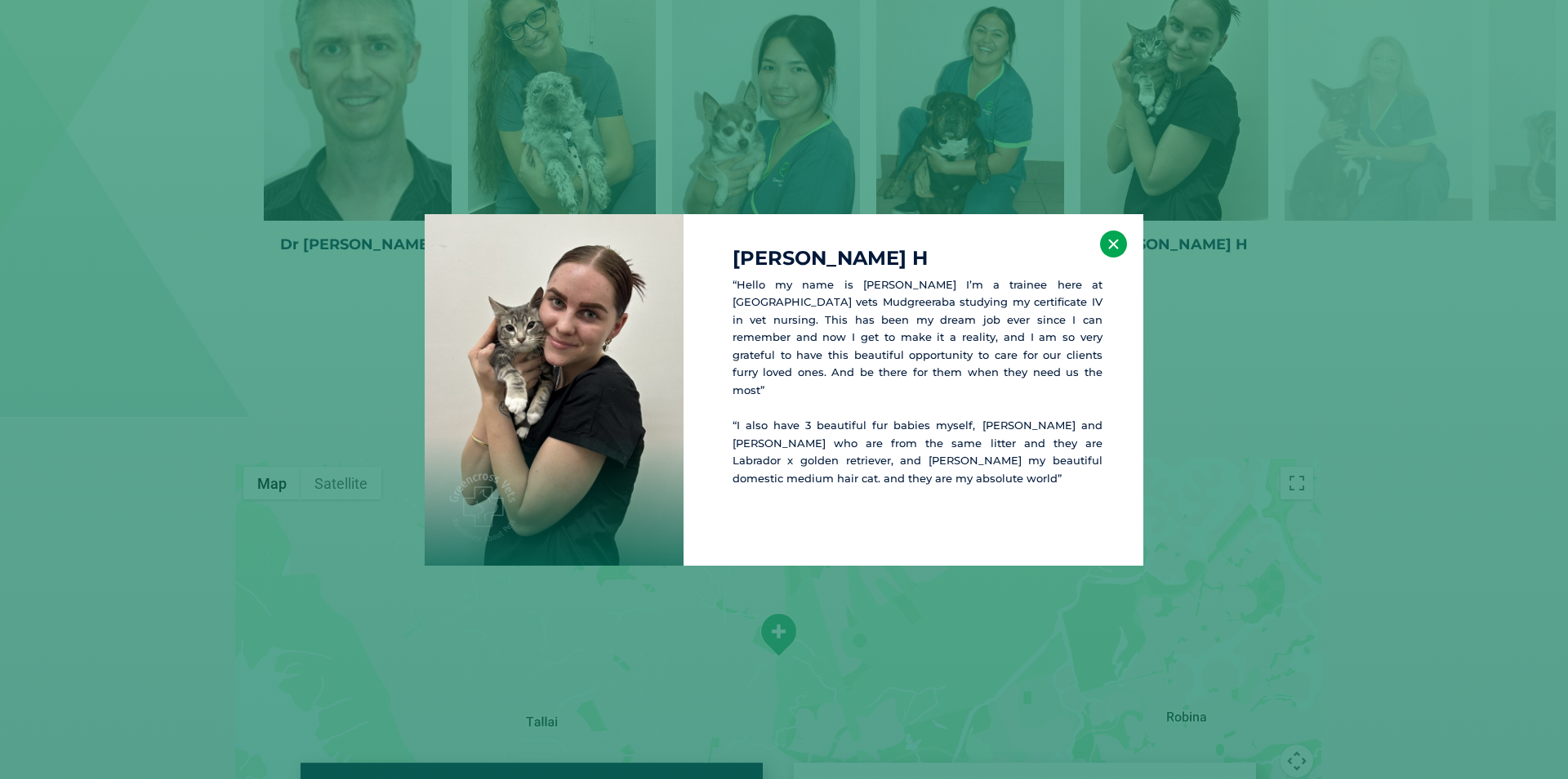
click at [1121, 241] on button "×" at bounding box center [1114, 243] width 27 height 27
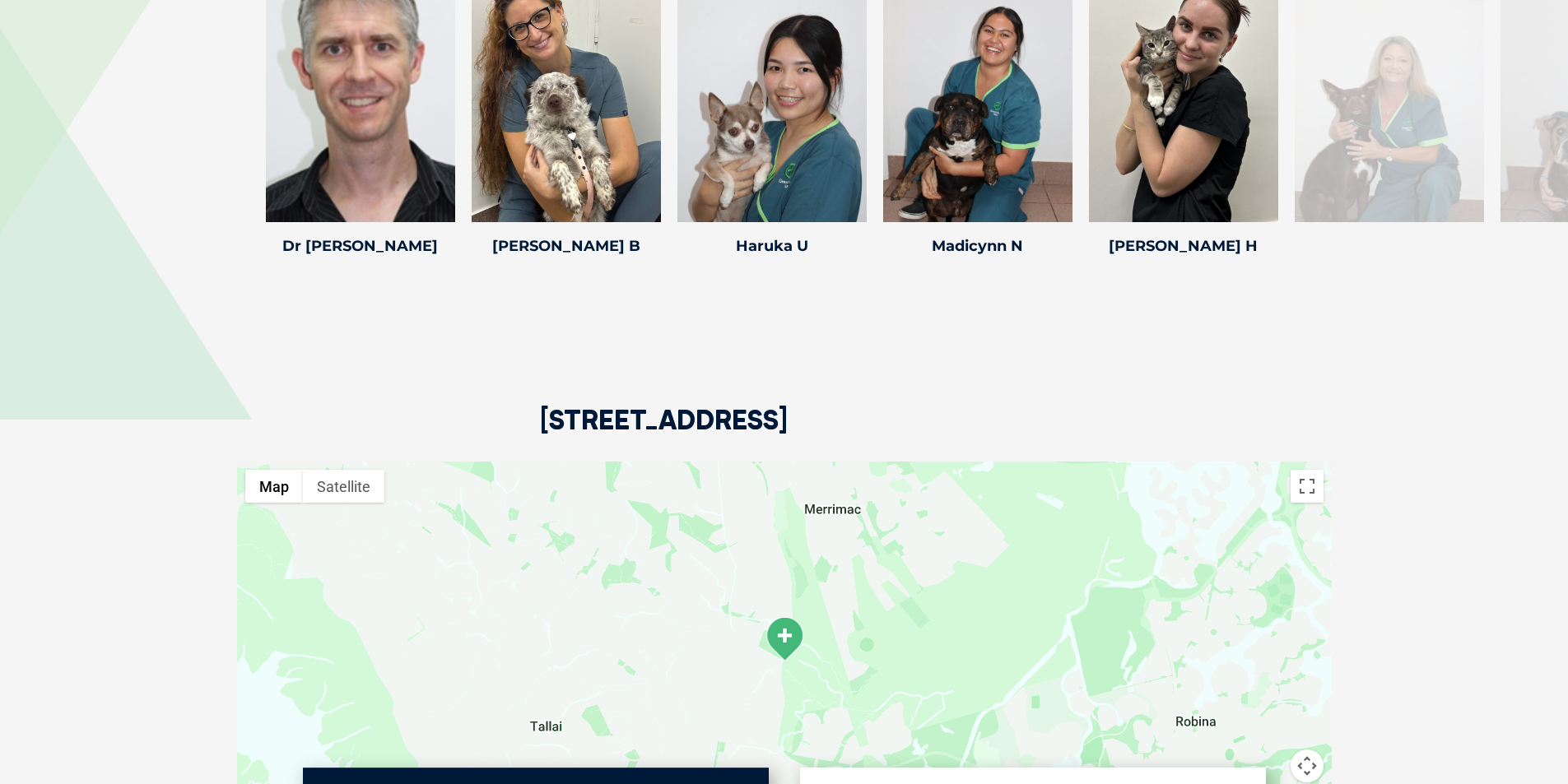
scroll to position [2323, 0]
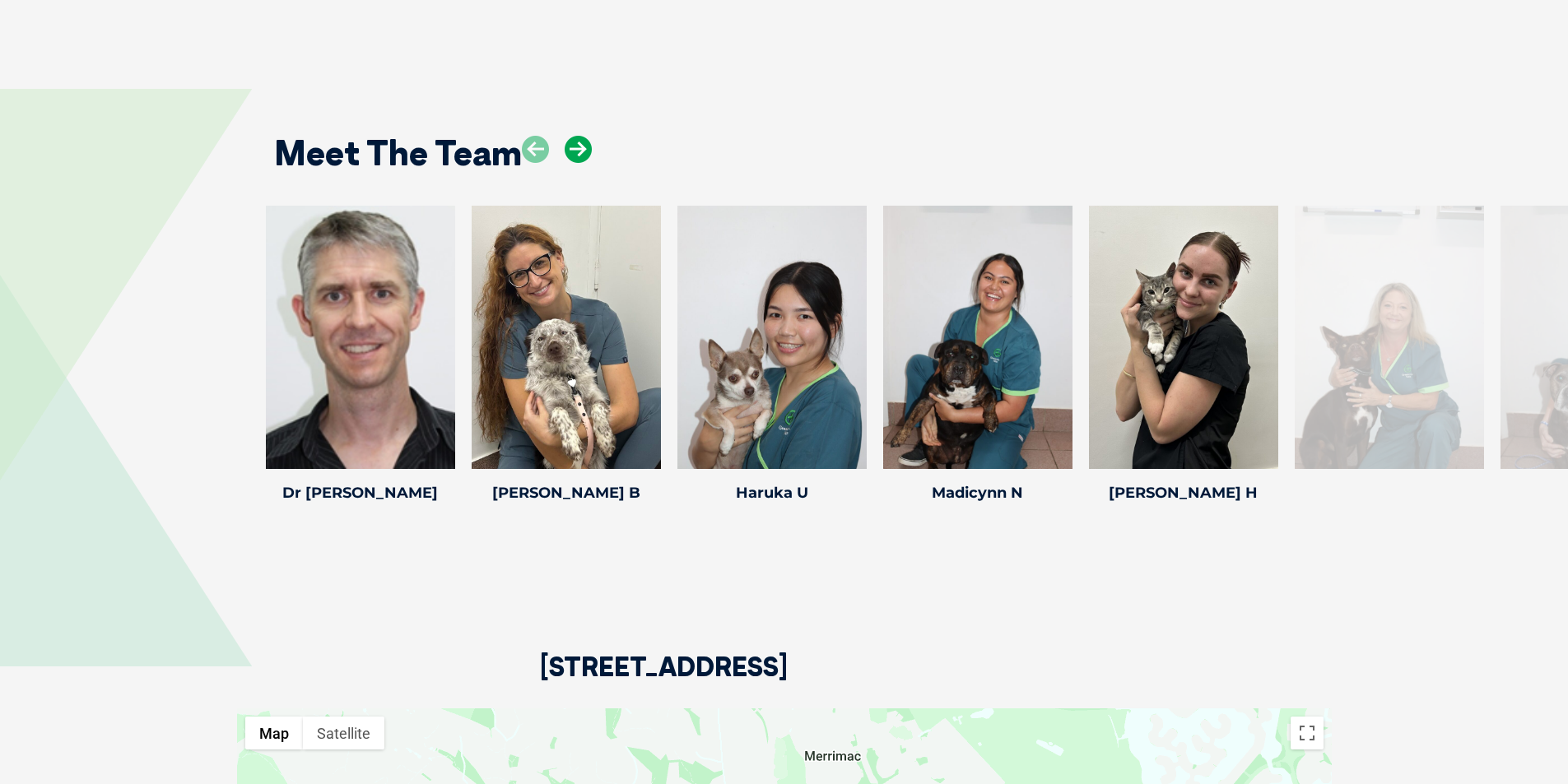
click at [574, 149] on icon at bounding box center [578, 149] width 27 height 27
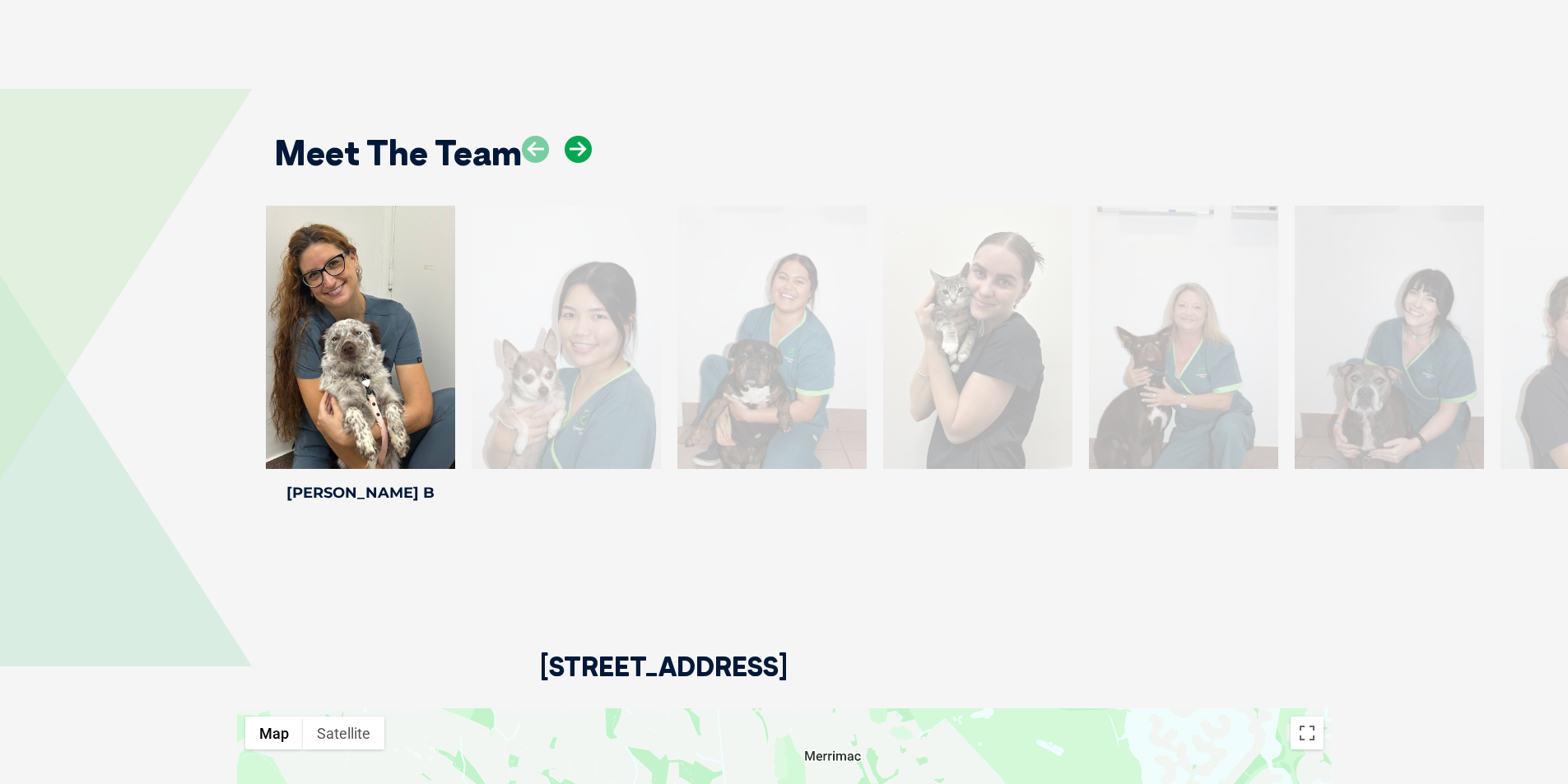
click at [574, 149] on icon at bounding box center [578, 149] width 27 height 27
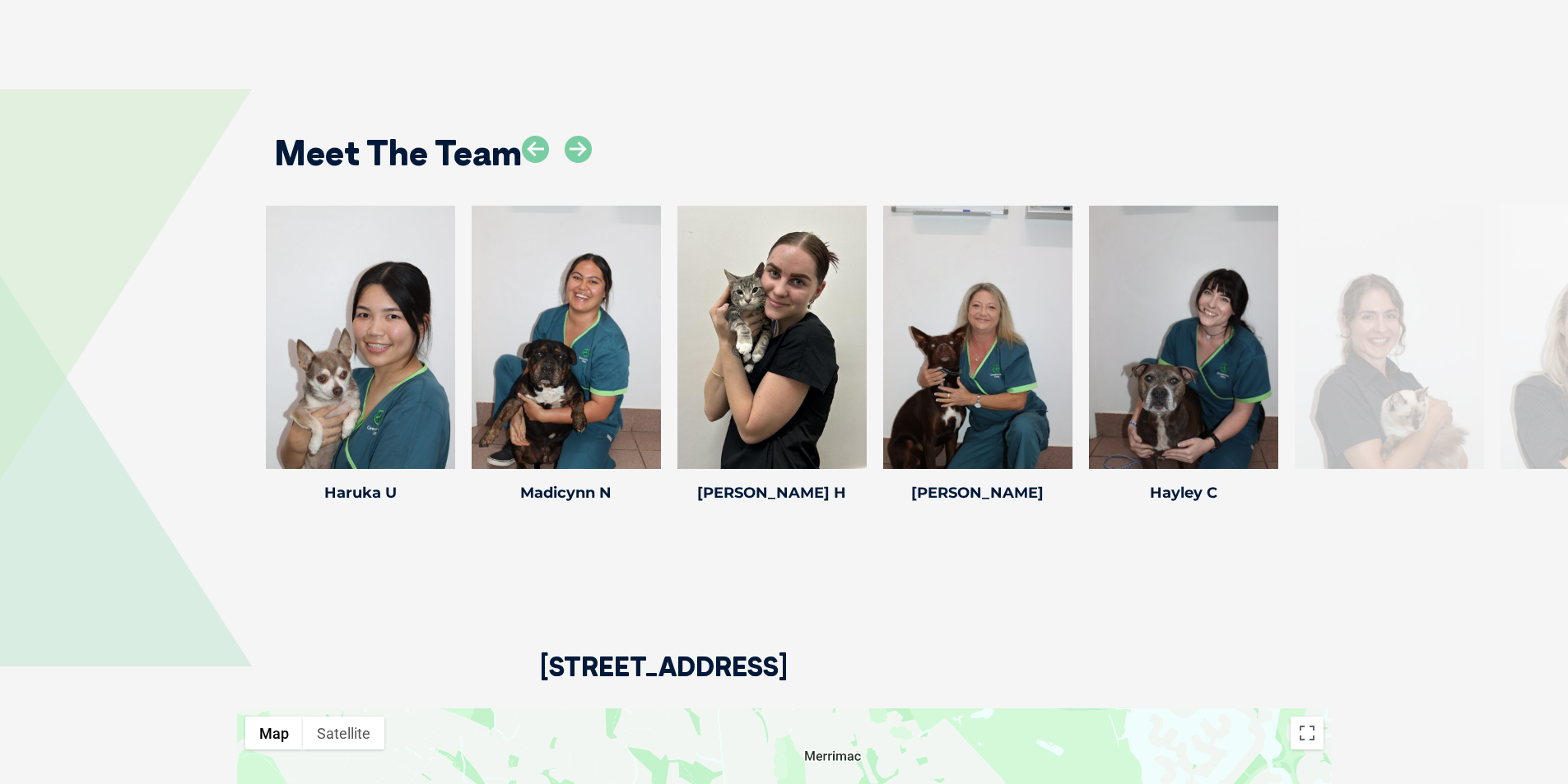
click at [1143, 136] on div "Meet The Team" at bounding box center [784, 147] width 1054 height 84
click at [572, 153] on icon at bounding box center [578, 149] width 27 height 27
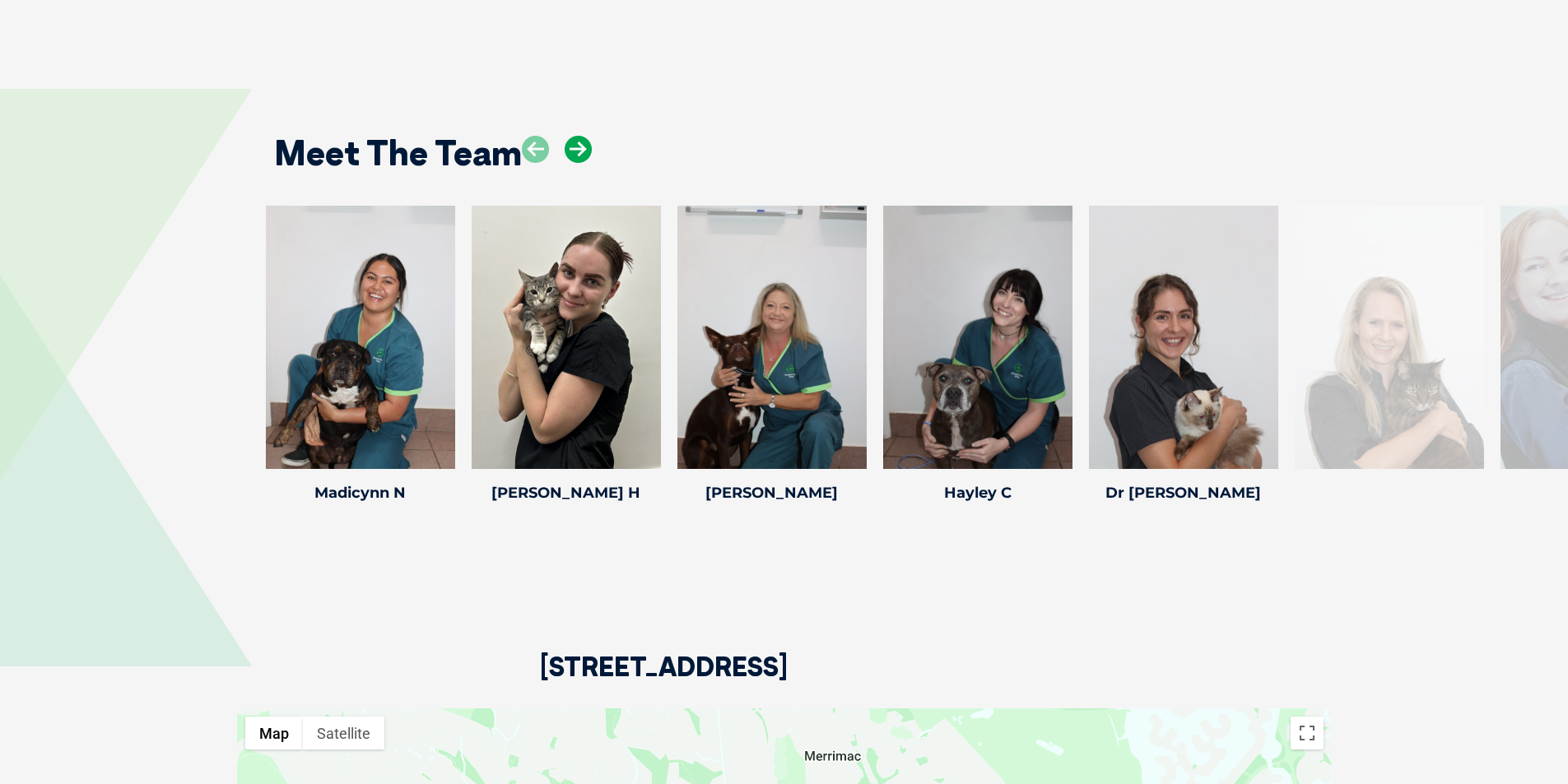
click at [566, 152] on icon at bounding box center [578, 149] width 27 height 27
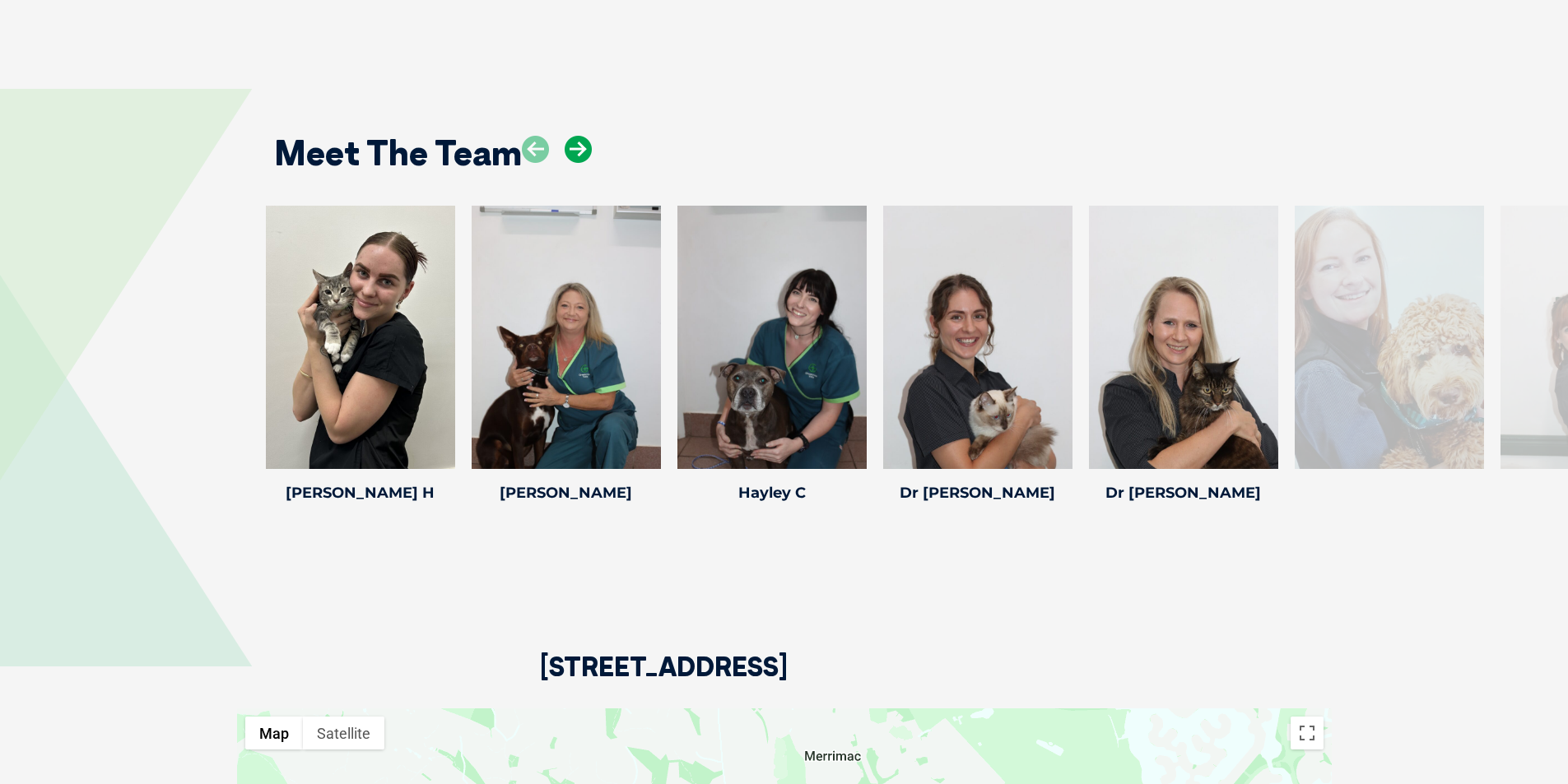
click at [566, 152] on icon at bounding box center [578, 149] width 27 height 27
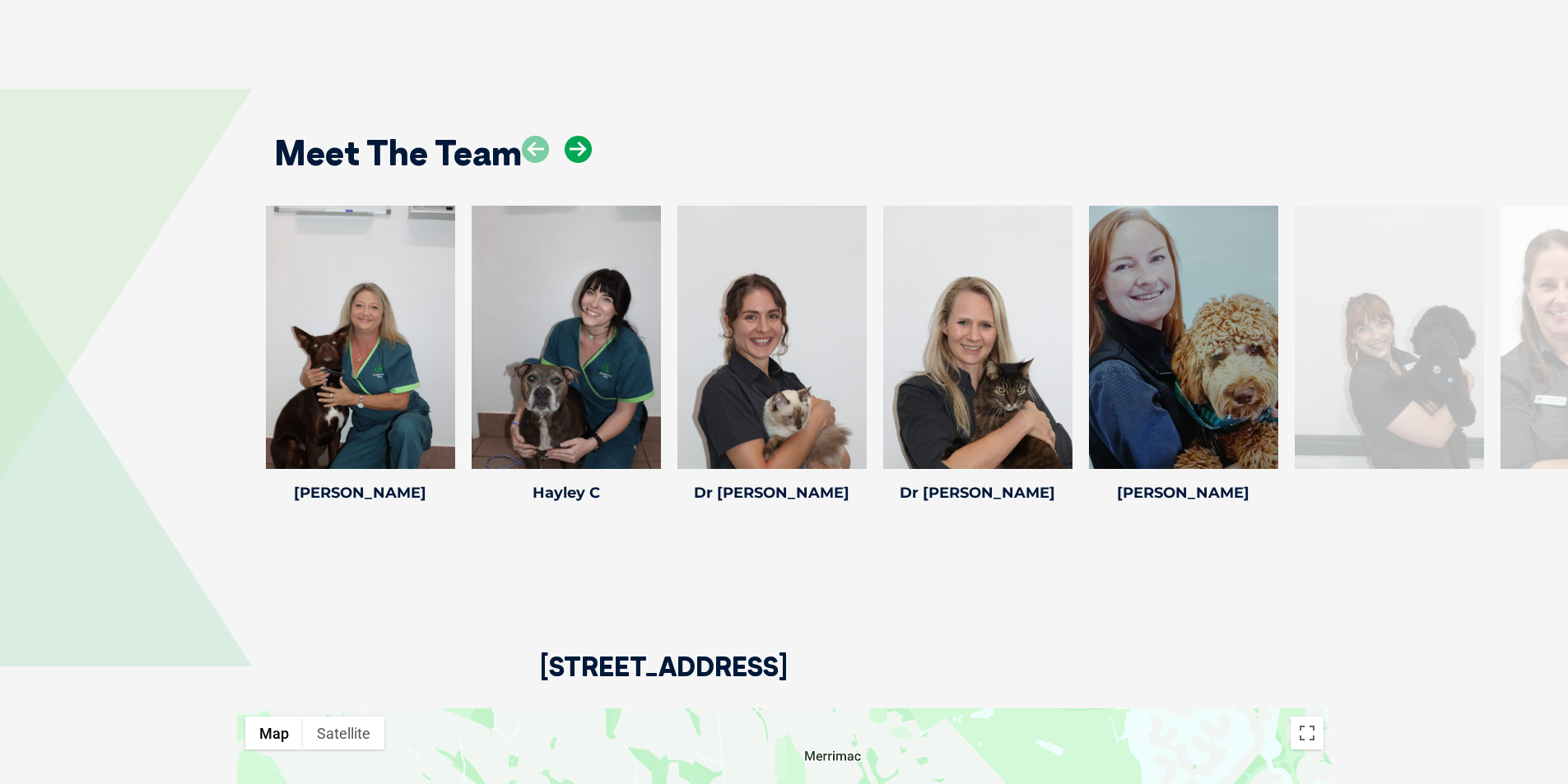
click at [566, 152] on icon at bounding box center [578, 149] width 27 height 27
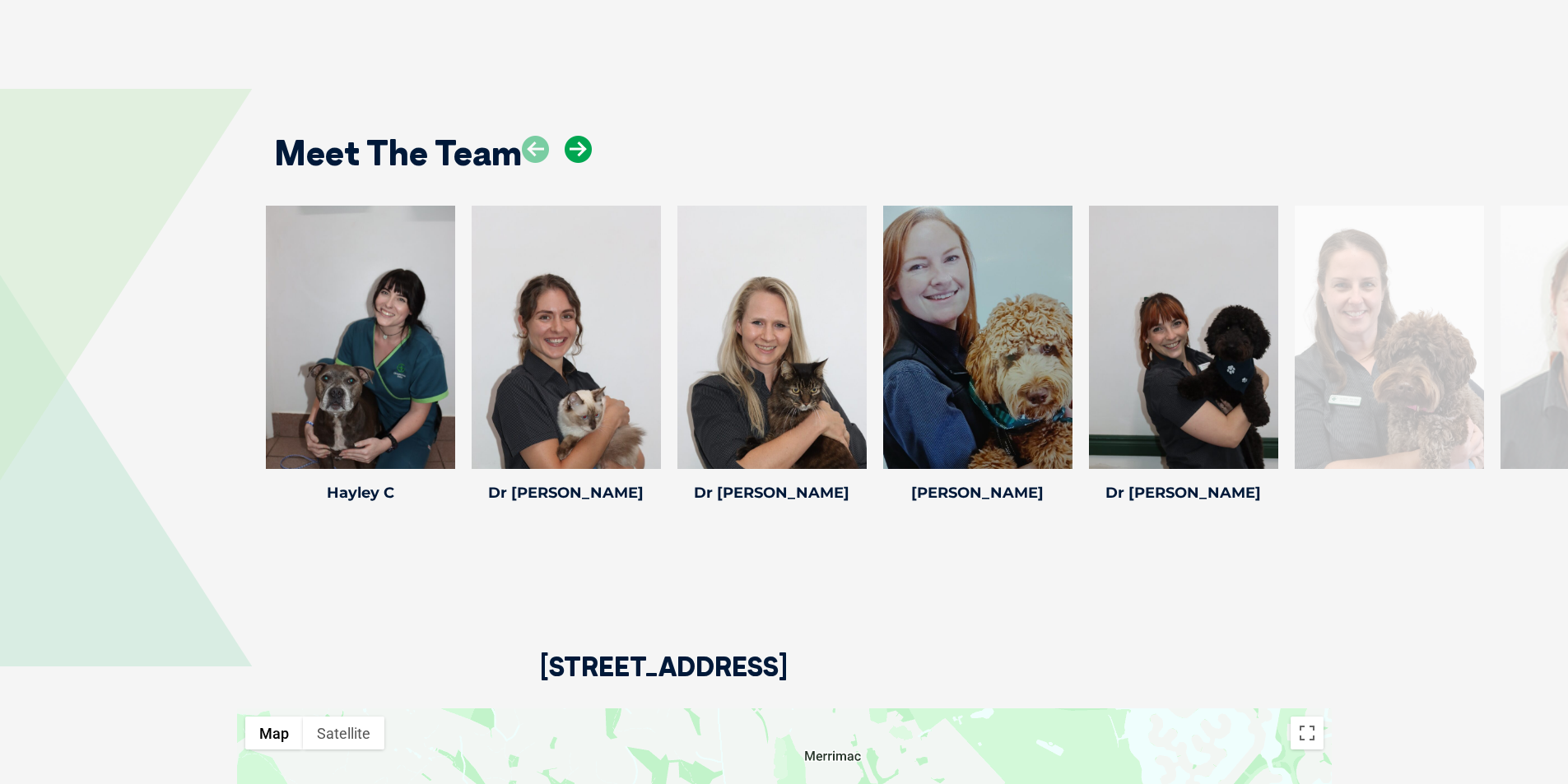
click at [566, 152] on icon at bounding box center [578, 149] width 27 height 27
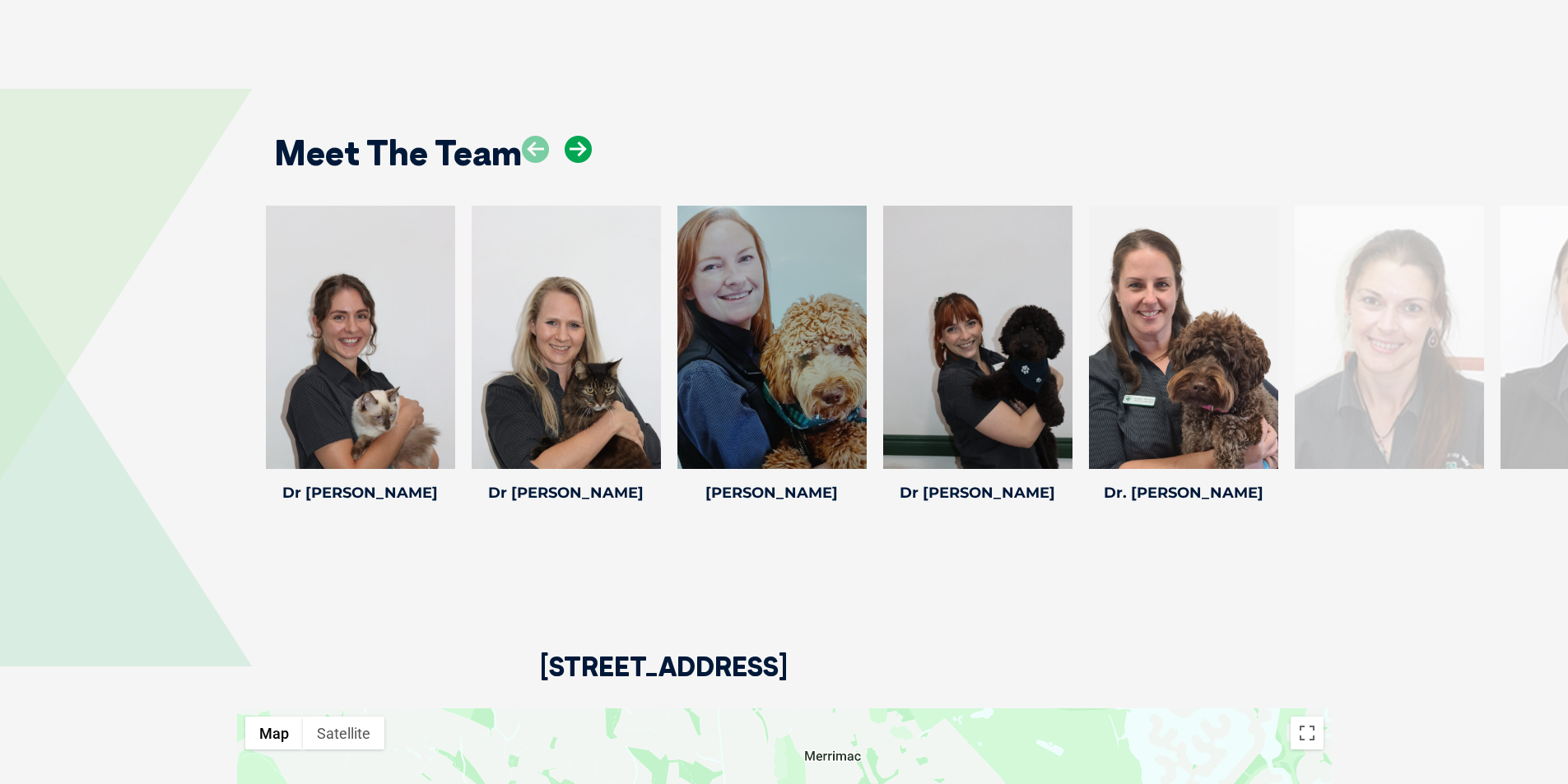
click at [573, 146] on icon at bounding box center [578, 149] width 27 height 27
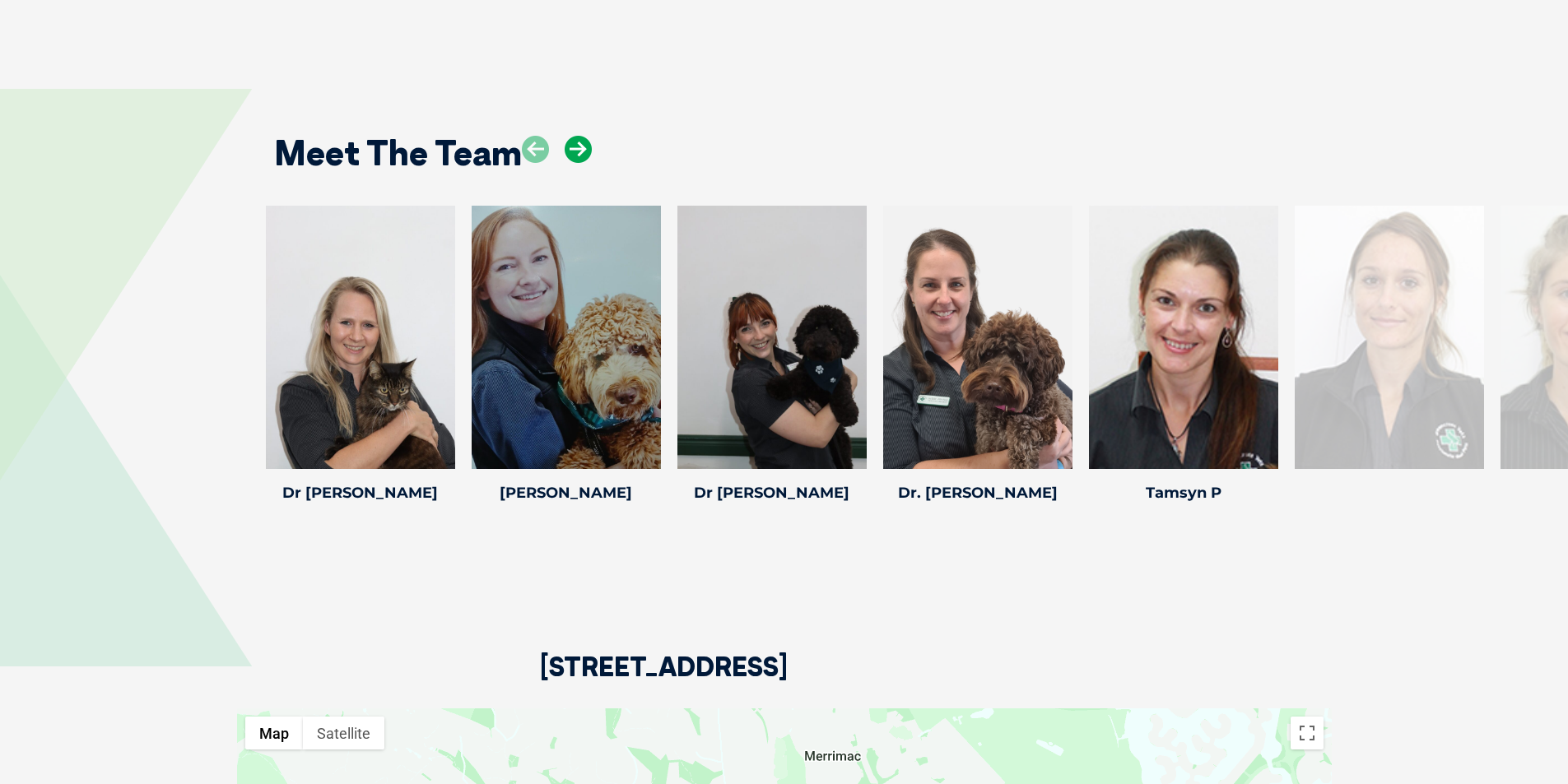
click at [573, 146] on icon at bounding box center [578, 149] width 27 height 27
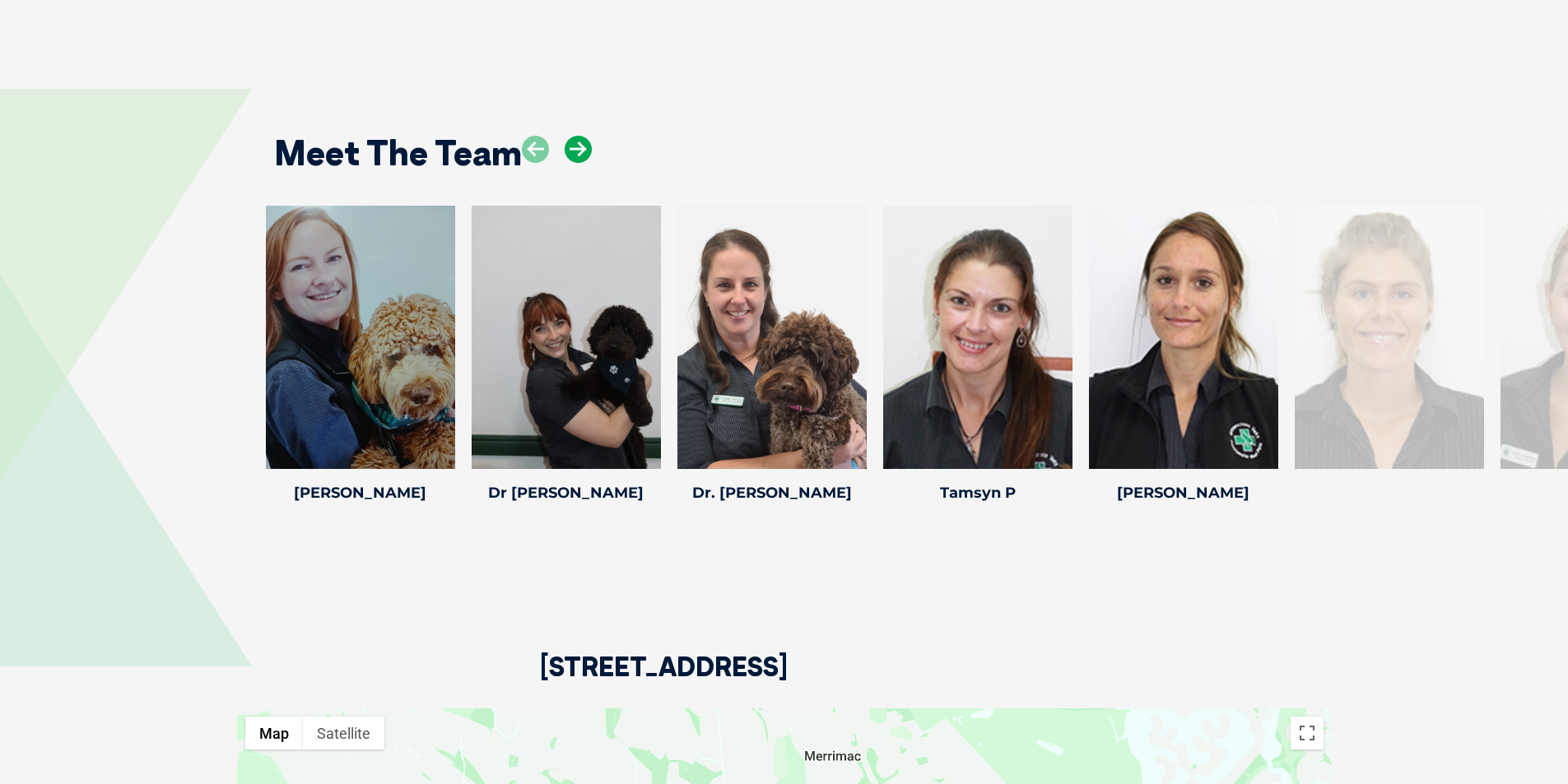
click at [573, 146] on icon at bounding box center [578, 149] width 27 height 27
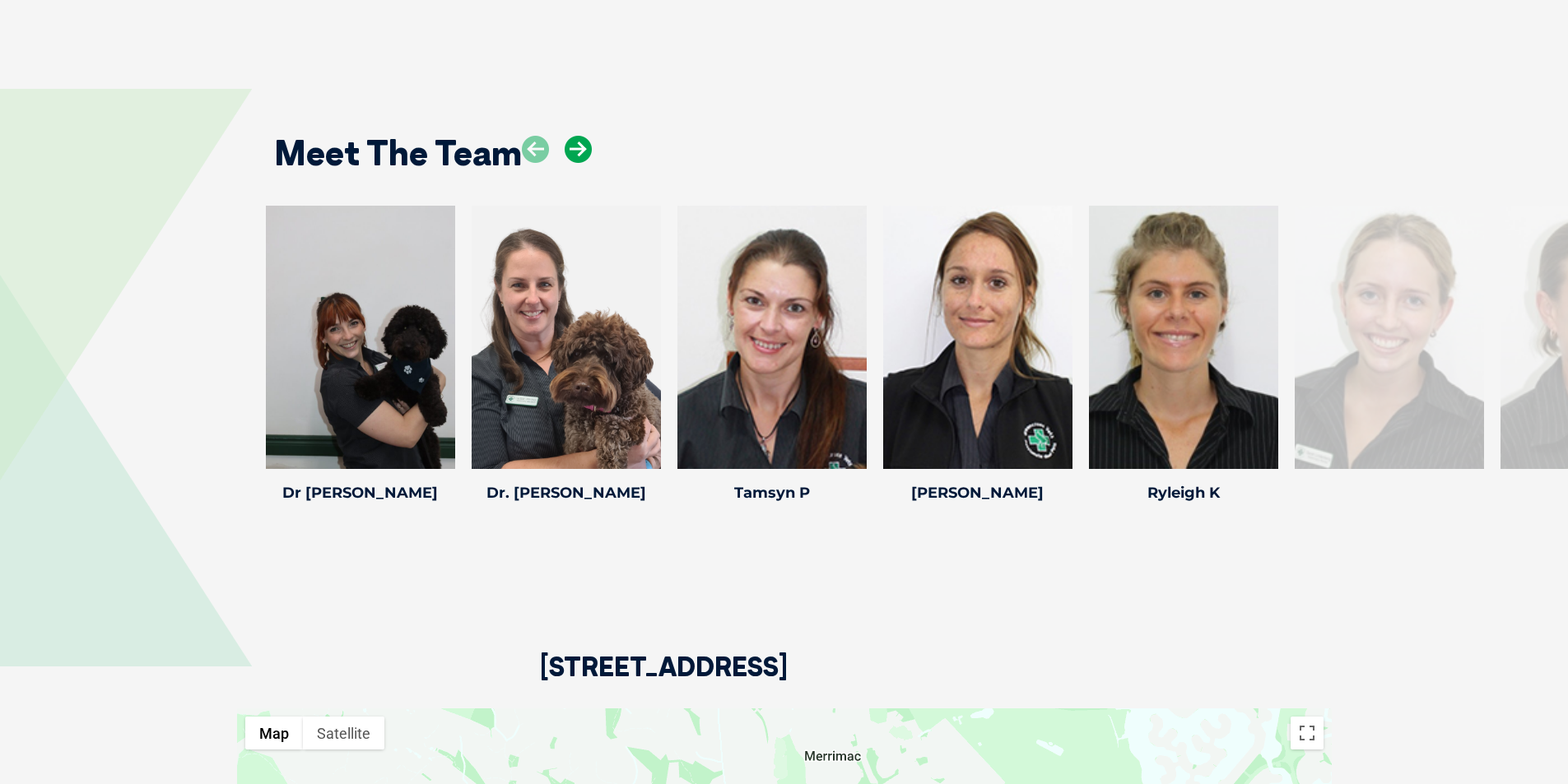
click at [573, 146] on icon at bounding box center [578, 149] width 27 height 27
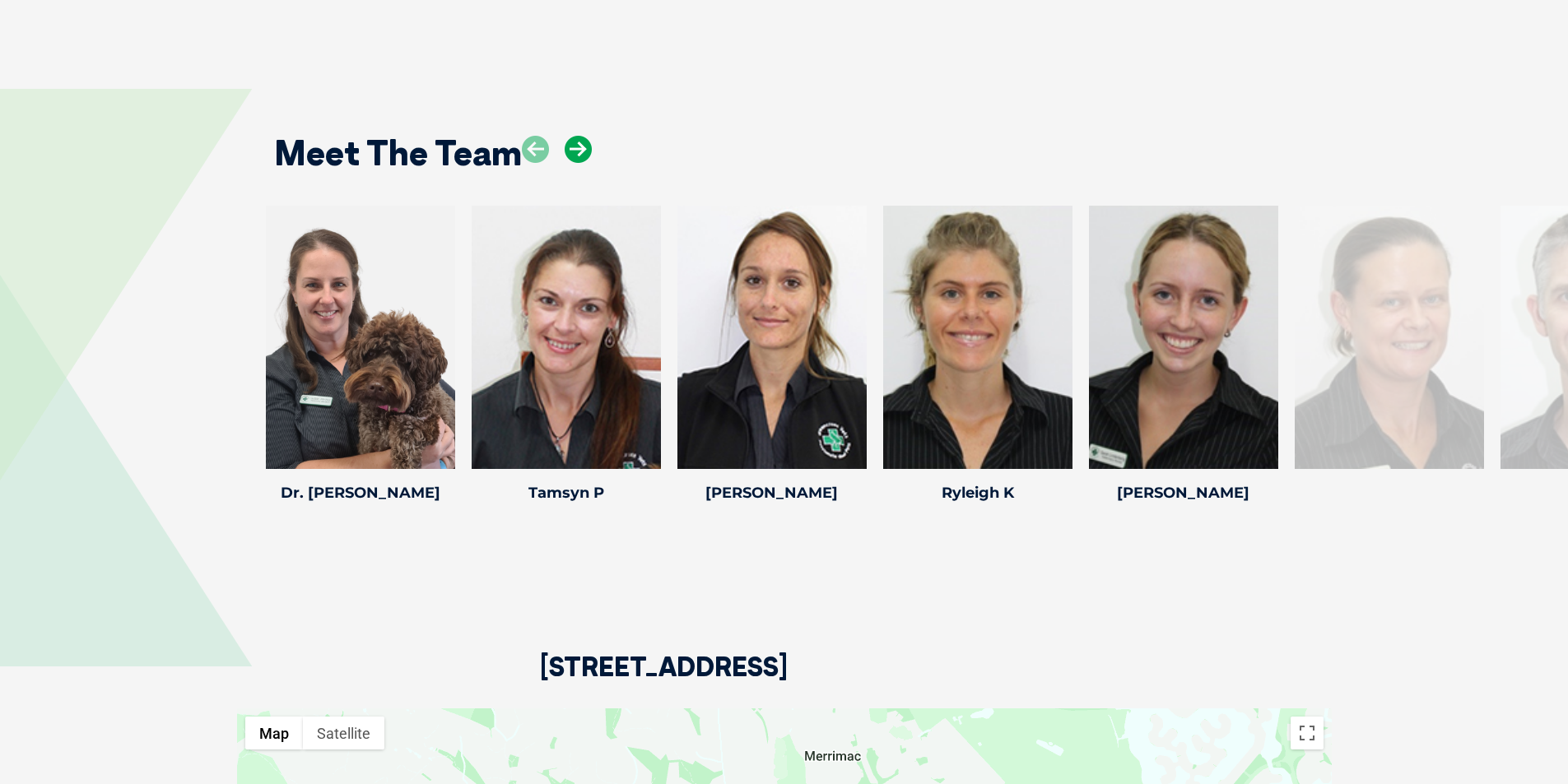
click at [573, 146] on icon at bounding box center [578, 149] width 27 height 27
